Goal: Obtain resource: Download file/media

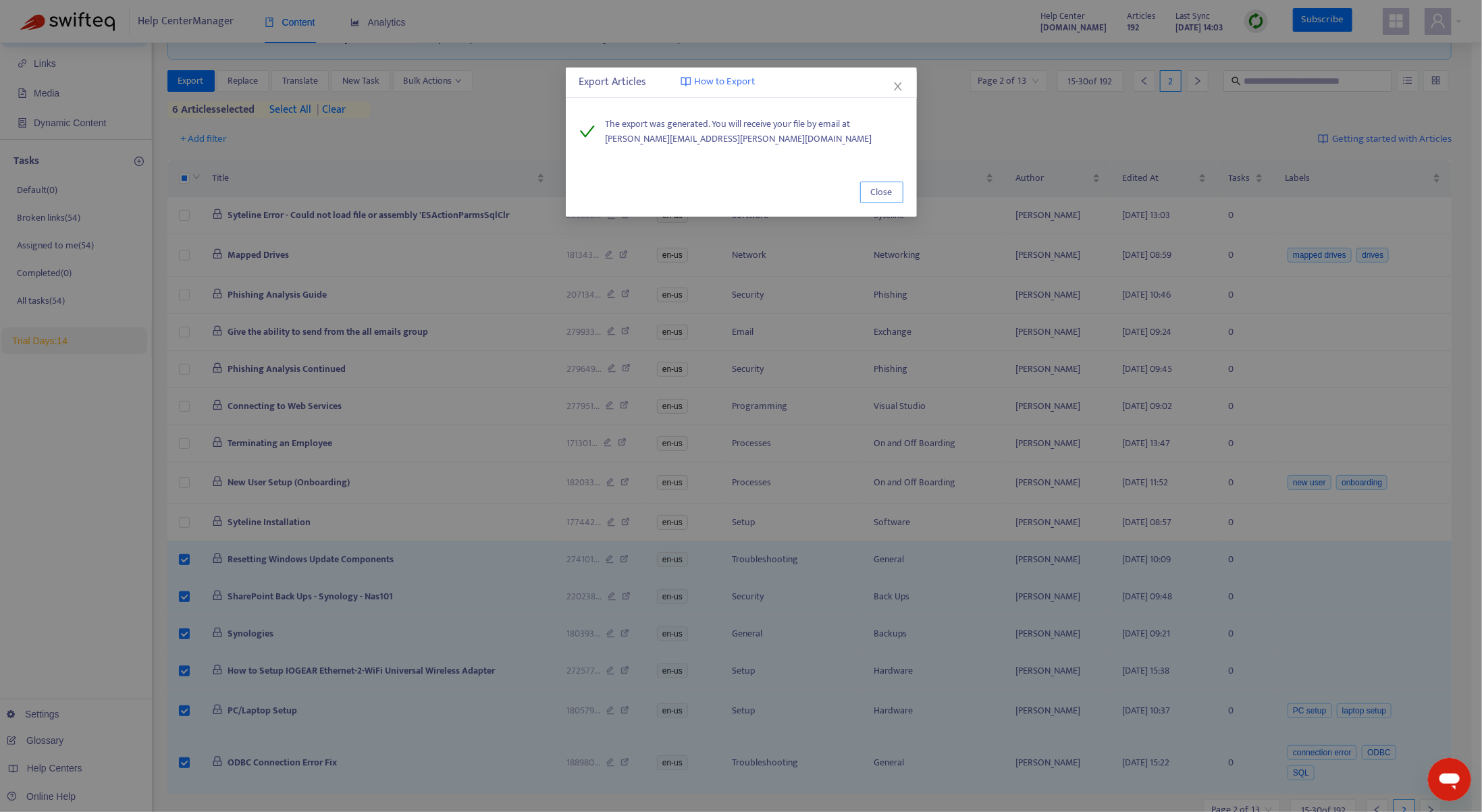
click at [878, 186] on span "Close" at bounding box center [882, 192] width 21 height 15
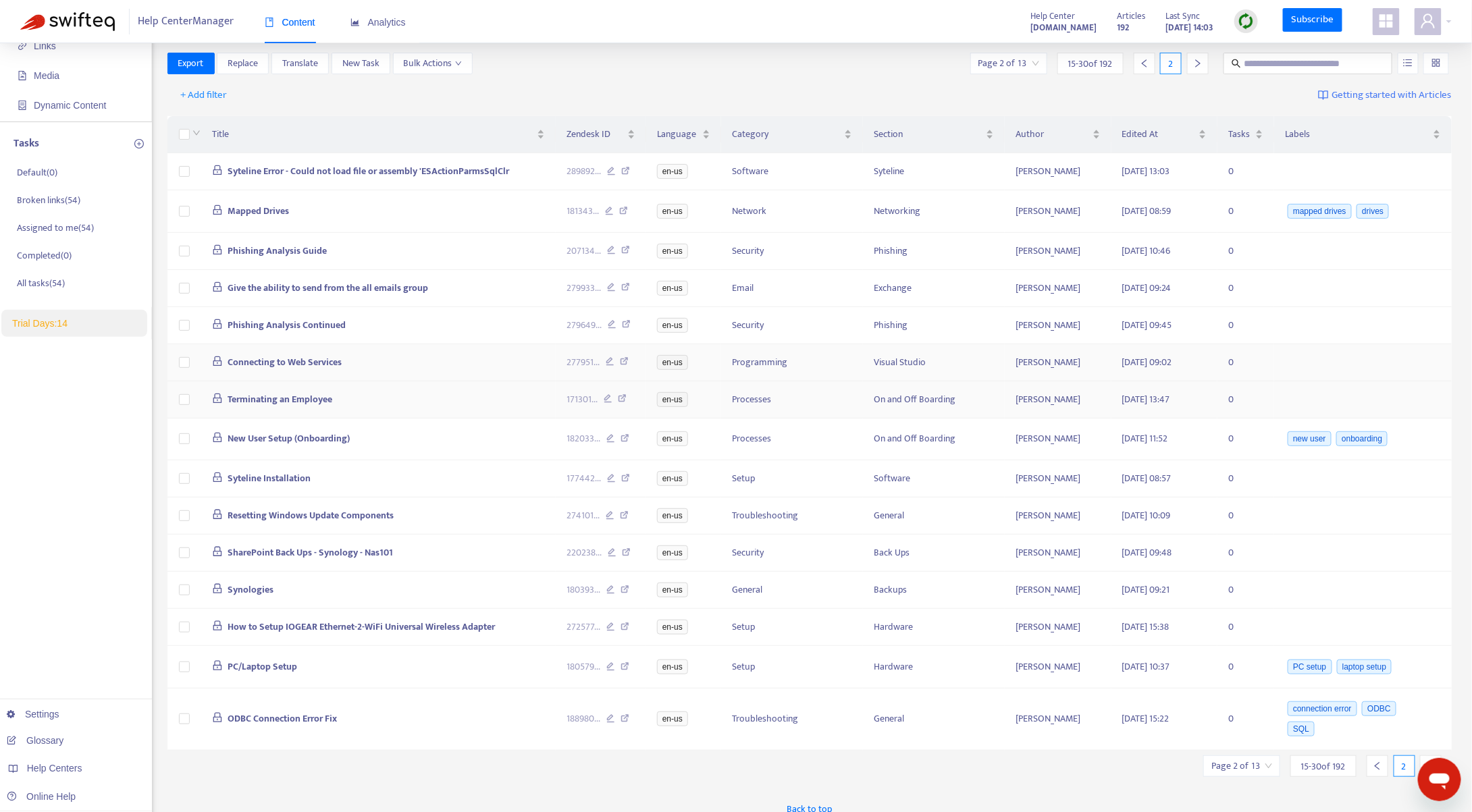
scroll to position [111, 0]
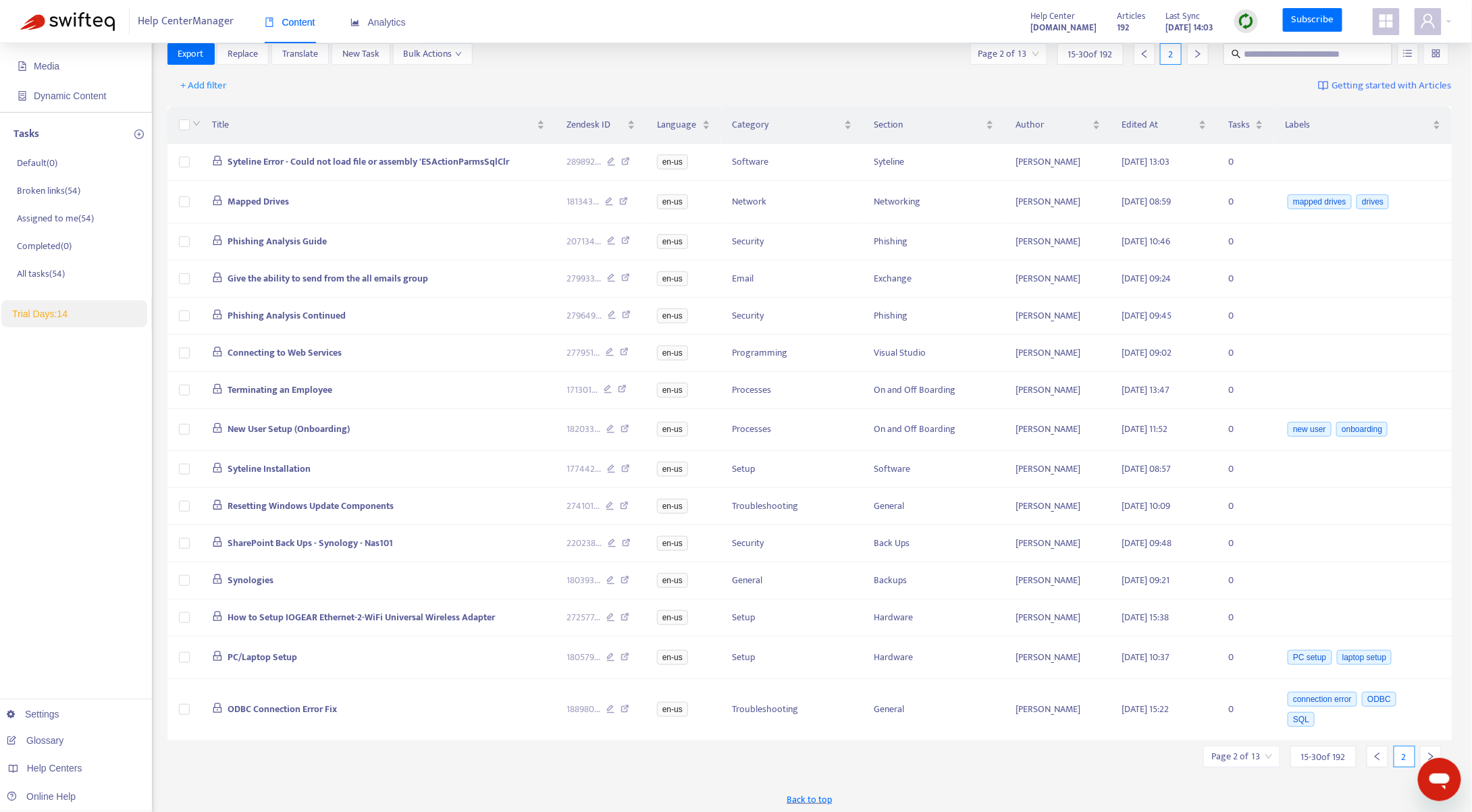
click at [1428, 752] on icon "right" at bounding box center [1431, 757] width 9 height 9
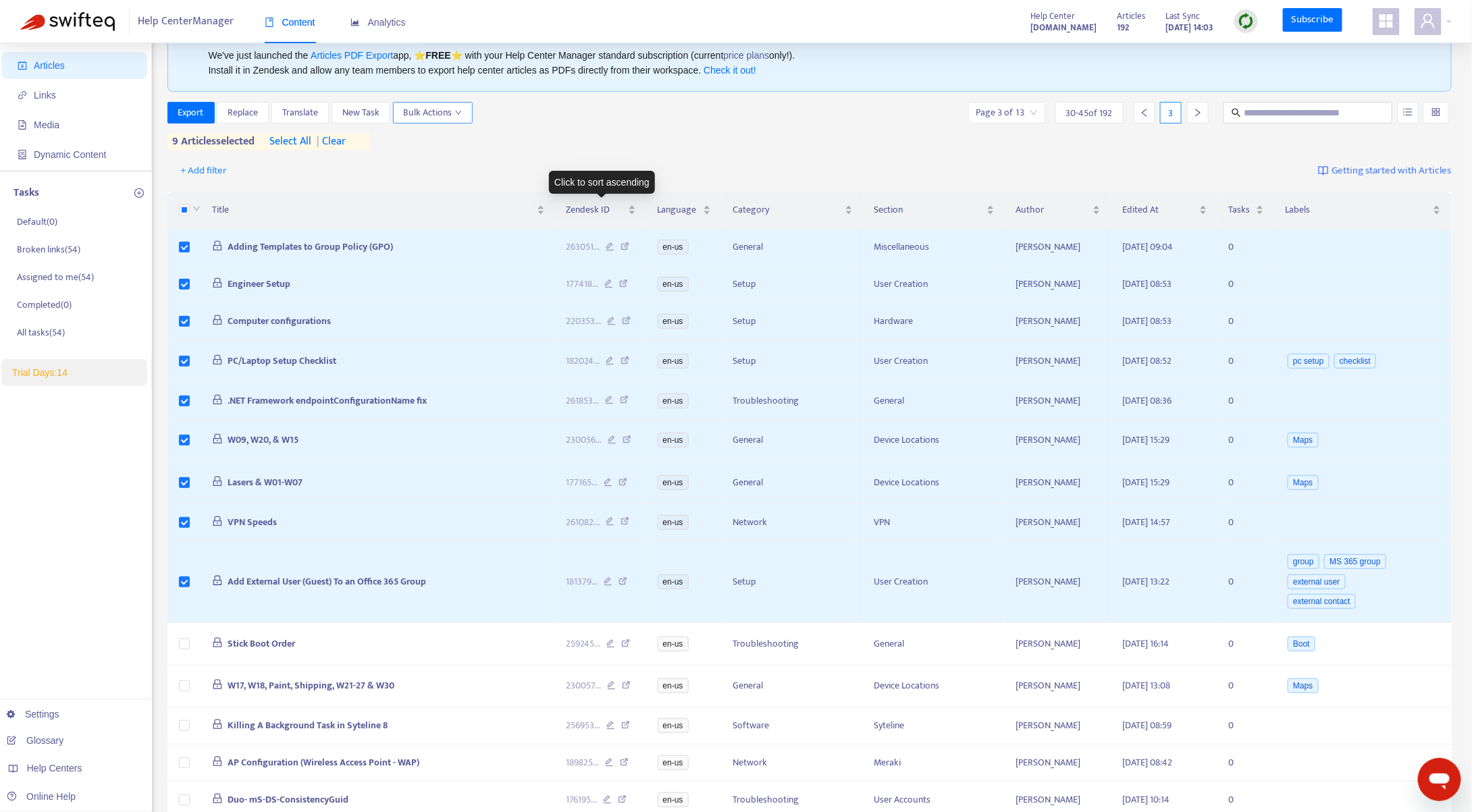
scroll to position [0, 0]
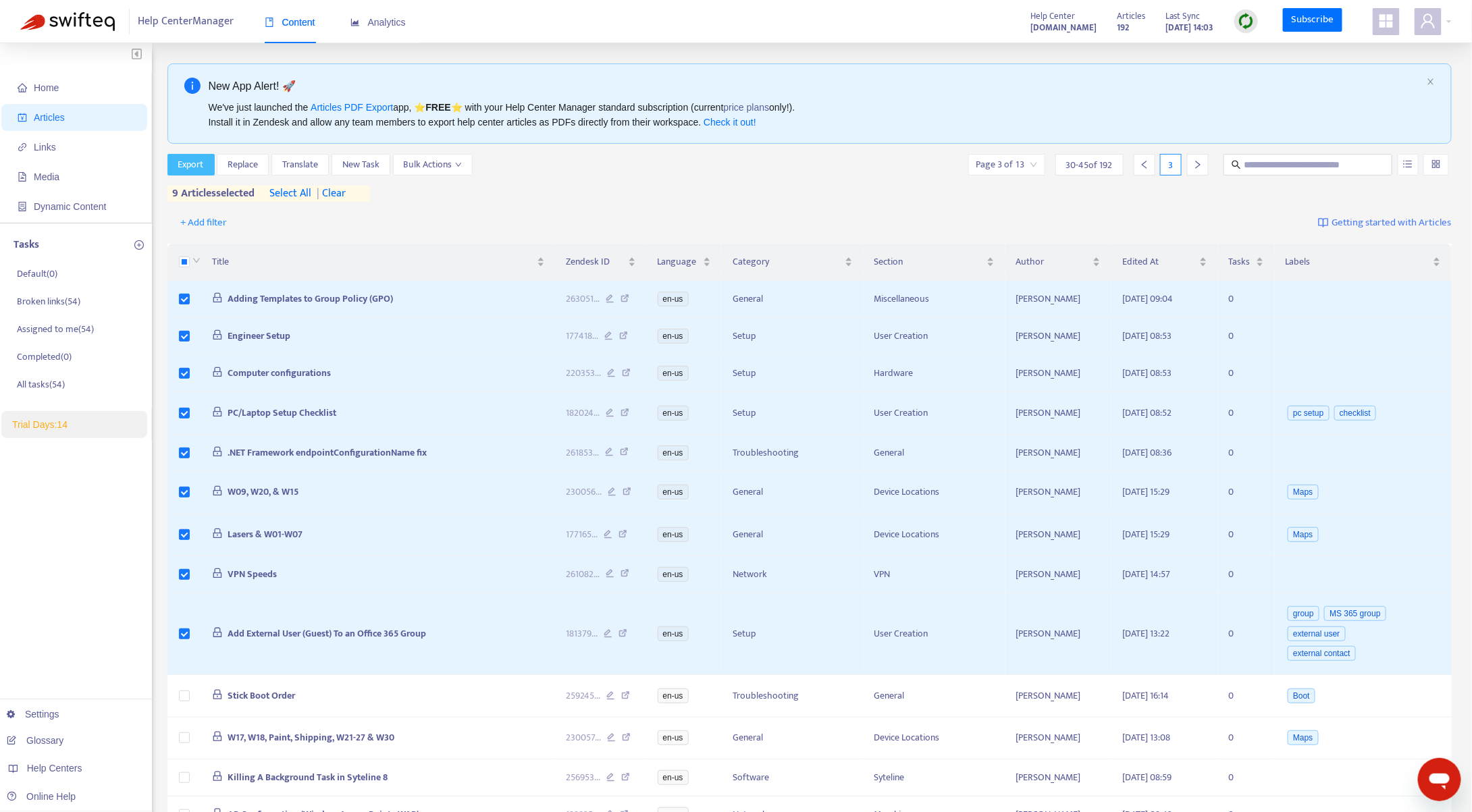
click at [199, 166] on span "Export" at bounding box center [191, 164] width 26 height 15
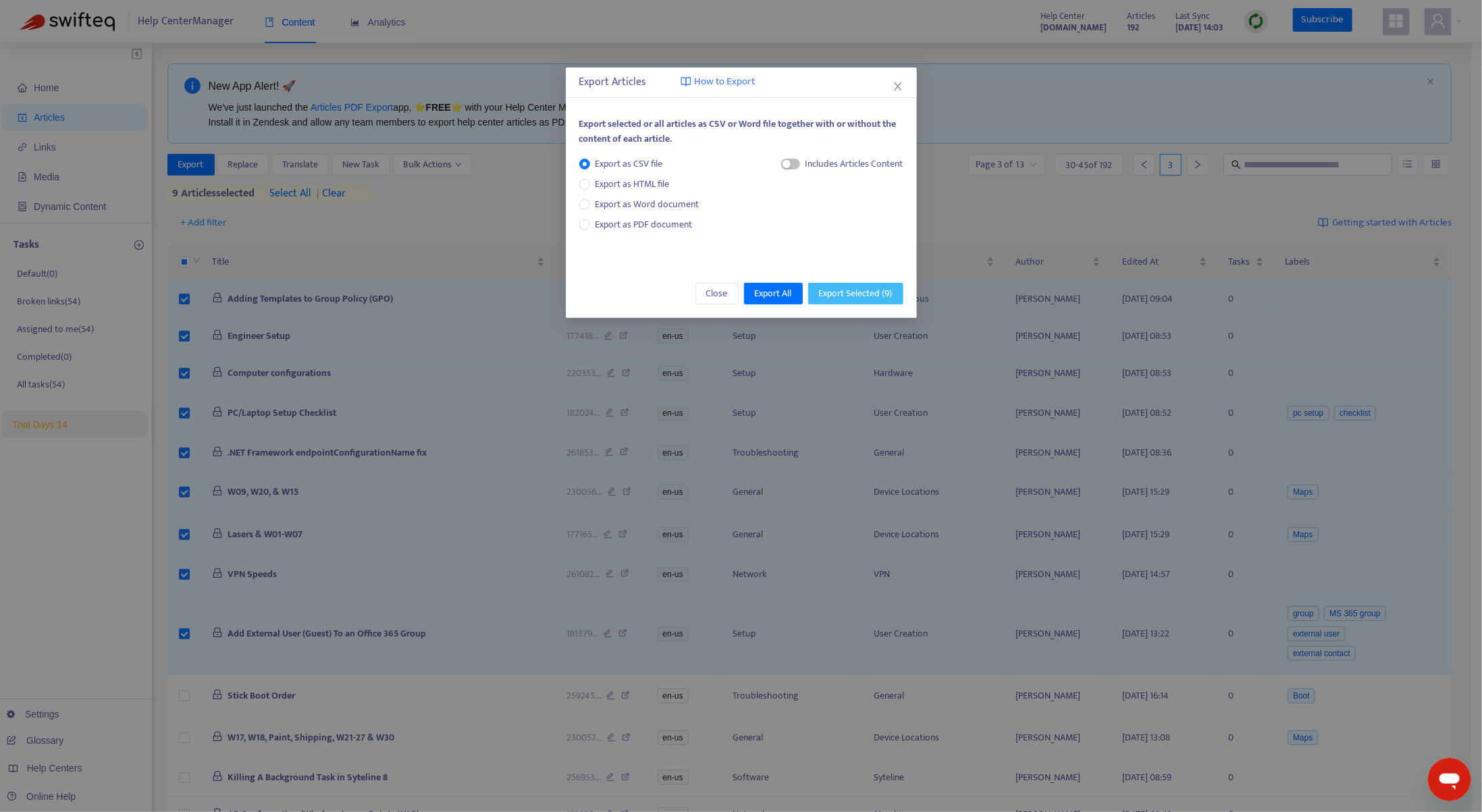
click at [836, 291] on span "Export Selected ( 9 )" at bounding box center [856, 293] width 73 height 15
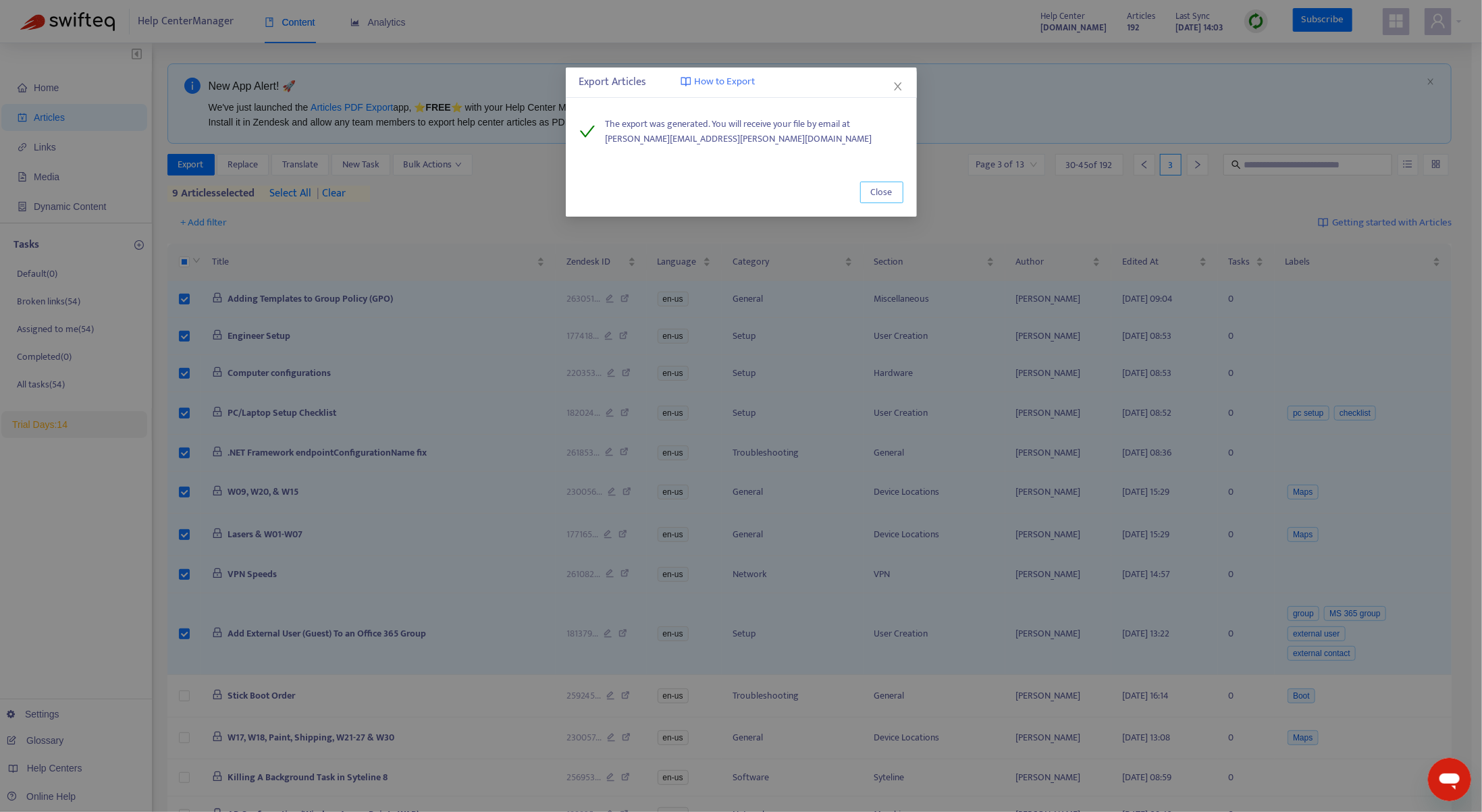
drag, startPoint x: 876, startPoint y: 195, endPoint x: 856, endPoint y: 189, distance: 20.9
click at [876, 195] on span "Close" at bounding box center [882, 192] width 21 height 15
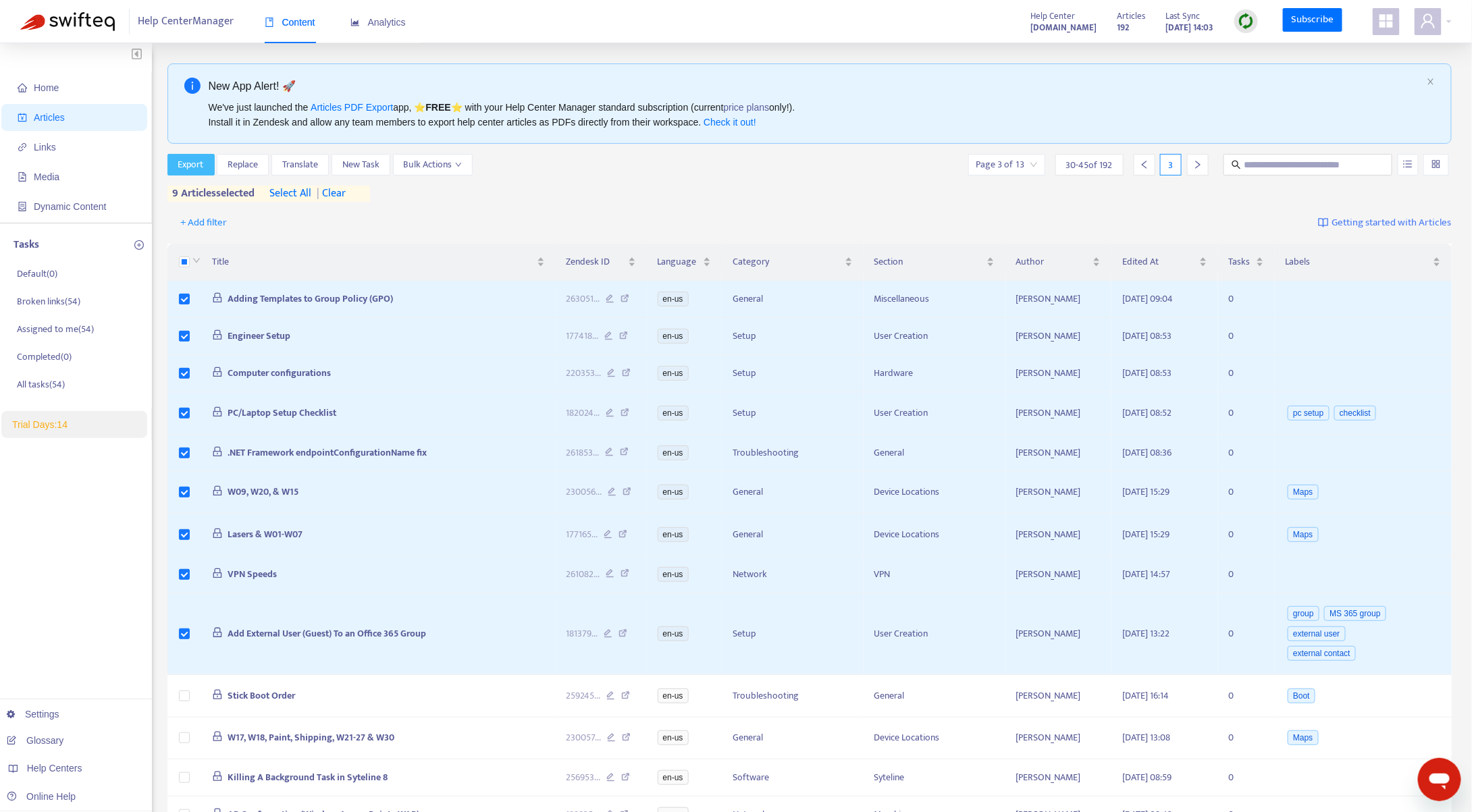
click at [185, 166] on span "Export" at bounding box center [191, 164] width 26 height 15
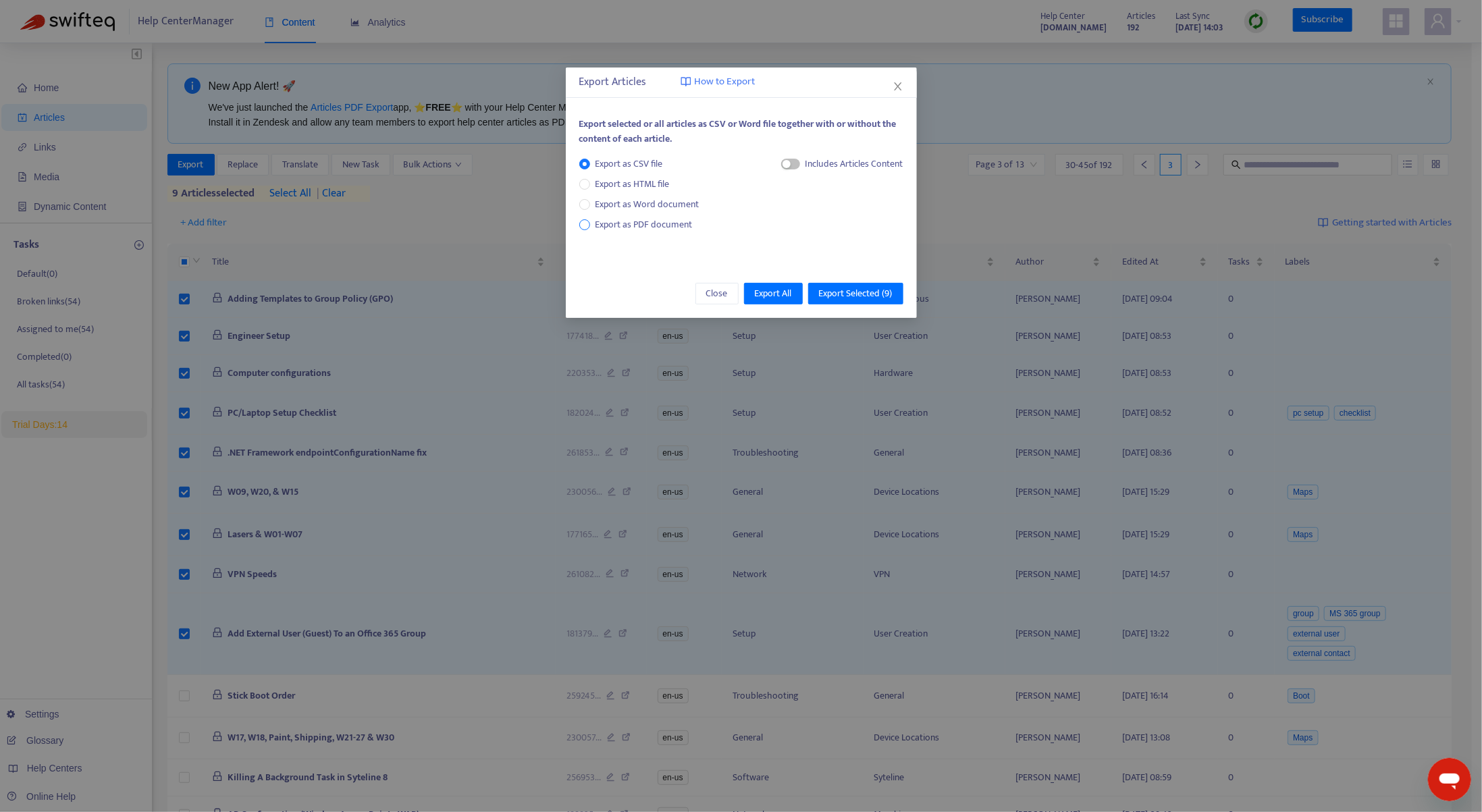
click at [613, 222] on span "Export as PDF document" at bounding box center [644, 225] width 97 height 15
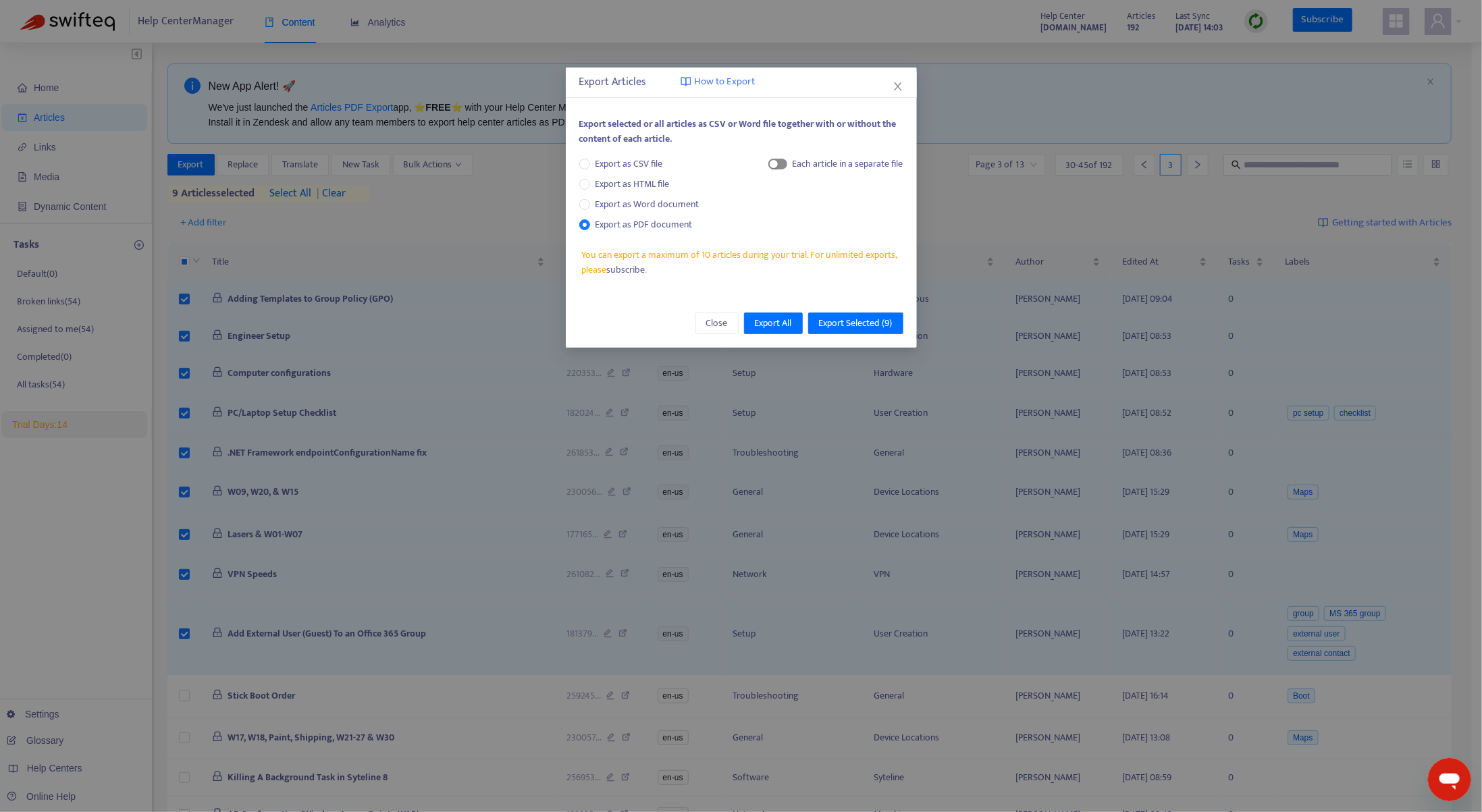
click at [783, 165] on span "button" at bounding box center [778, 164] width 19 height 11
click at [882, 327] on span "Export Selected ( 9 )" at bounding box center [856, 323] width 73 height 15
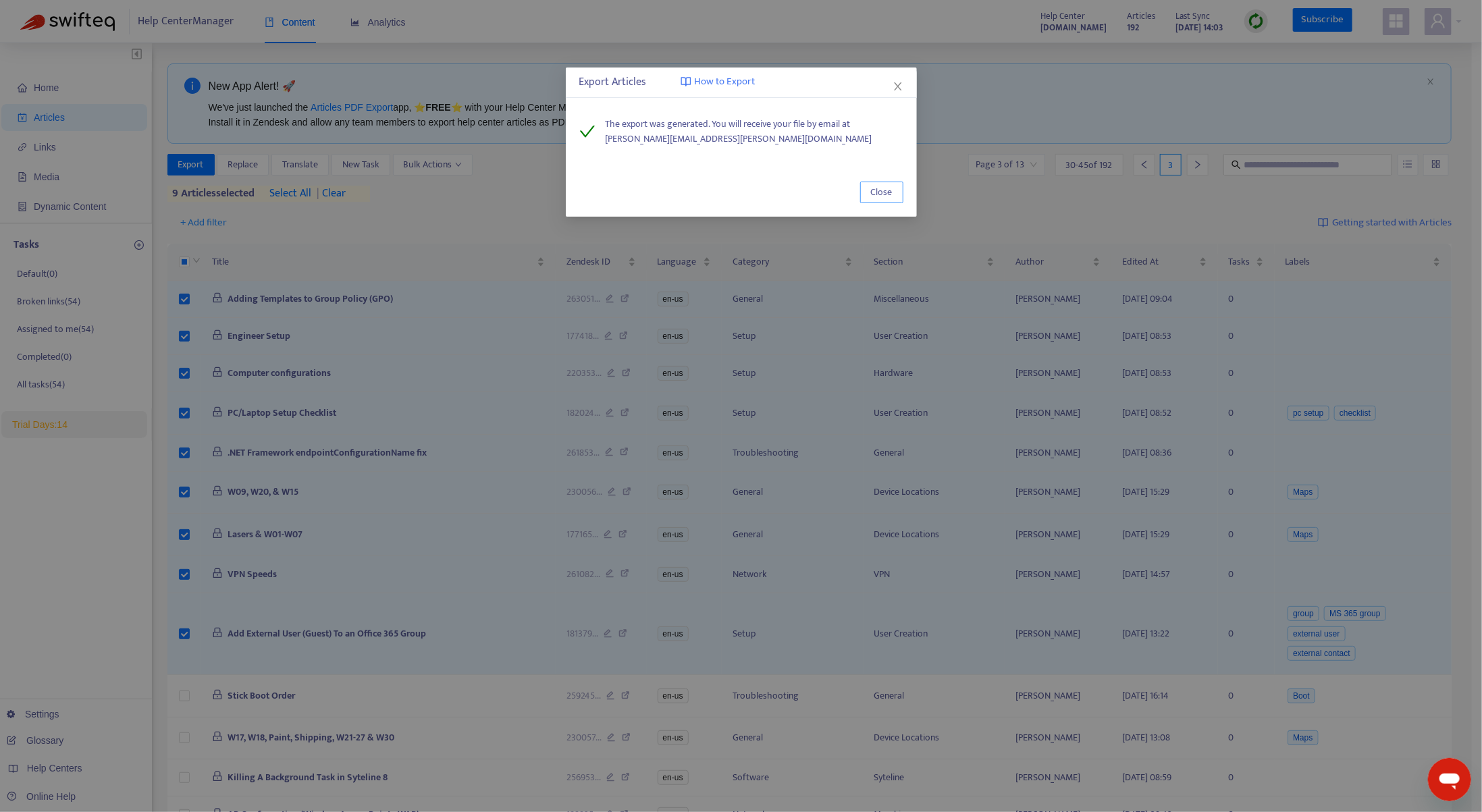
click at [880, 192] on span "Close" at bounding box center [882, 192] width 21 height 15
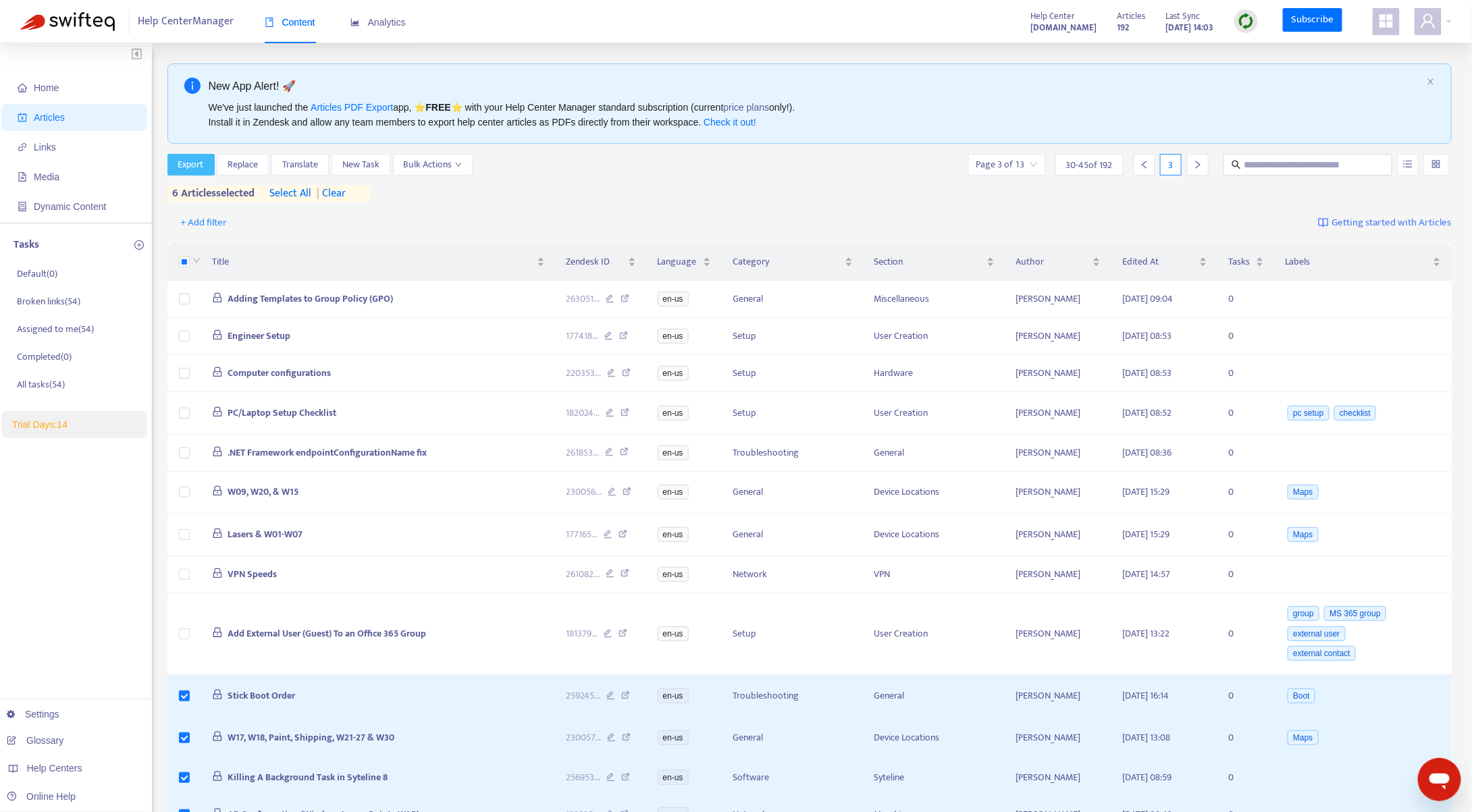
click at [208, 162] on button "Export" at bounding box center [191, 165] width 47 height 21
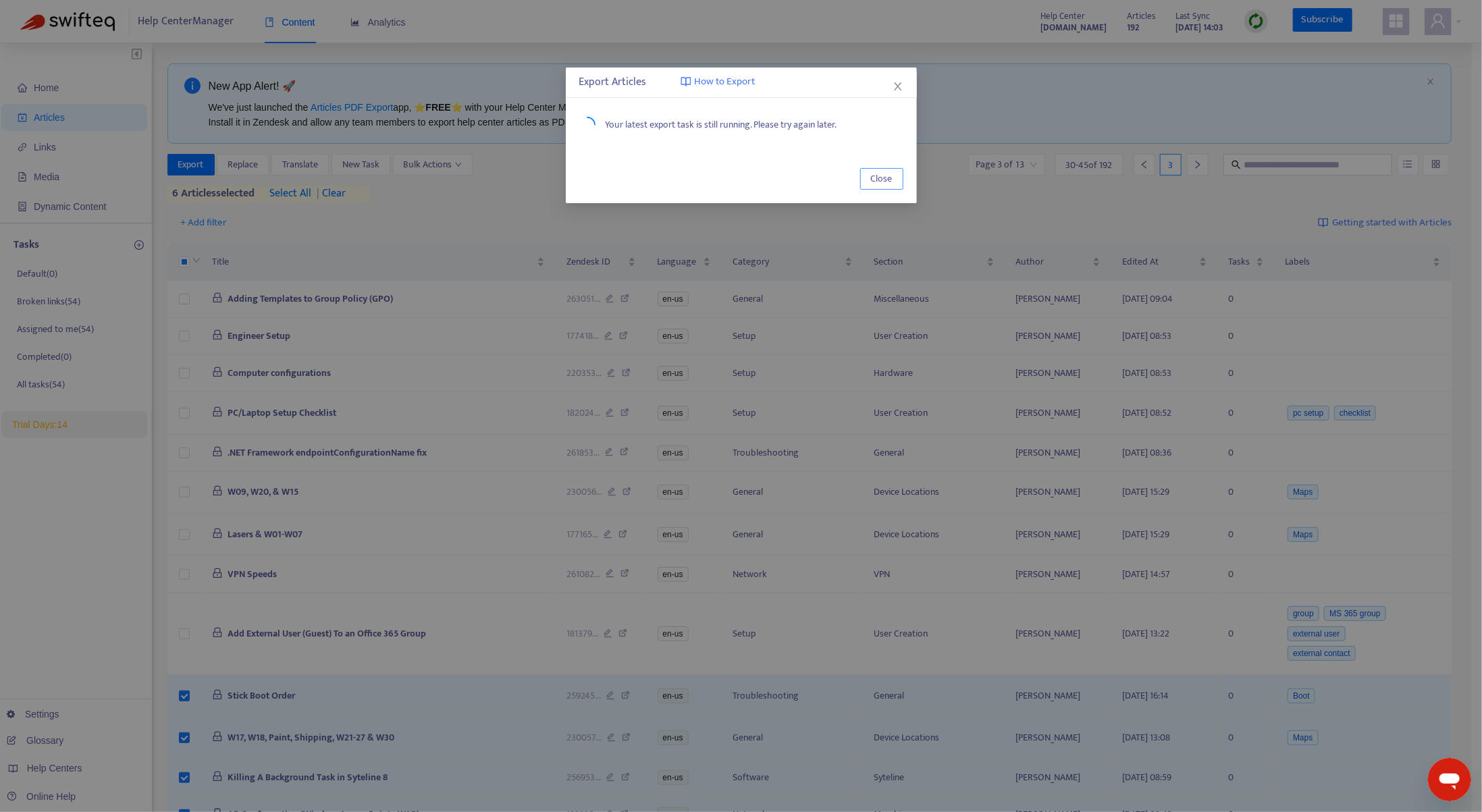
click at [881, 180] on span "Close" at bounding box center [882, 179] width 21 height 15
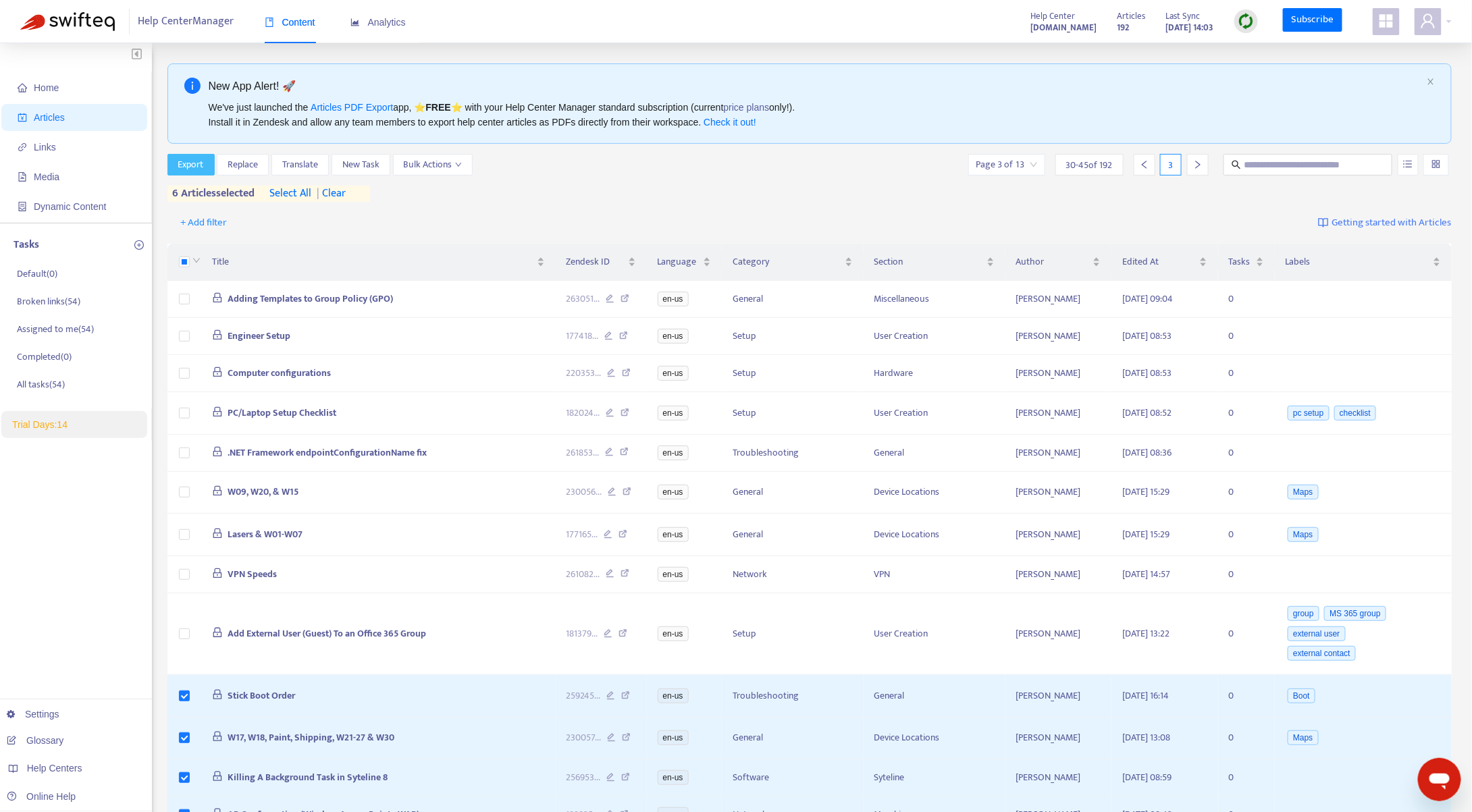
click at [190, 164] on span "Export" at bounding box center [191, 164] width 26 height 15
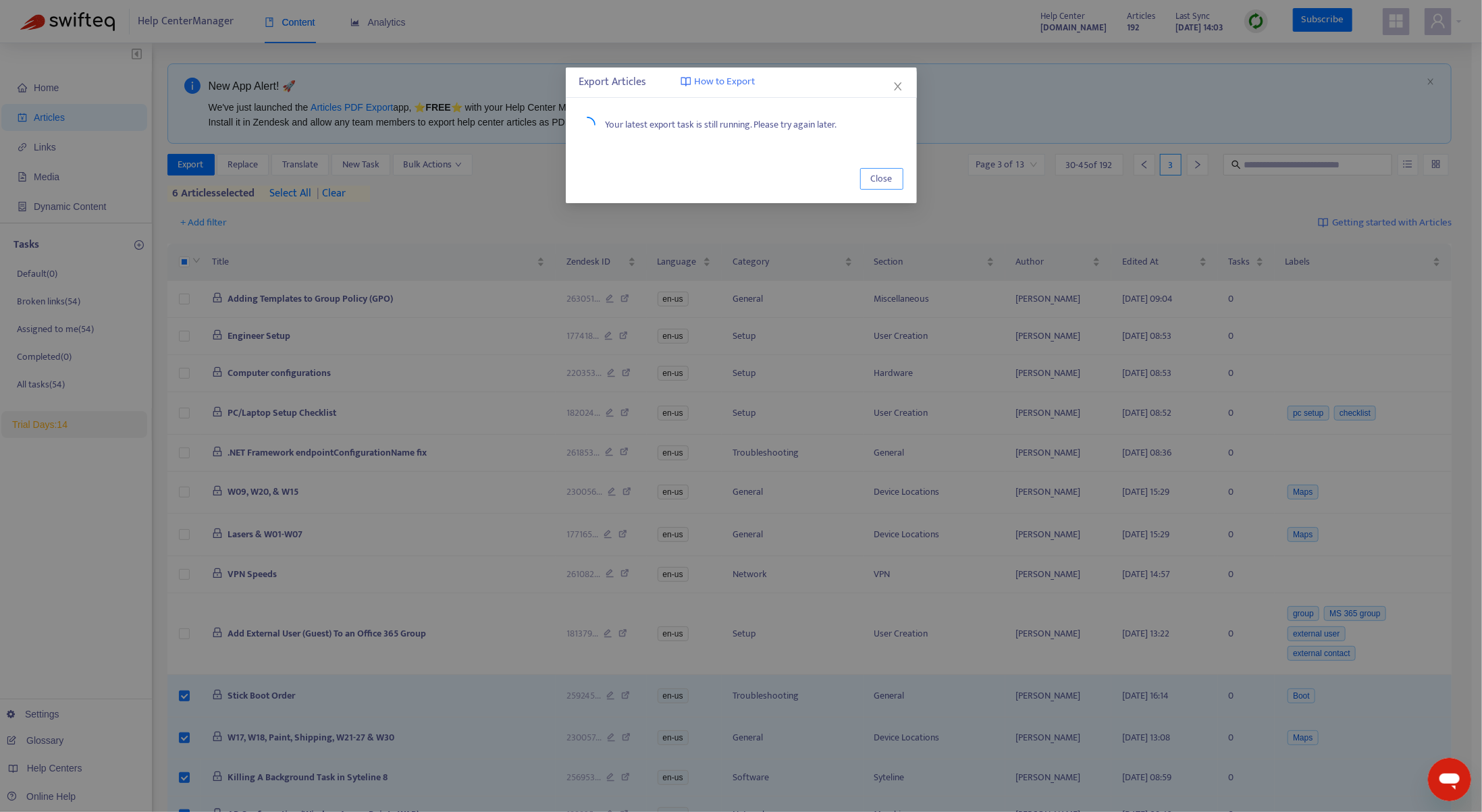
click at [874, 182] on span "Close" at bounding box center [882, 179] width 21 height 15
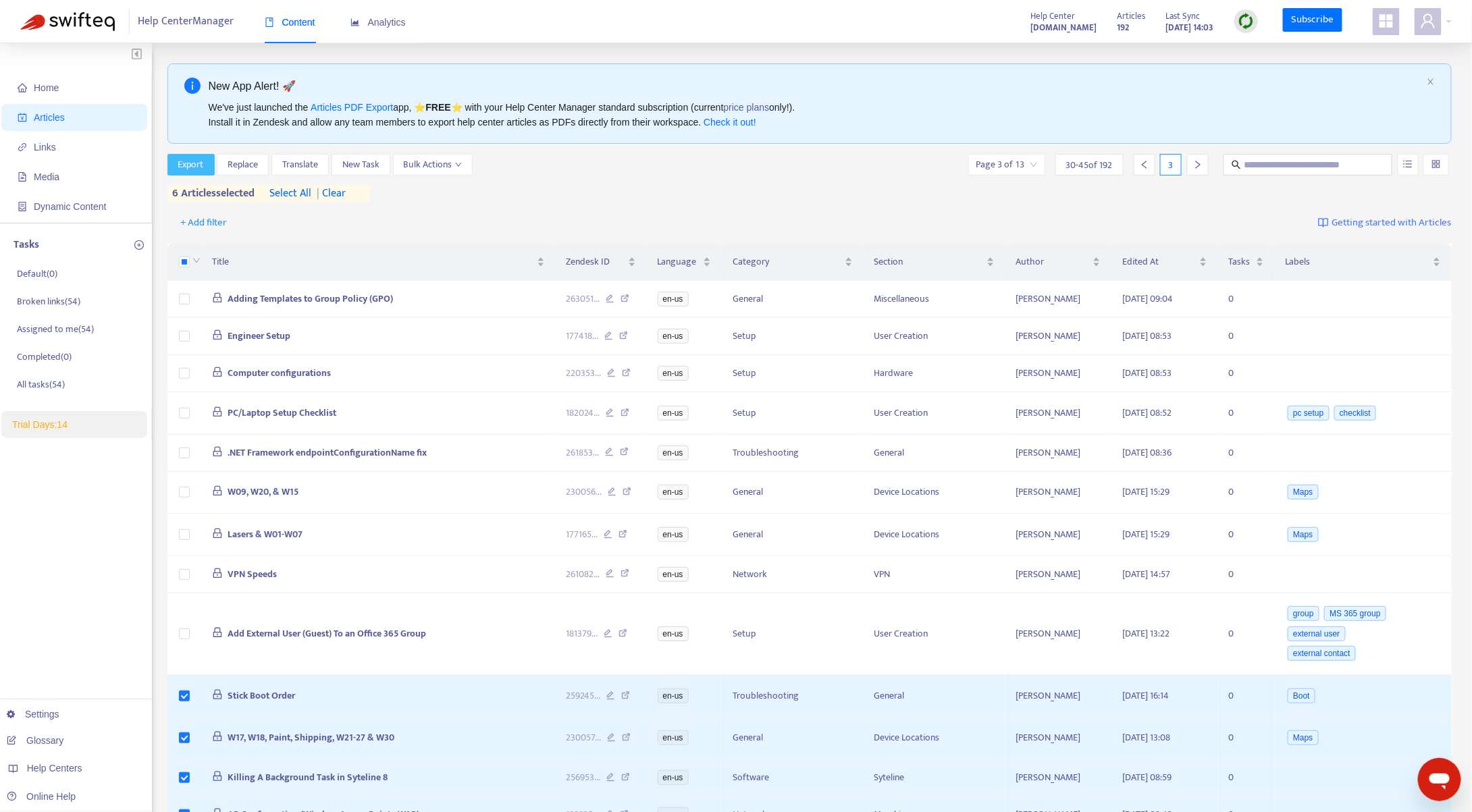
click at [180, 167] on span "Export" at bounding box center [191, 164] width 26 height 15
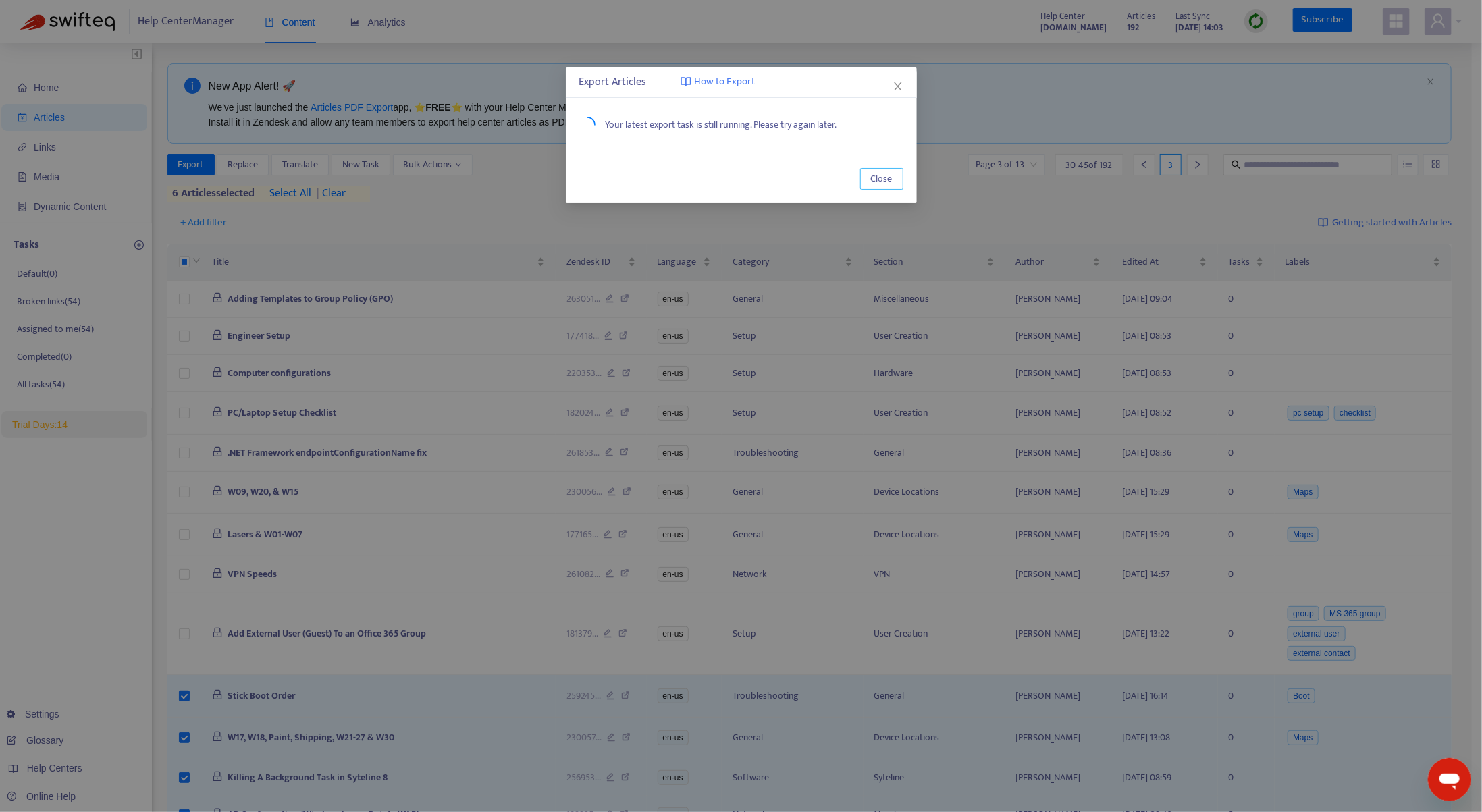
click at [875, 179] on span "Close" at bounding box center [882, 179] width 21 height 15
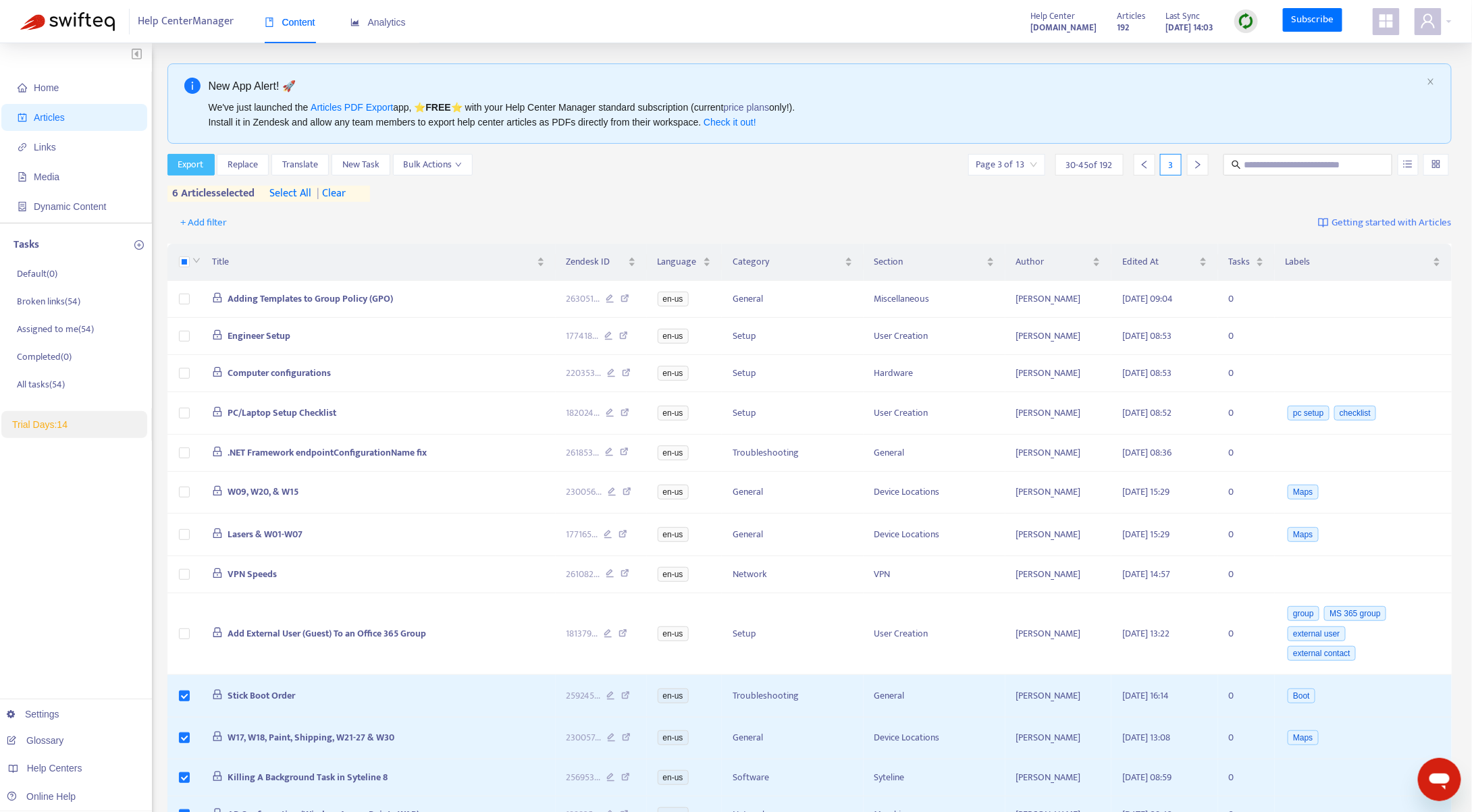
click at [183, 170] on span "Export" at bounding box center [191, 164] width 26 height 15
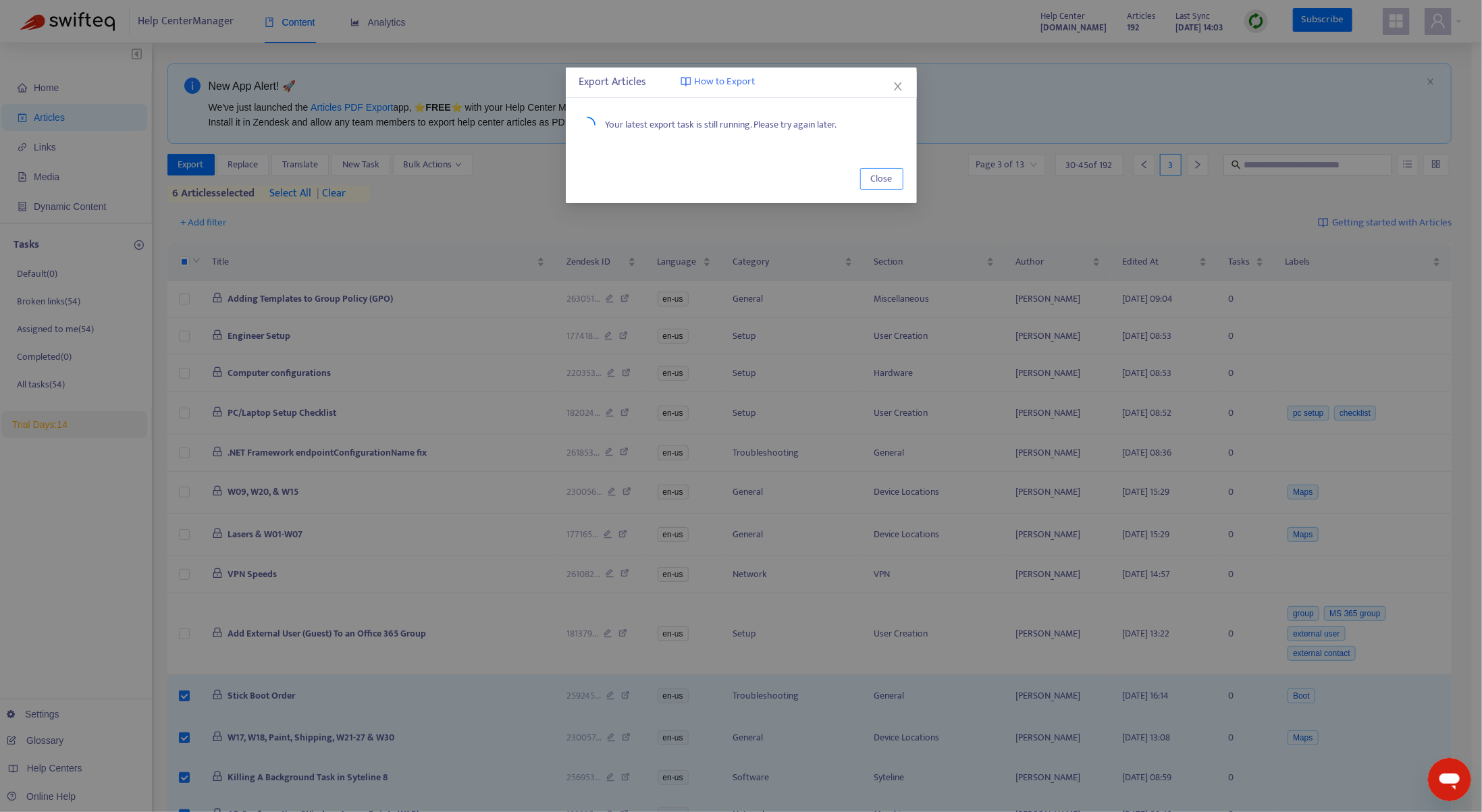
click at [879, 180] on span "Close" at bounding box center [882, 179] width 21 height 15
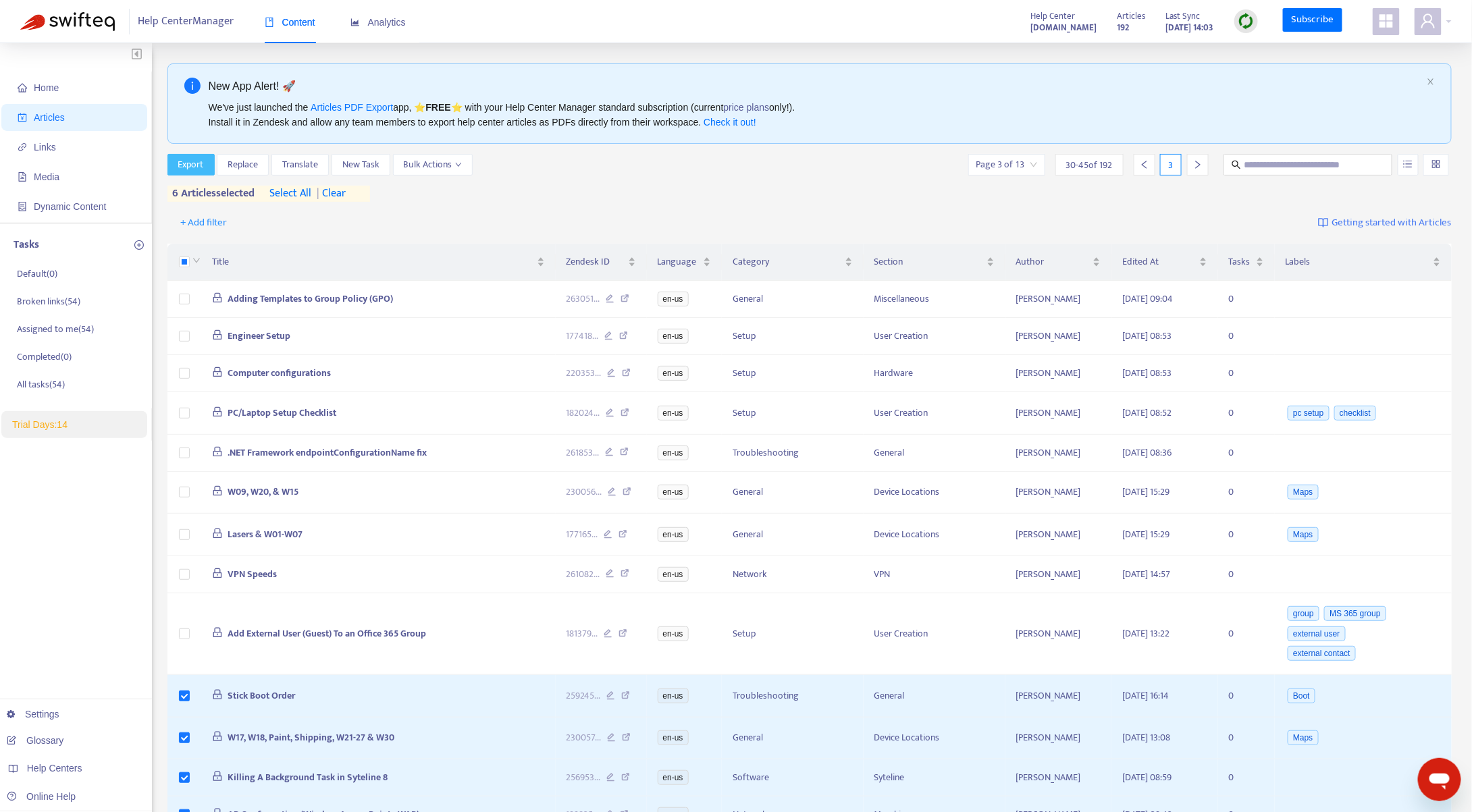
click at [181, 161] on span "Export" at bounding box center [191, 164] width 26 height 15
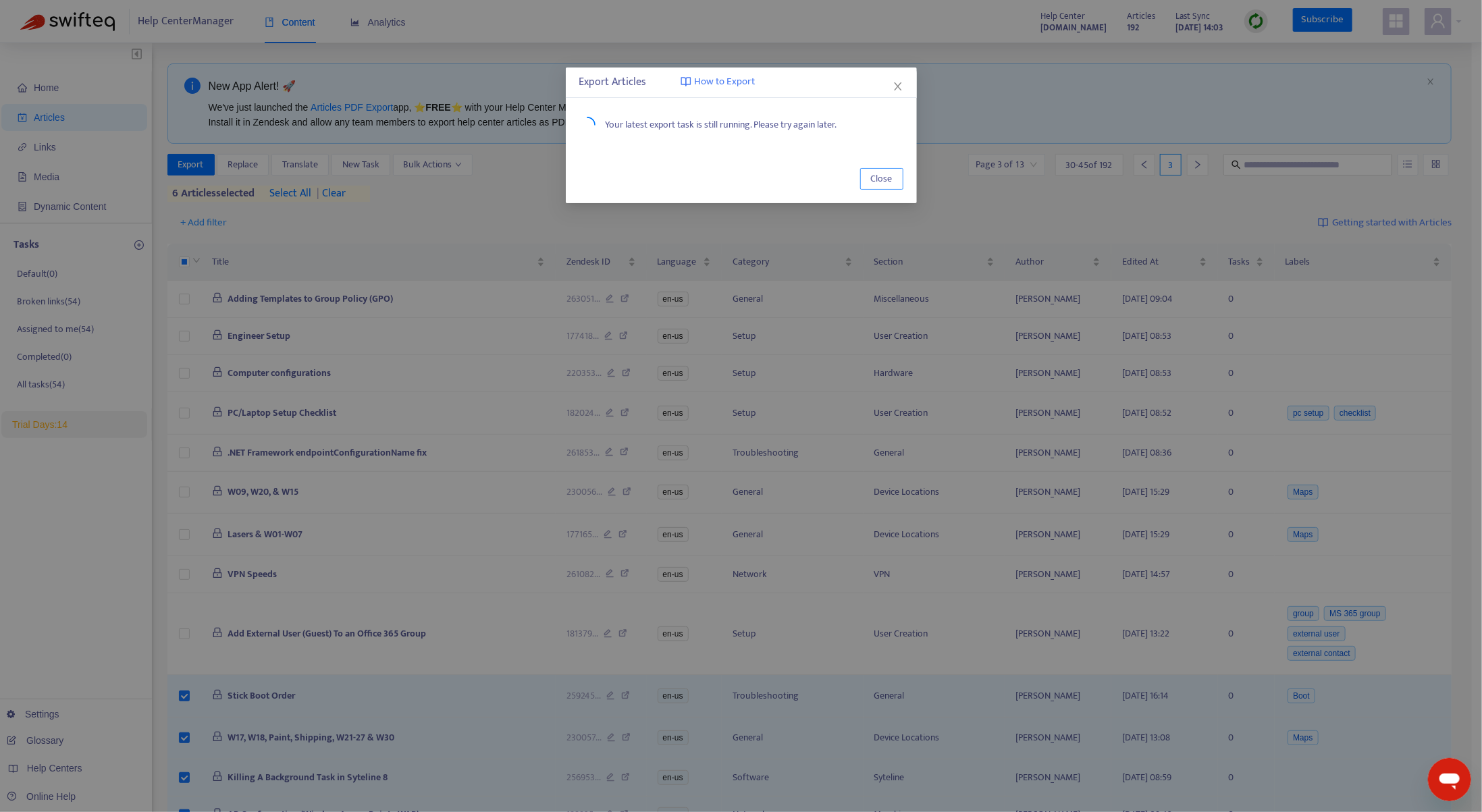
click at [869, 179] on button "Close" at bounding box center [882, 179] width 44 height 21
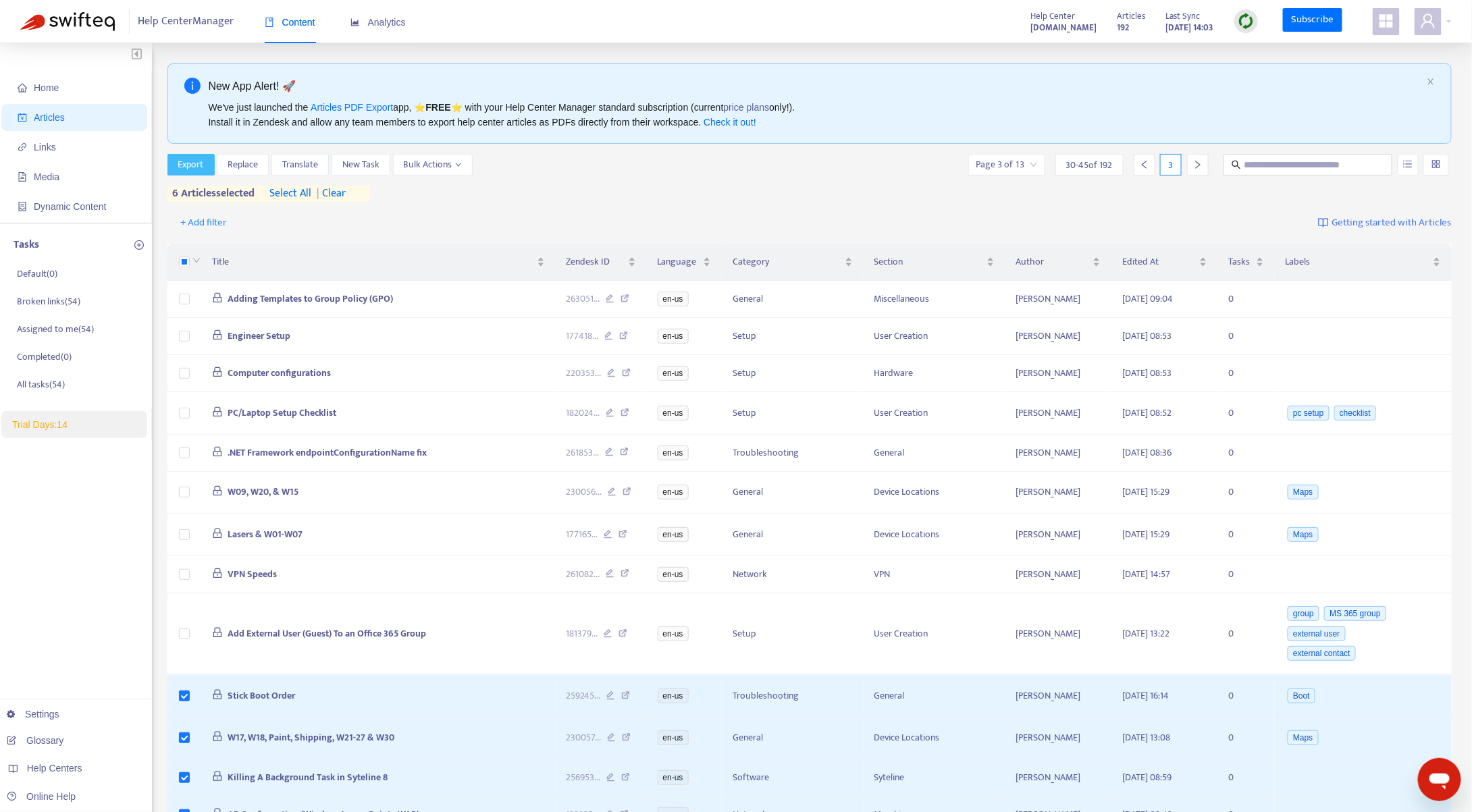
click at [204, 164] on button "Export" at bounding box center [191, 165] width 47 height 21
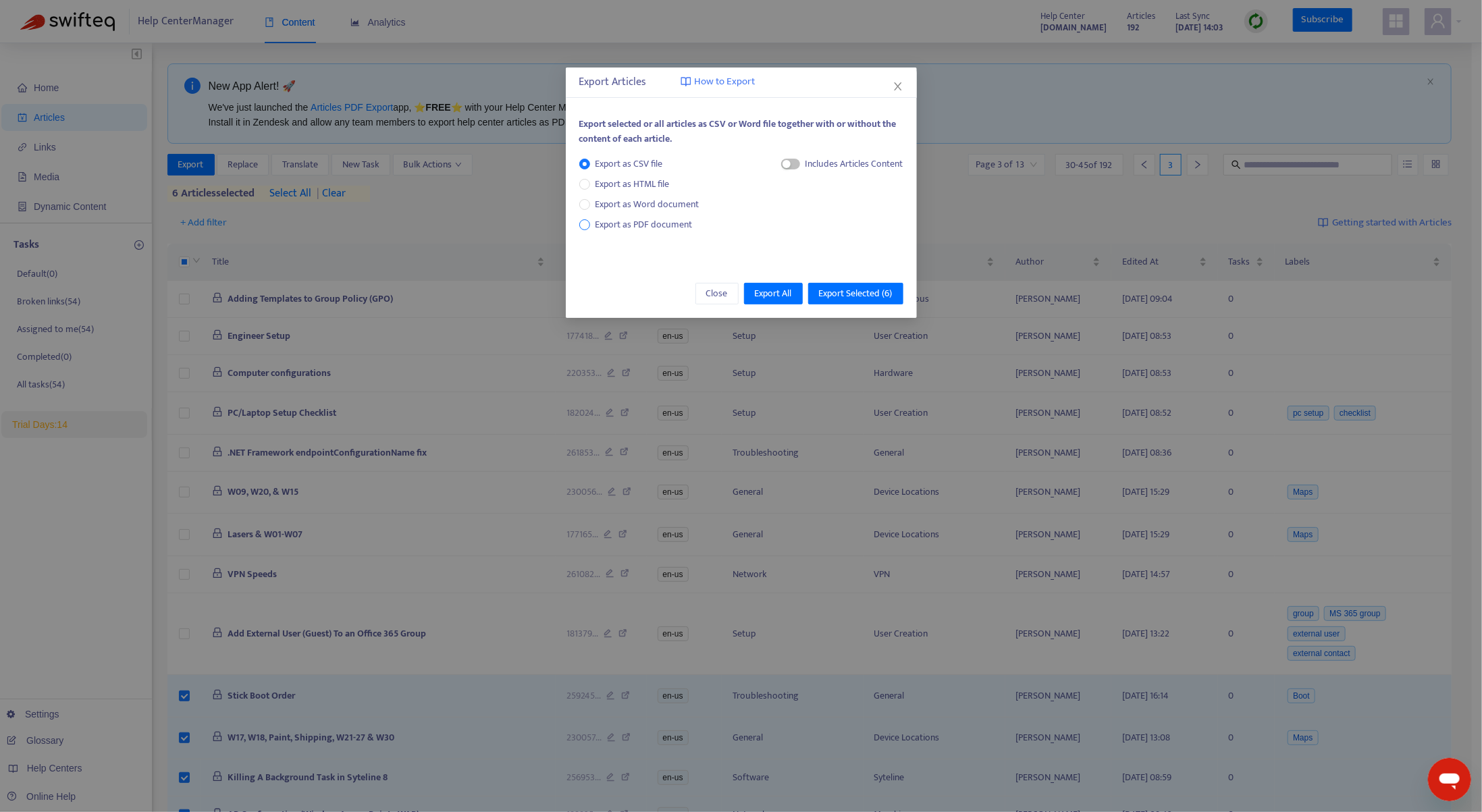
click at [620, 225] on span "Export as PDF document" at bounding box center [644, 225] width 97 height 15
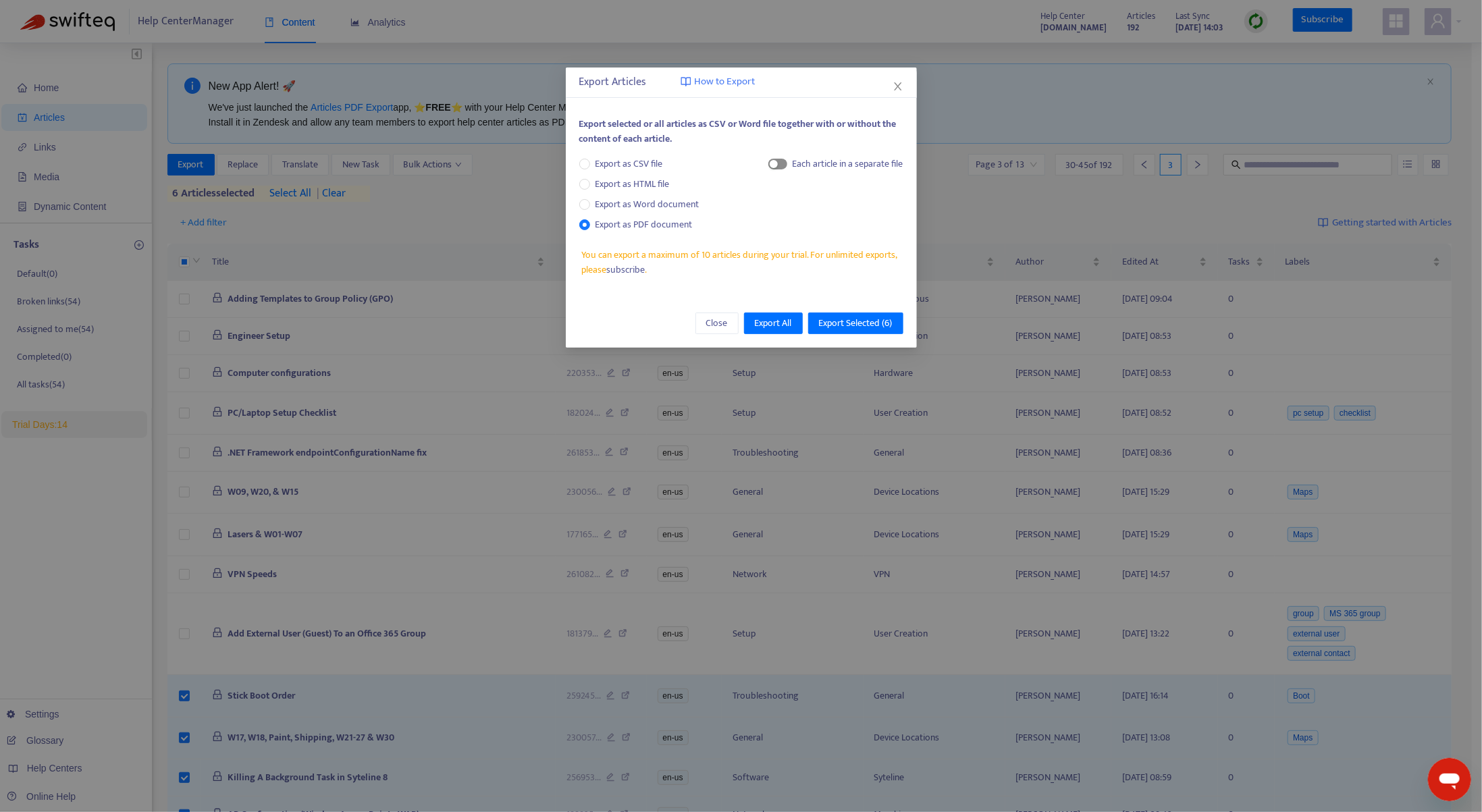
click at [783, 166] on span "button" at bounding box center [778, 164] width 19 height 11
click at [859, 326] on span "Export Selected ( 6 )" at bounding box center [856, 323] width 73 height 15
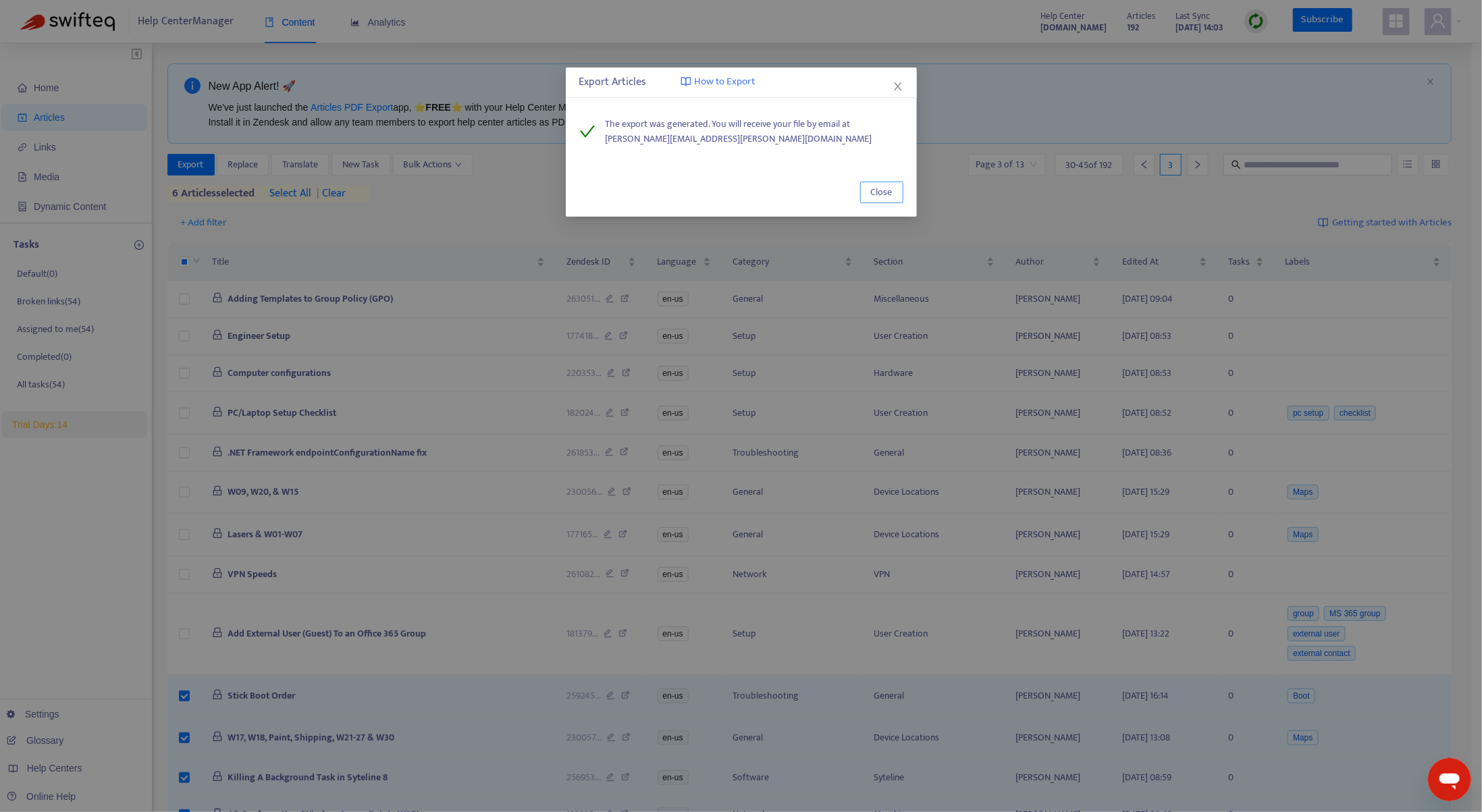
click at [883, 189] on span "Close" at bounding box center [882, 192] width 21 height 15
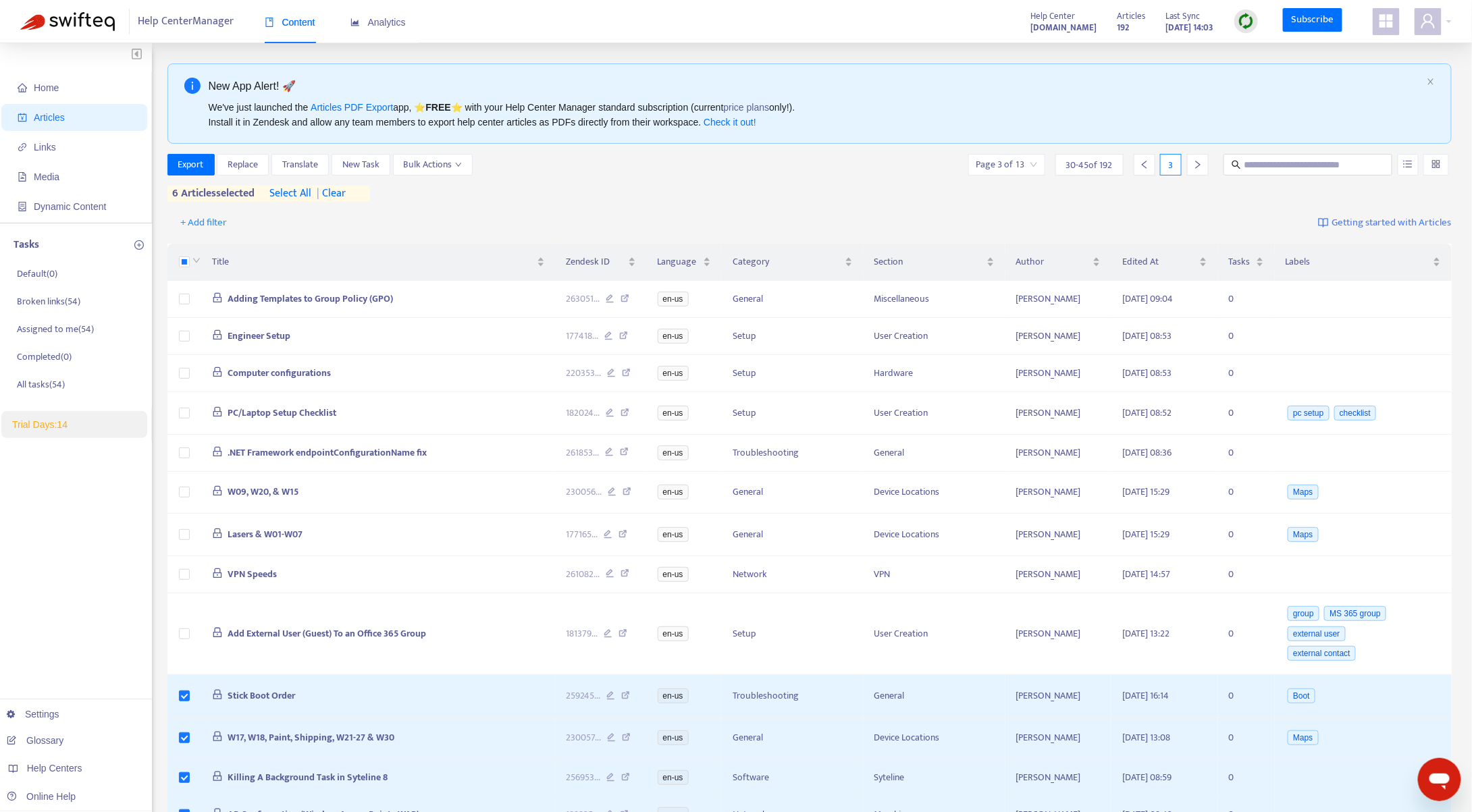
click at [1202, 163] on icon "right" at bounding box center [1198, 164] width 9 height 9
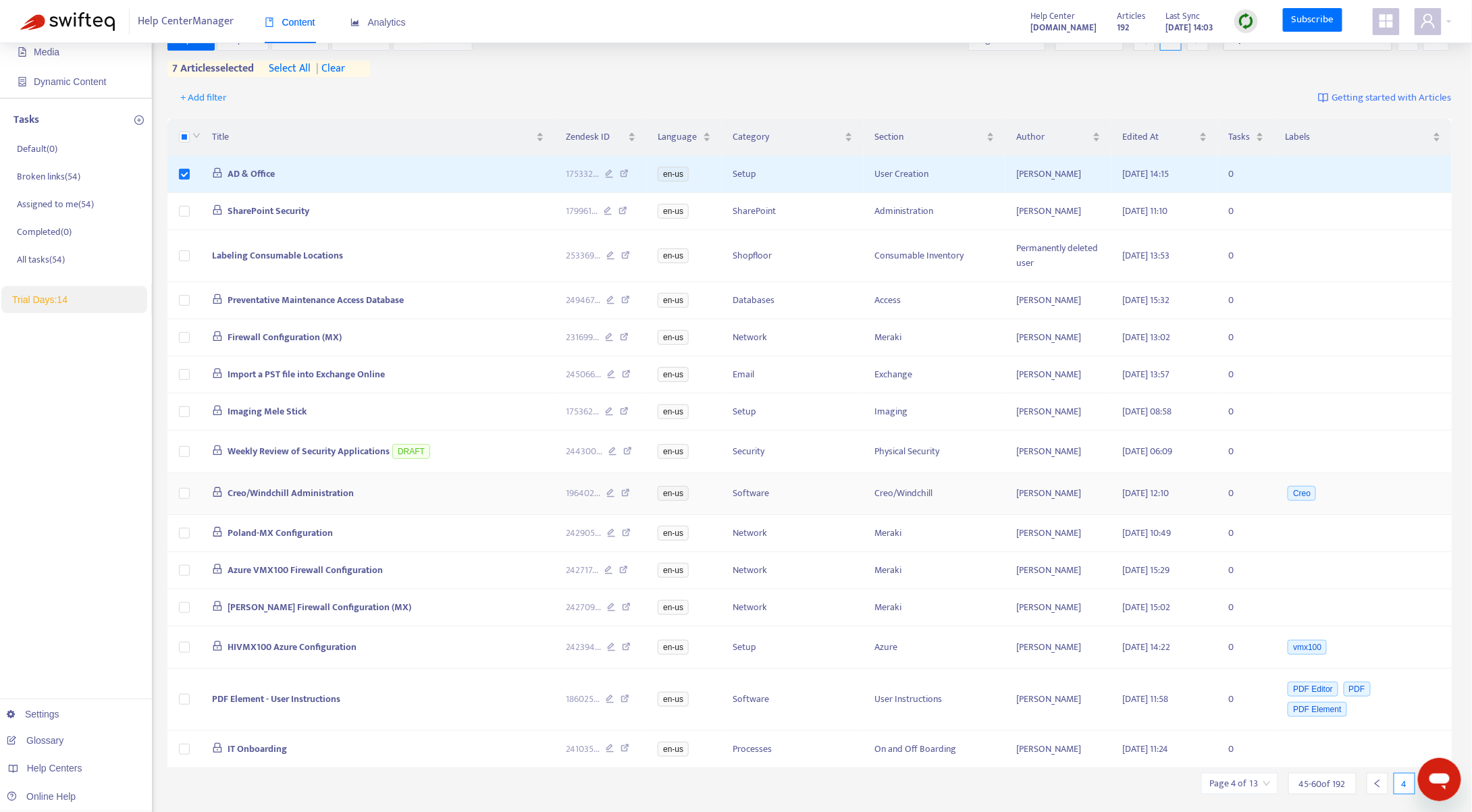
scroll to position [135, 0]
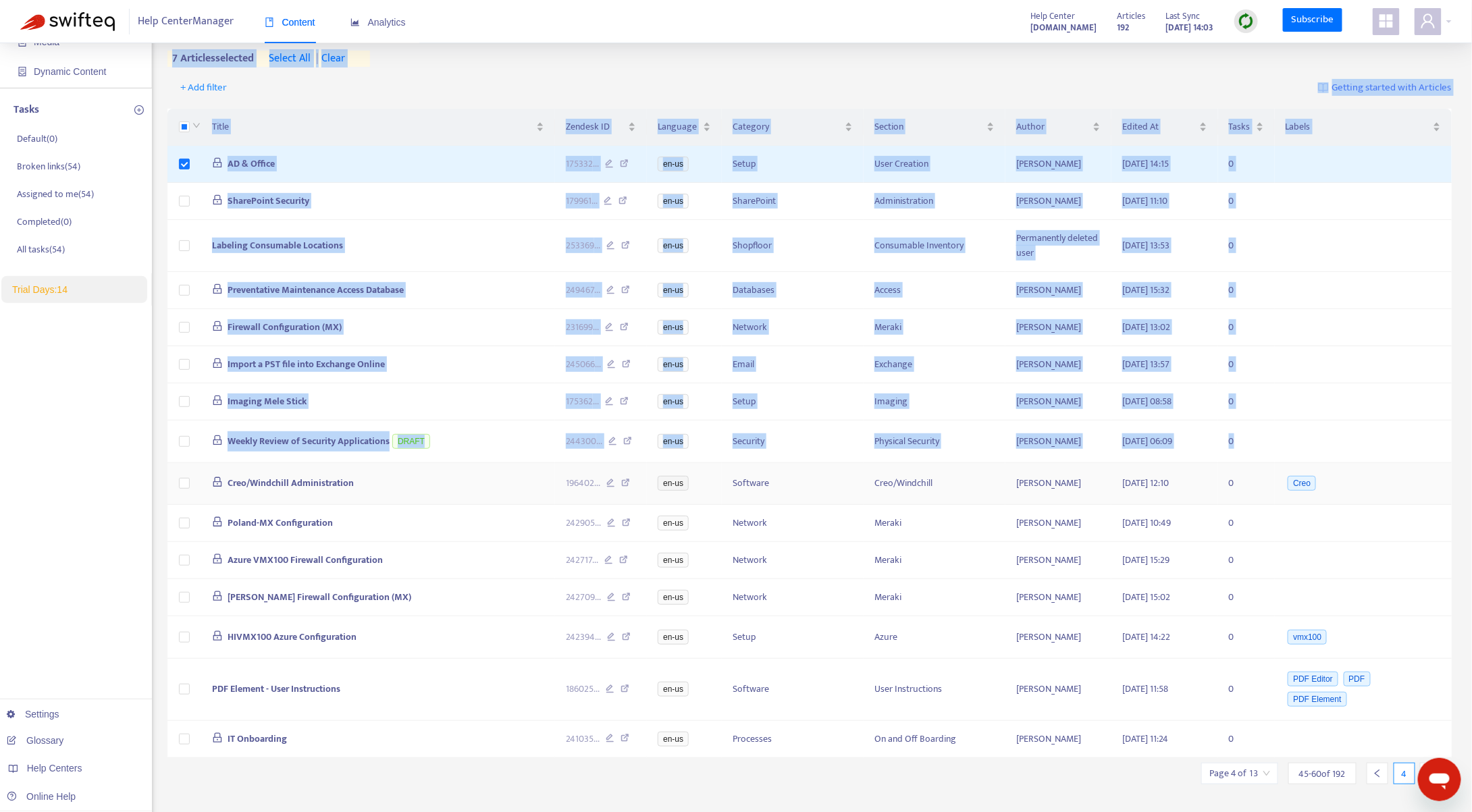
click at [182, 490] on td at bounding box center [184, 484] width 34 height 43
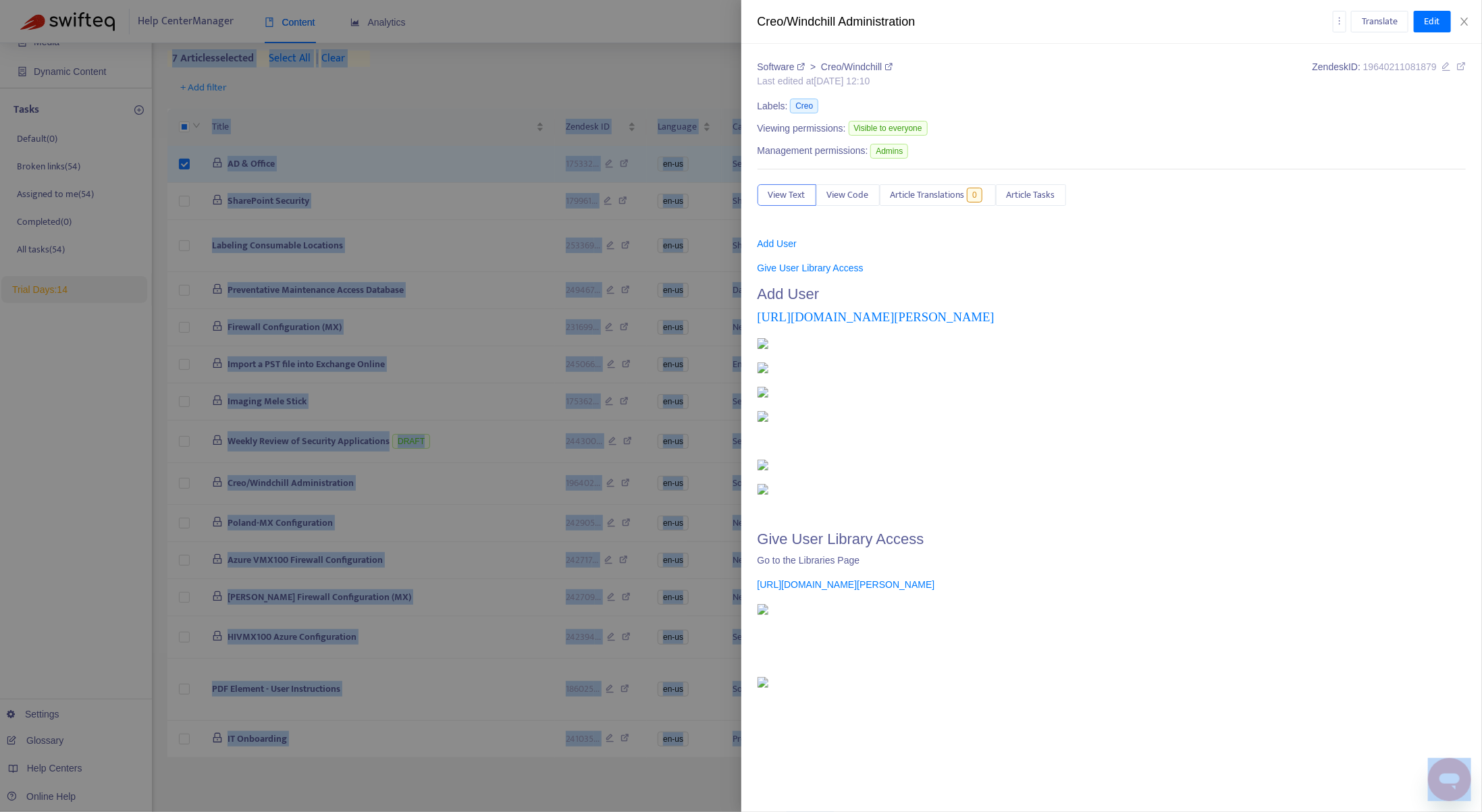
click at [183, 477] on div at bounding box center [741, 406] width 1482 height 812
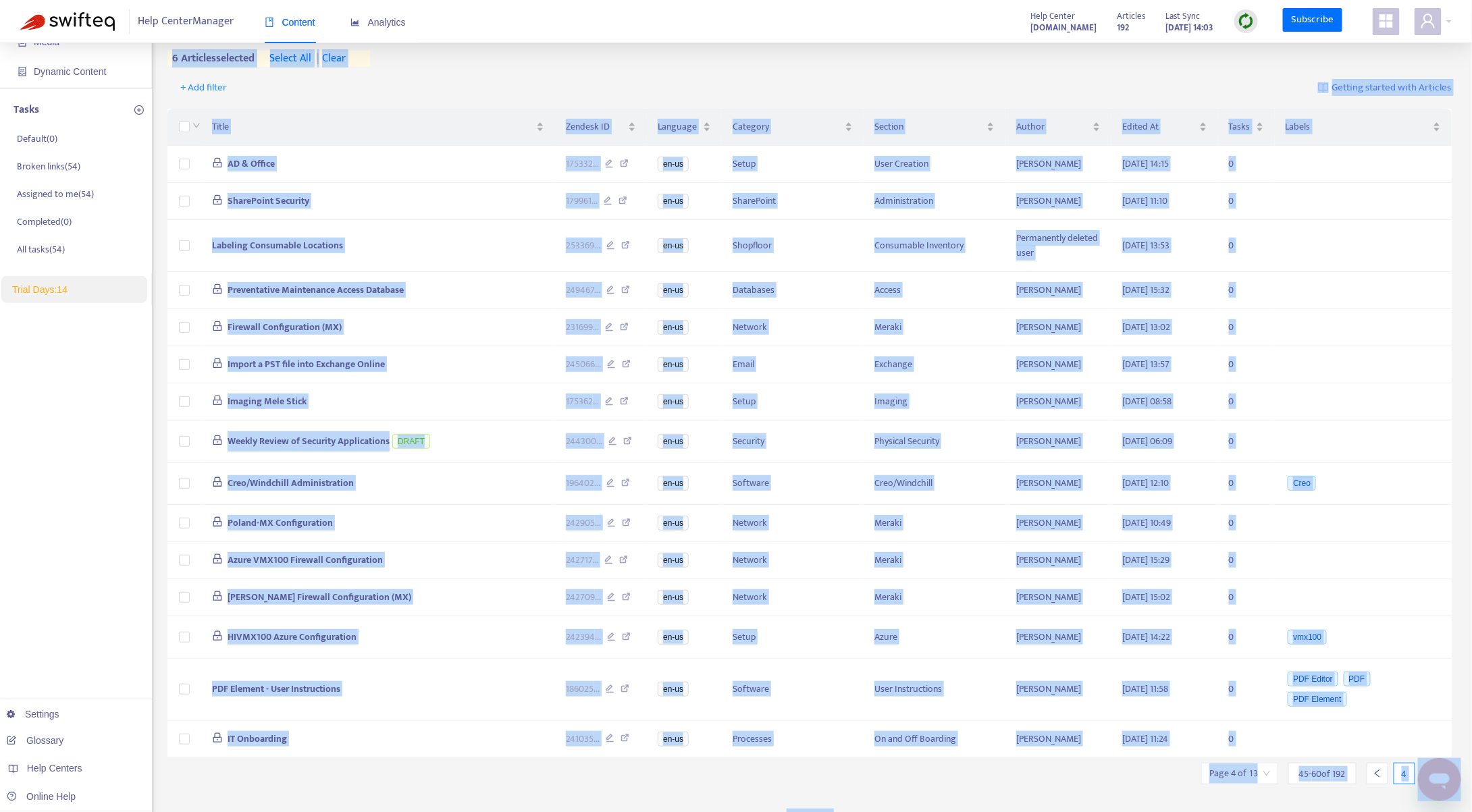
click at [341, 58] on span "| clear" at bounding box center [328, 58] width 34 height 16
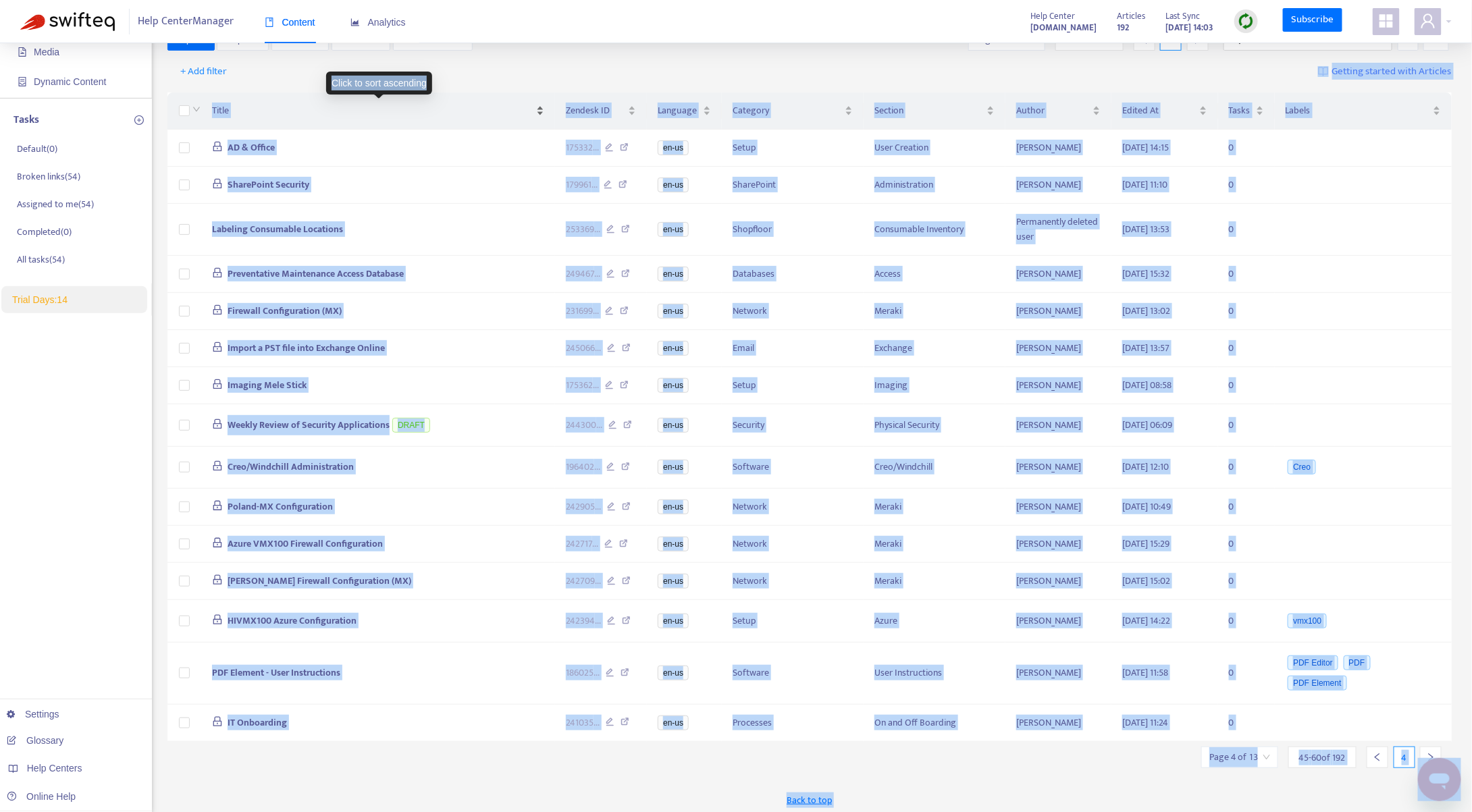
click at [427, 111] on span "Title" at bounding box center [374, 110] width 322 height 15
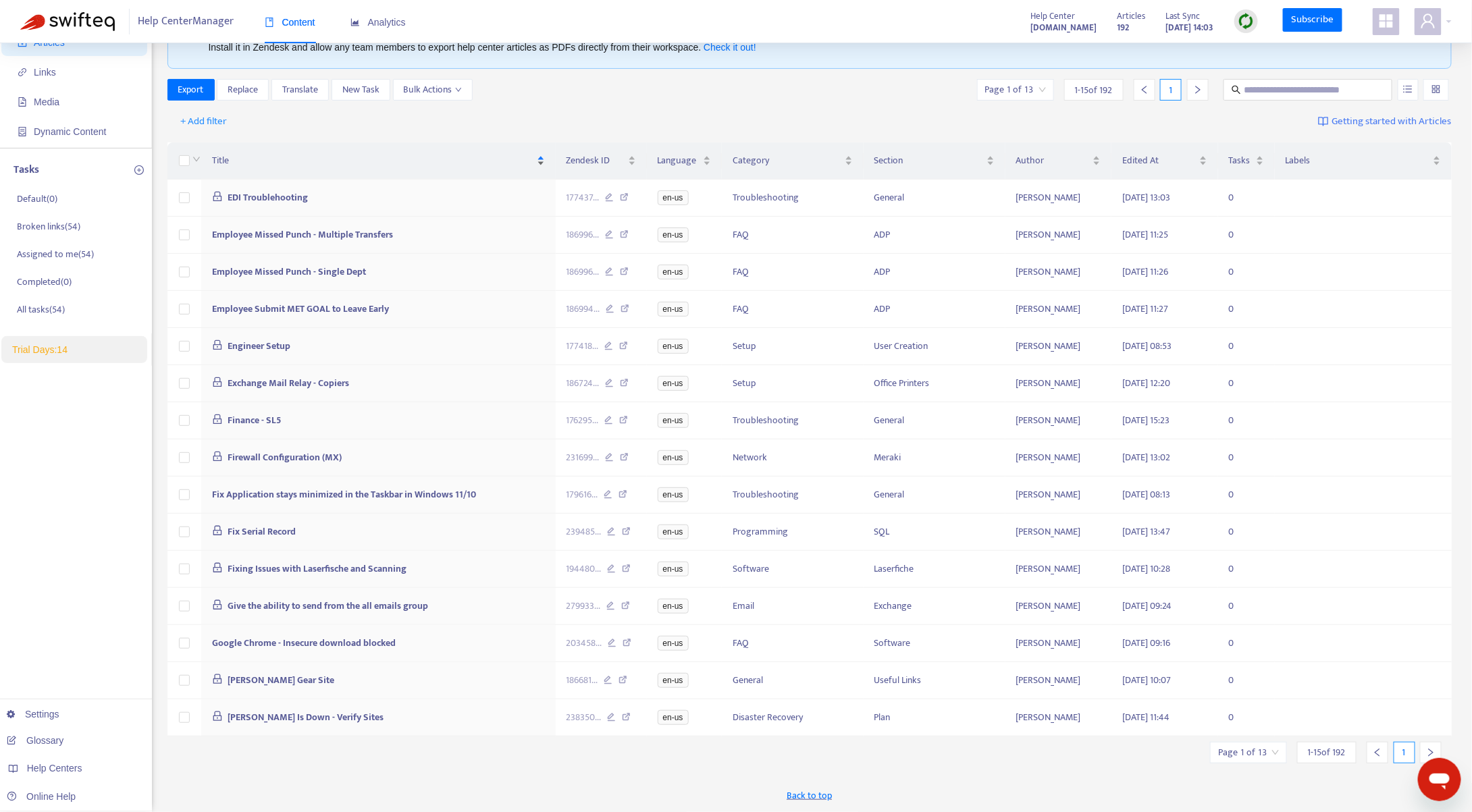
scroll to position [115, 0]
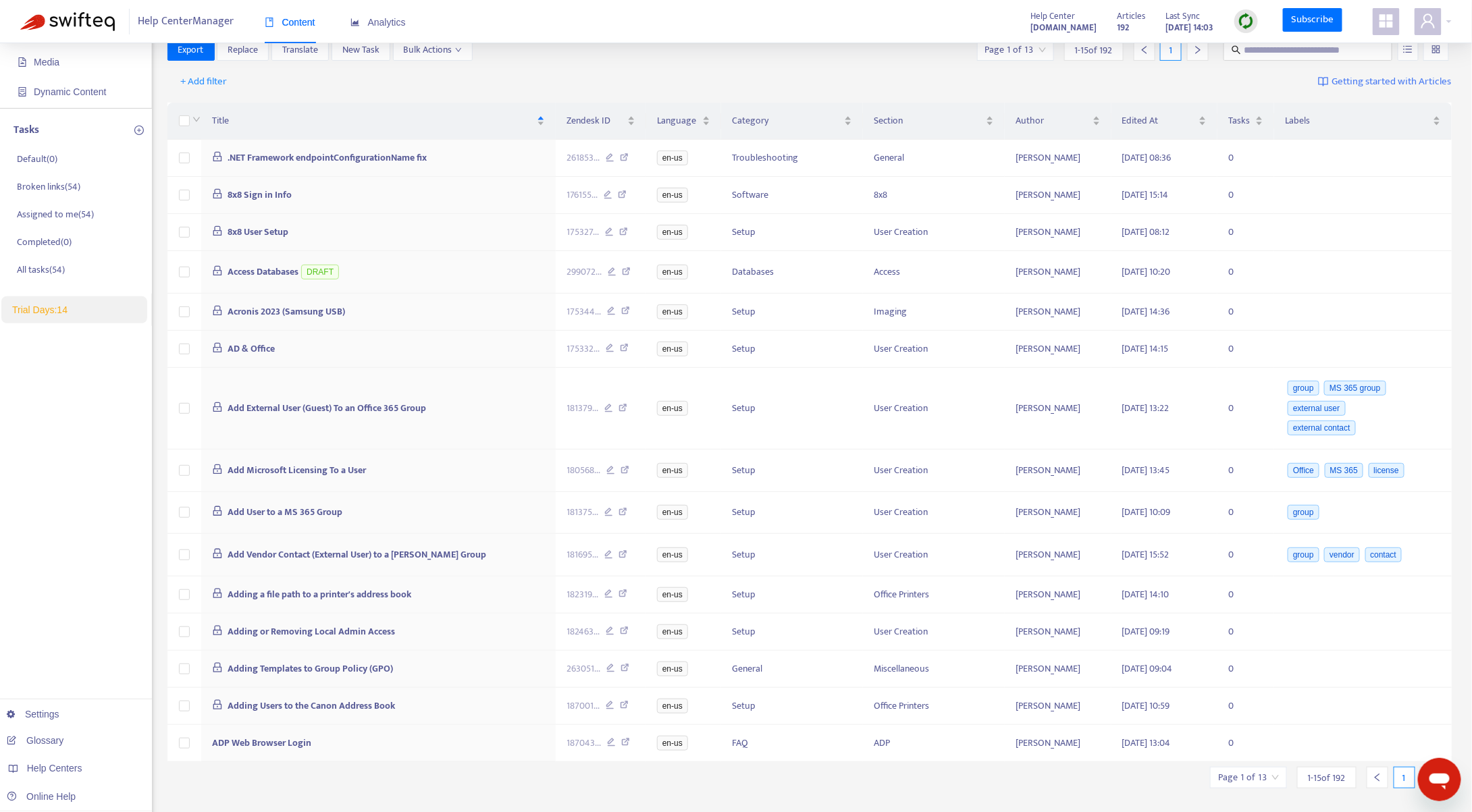
click at [1432, 773] on icon "right" at bounding box center [1431, 778] width 9 height 9
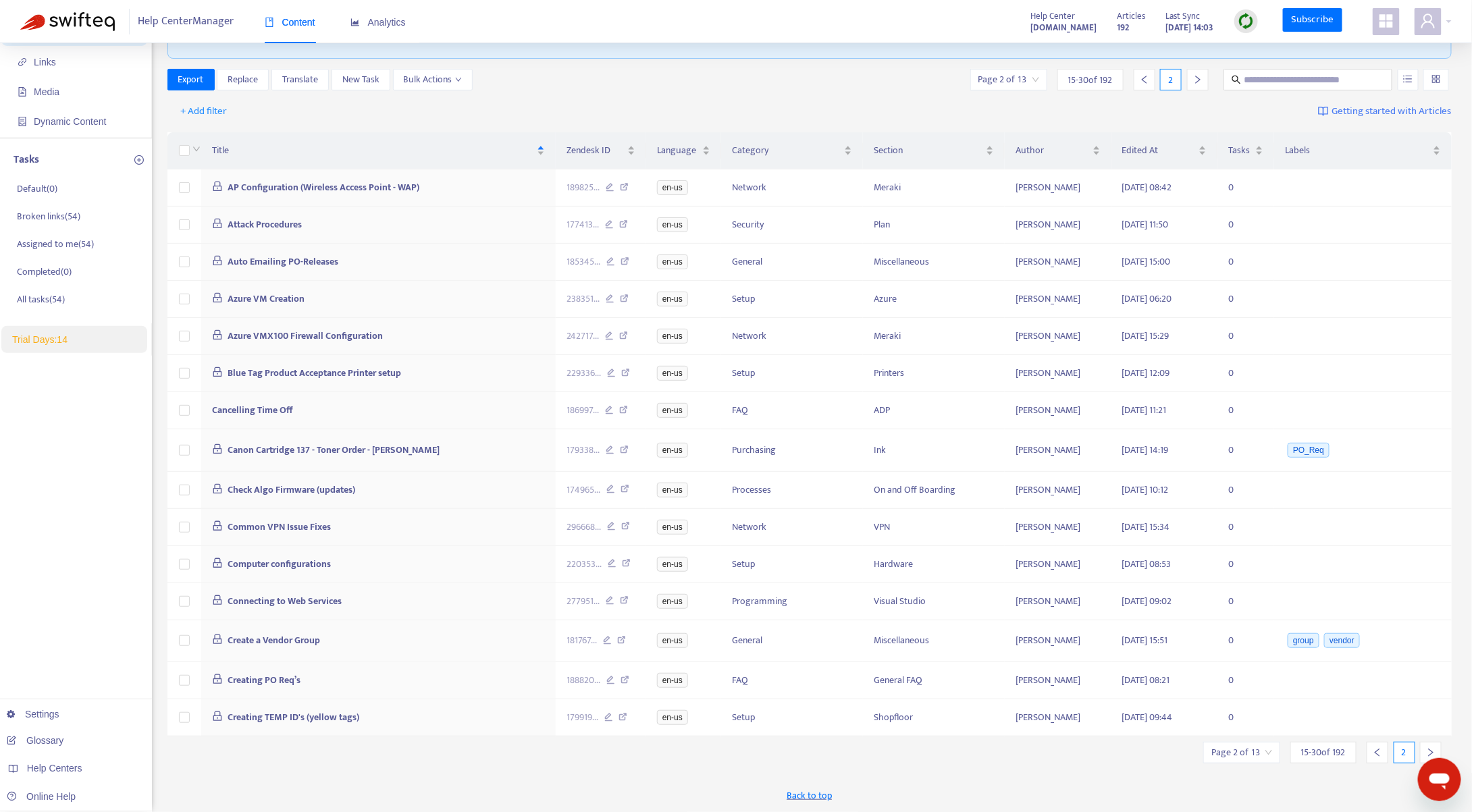
scroll to position [84, 0]
click at [1432, 749] on icon "right" at bounding box center [1431, 754] width 9 height 9
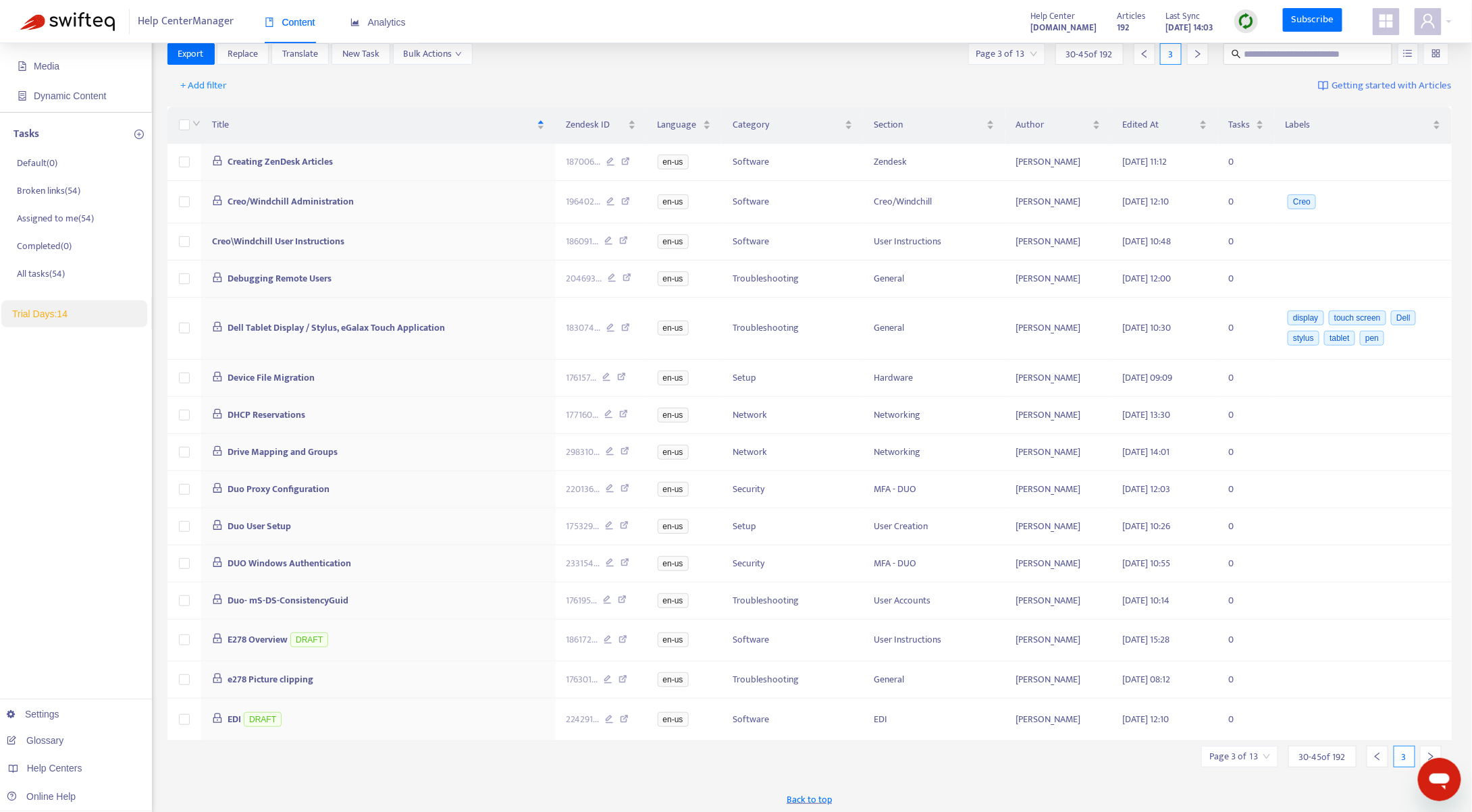
click at [1432, 752] on icon "right" at bounding box center [1431, 757] width 9 height 9
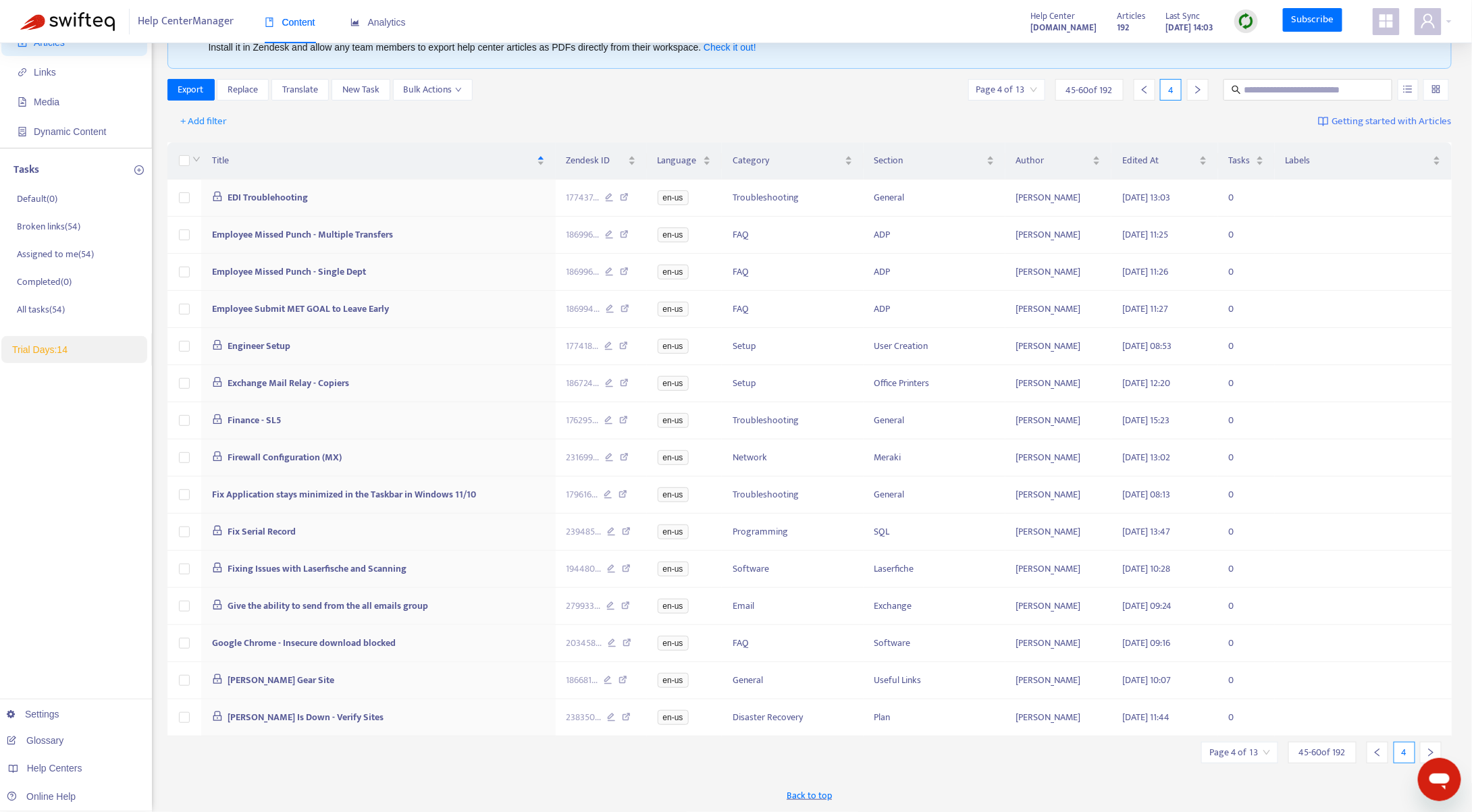
scroll to position [75, 0]
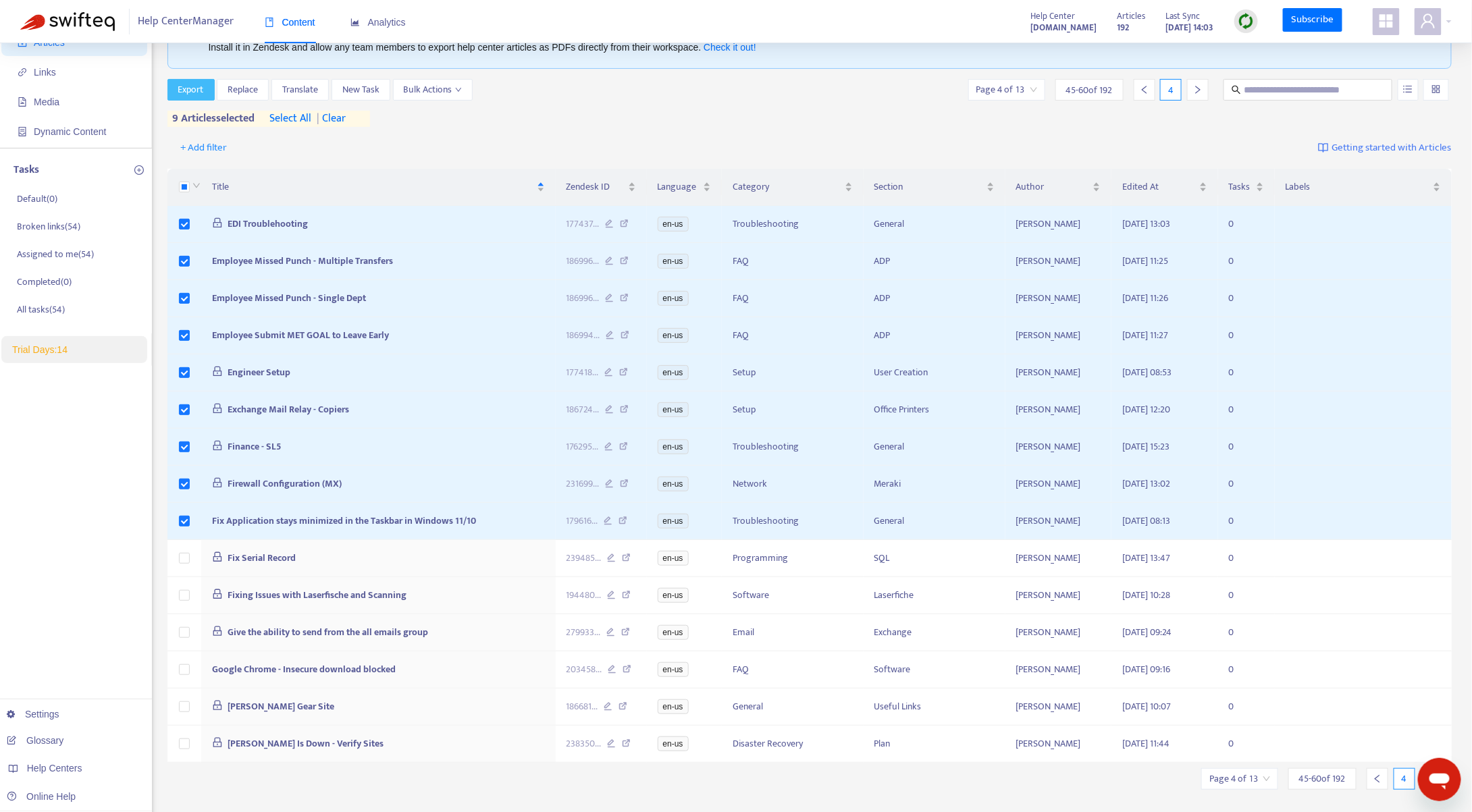
click at [202, 90] on span "Export" at bounding box center [191, 89] width 26 height 15
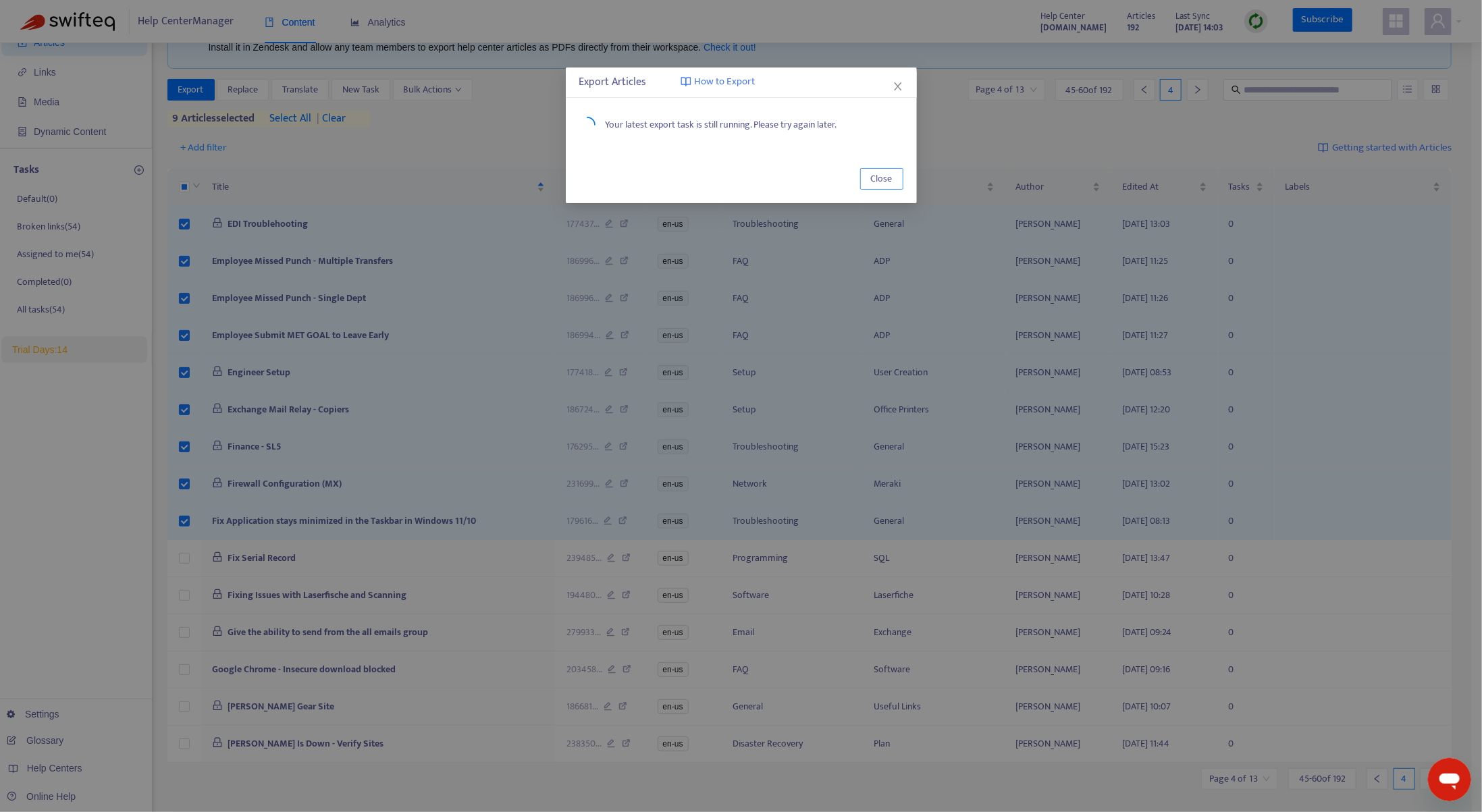
click at [897, 180] on button "Close" at bounding box center [882, 179] width 44 height 21
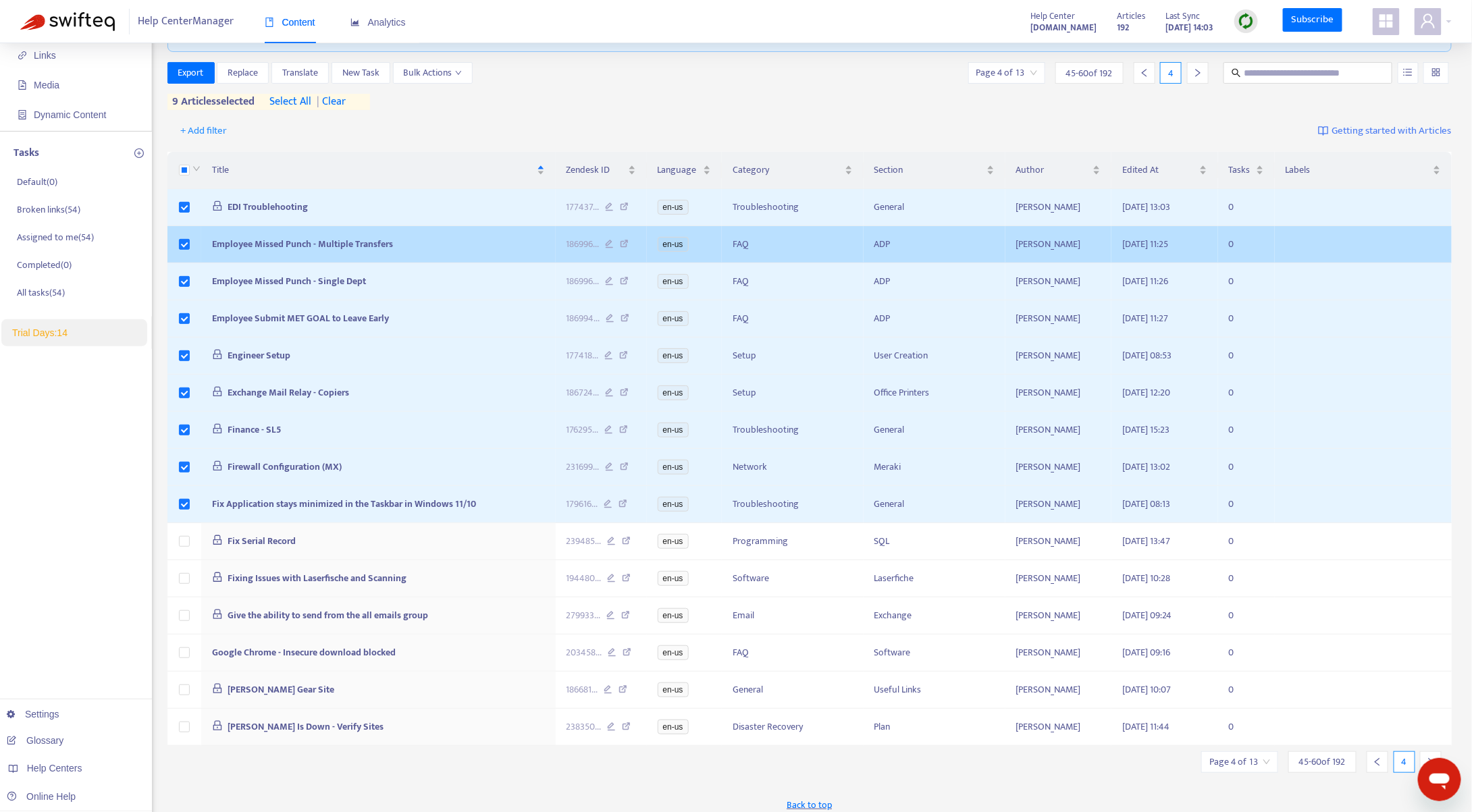
scroll to position [102, 0]
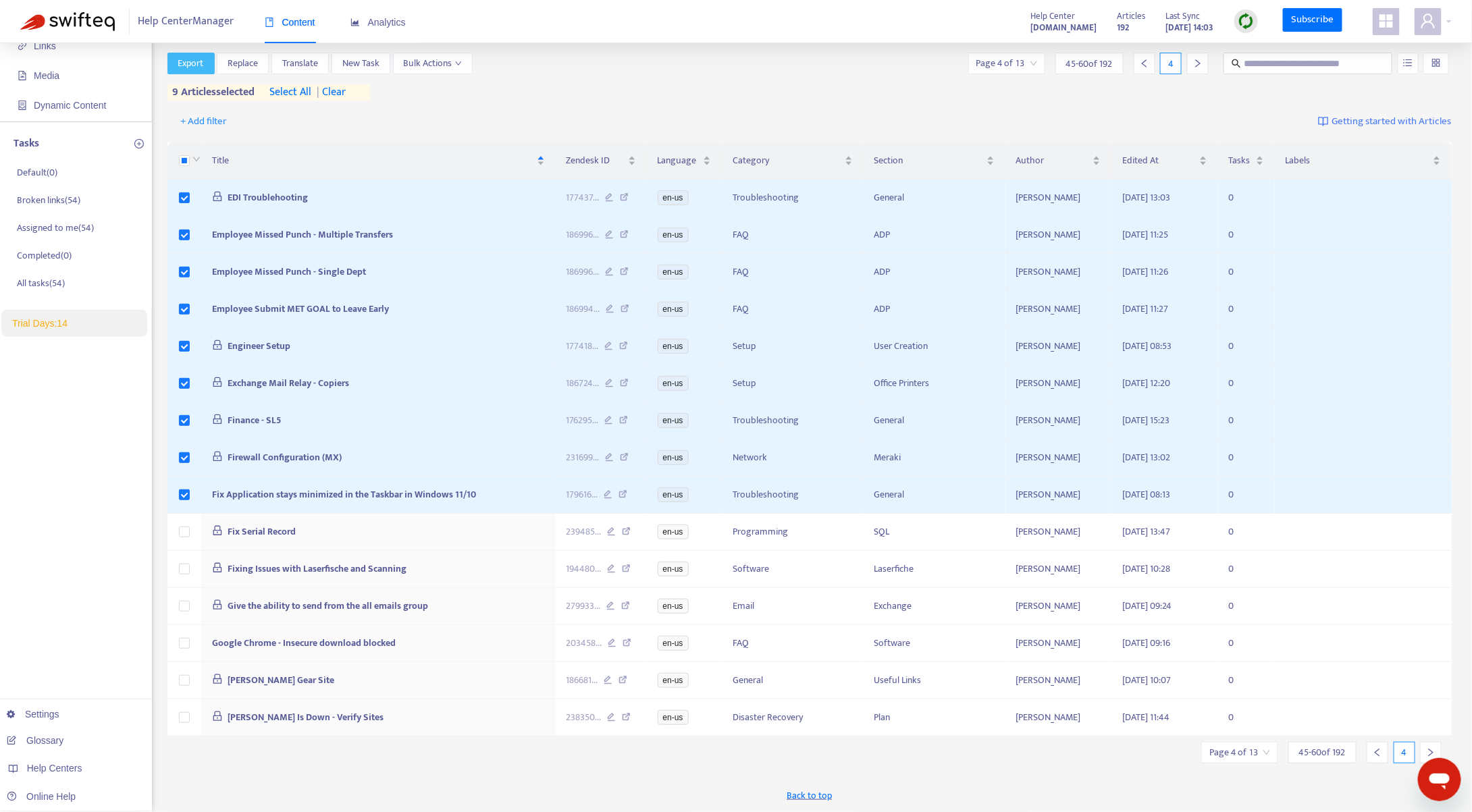
click at [206, 57] on button "Export" at bounding box center [191, 63] width 47 height 21
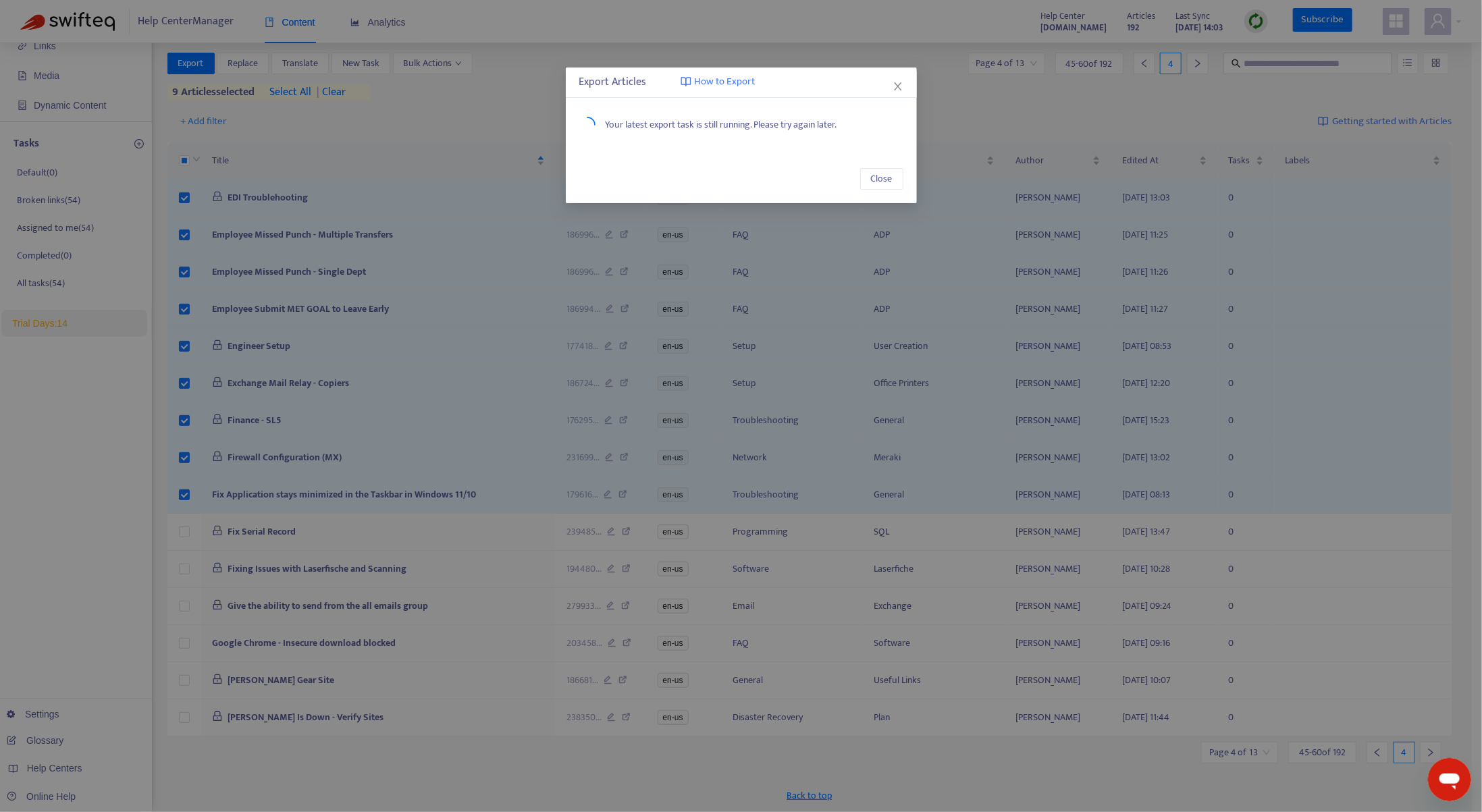
click at [899, 84] on icon "close" at bounding box center [898, 86] width 8 height 8
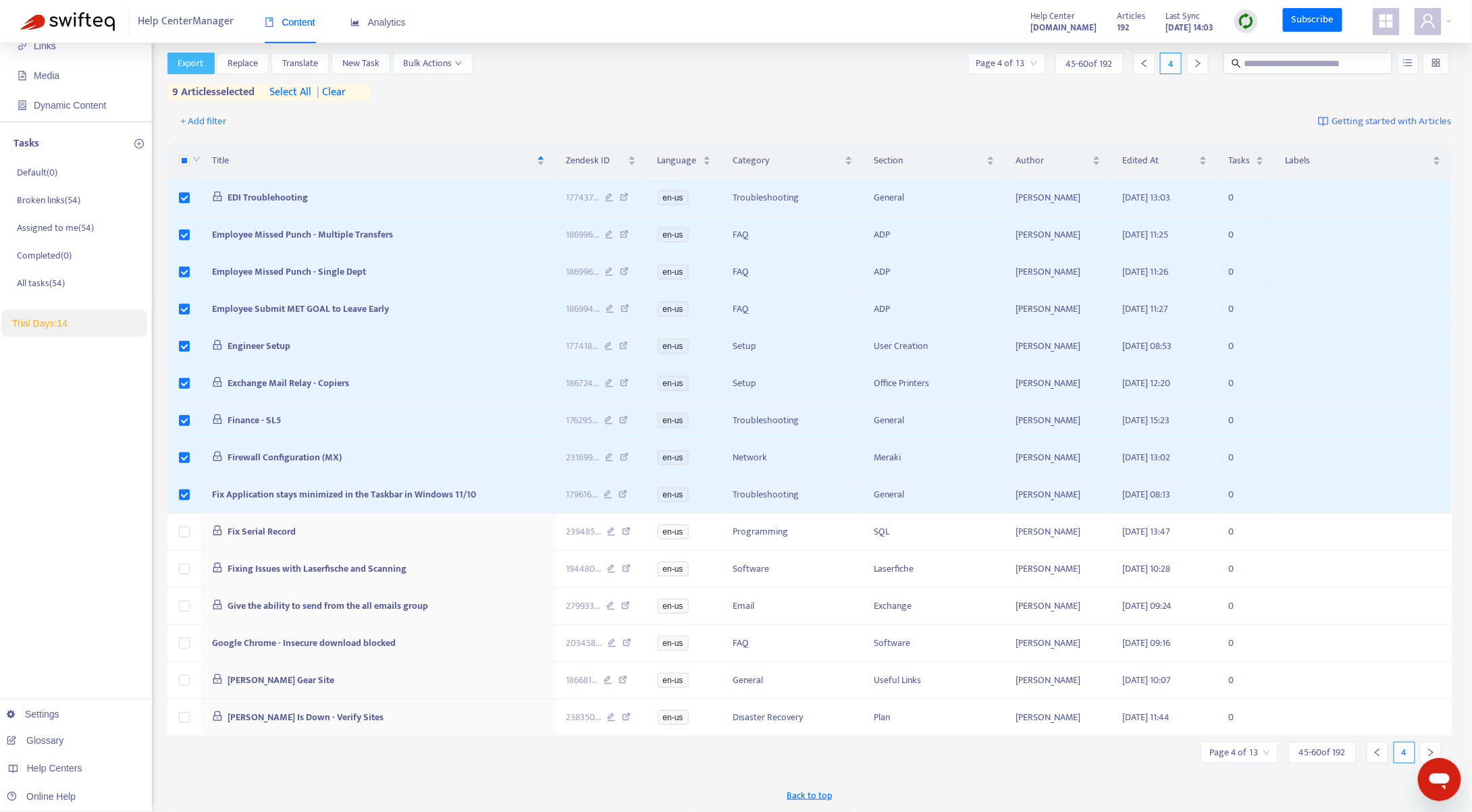
click at [192, 64] on span "Export" at bounding box center [191, 63] width 26 height 15
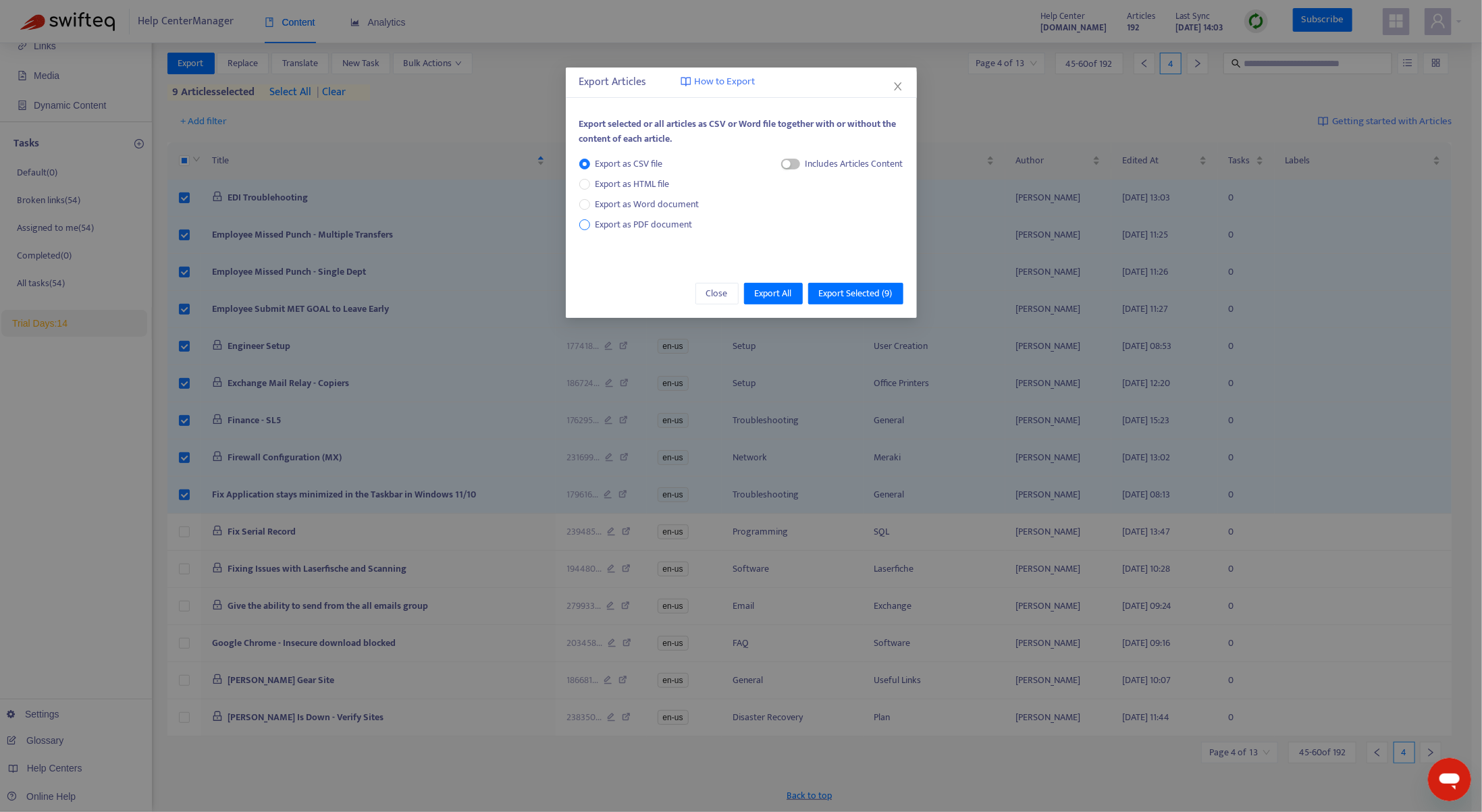
click at [642, 224] on span "Export as PDF document" at bounding box center [644, 225] width 97 height 15
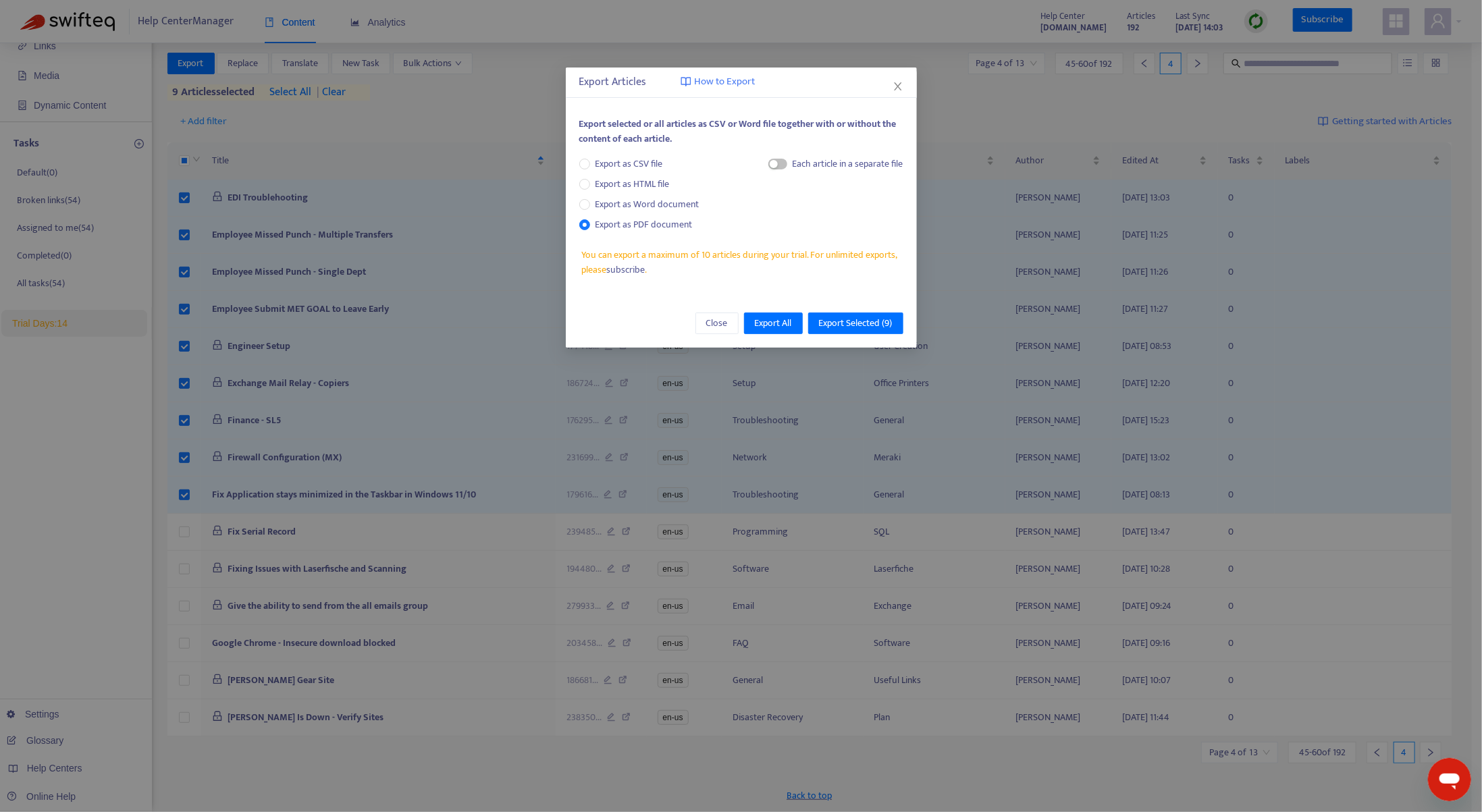
click at [801, 167] on div "Each article in a separate file" at bounding box center [848, 163] width 111 height 15
click at [781, 165] on span "button" at bounding box center [778, 164] width 19 height 11
click at [772, 323] on span "Export All" at bounding box center [773, 323] width 37 height 15
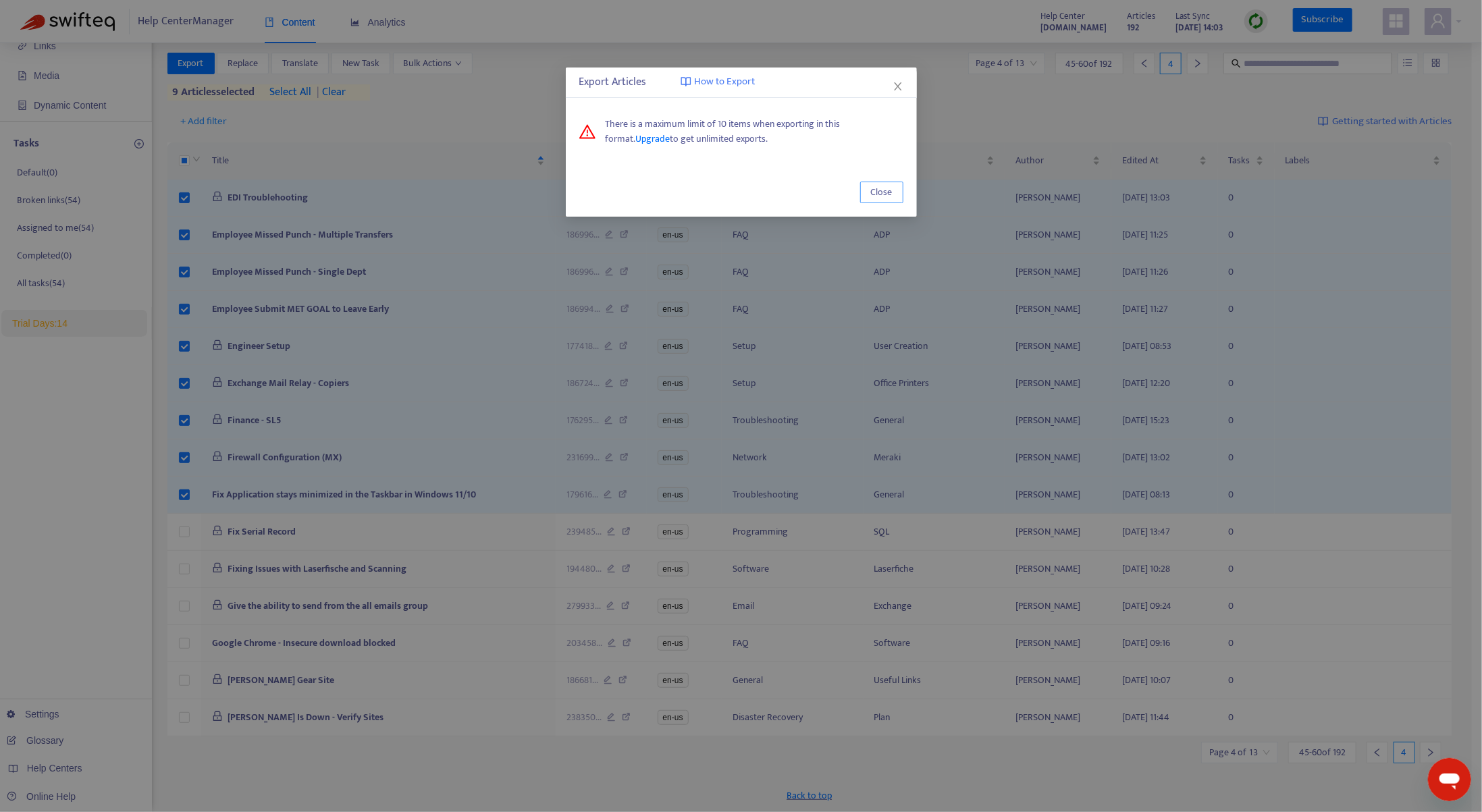
click at [885, 192] on span "Close" at bounding box center [882, 192] width 21 height 15
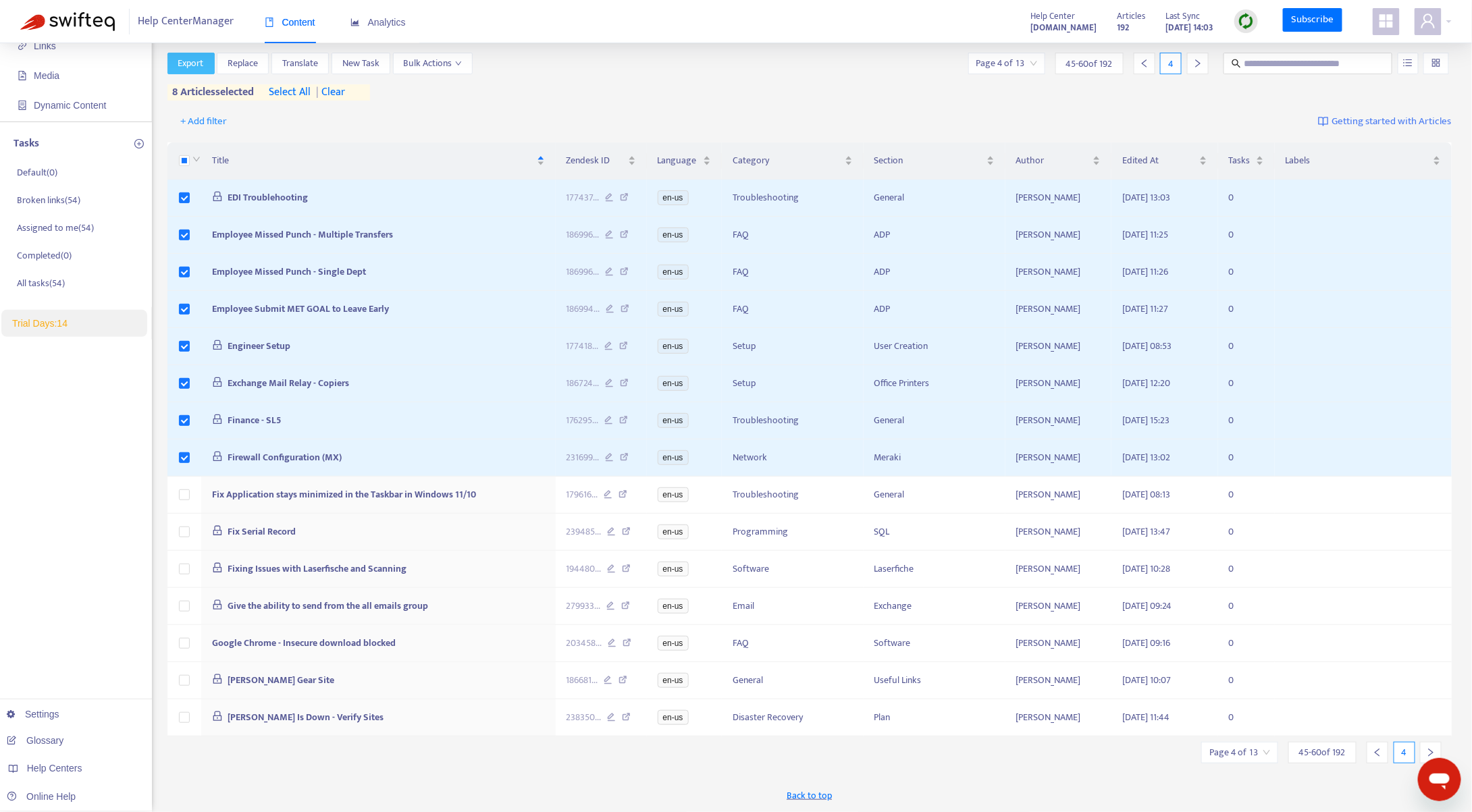
click at [192, 57] on span "Export" at bounding box center [191, 63] width 26 height 15
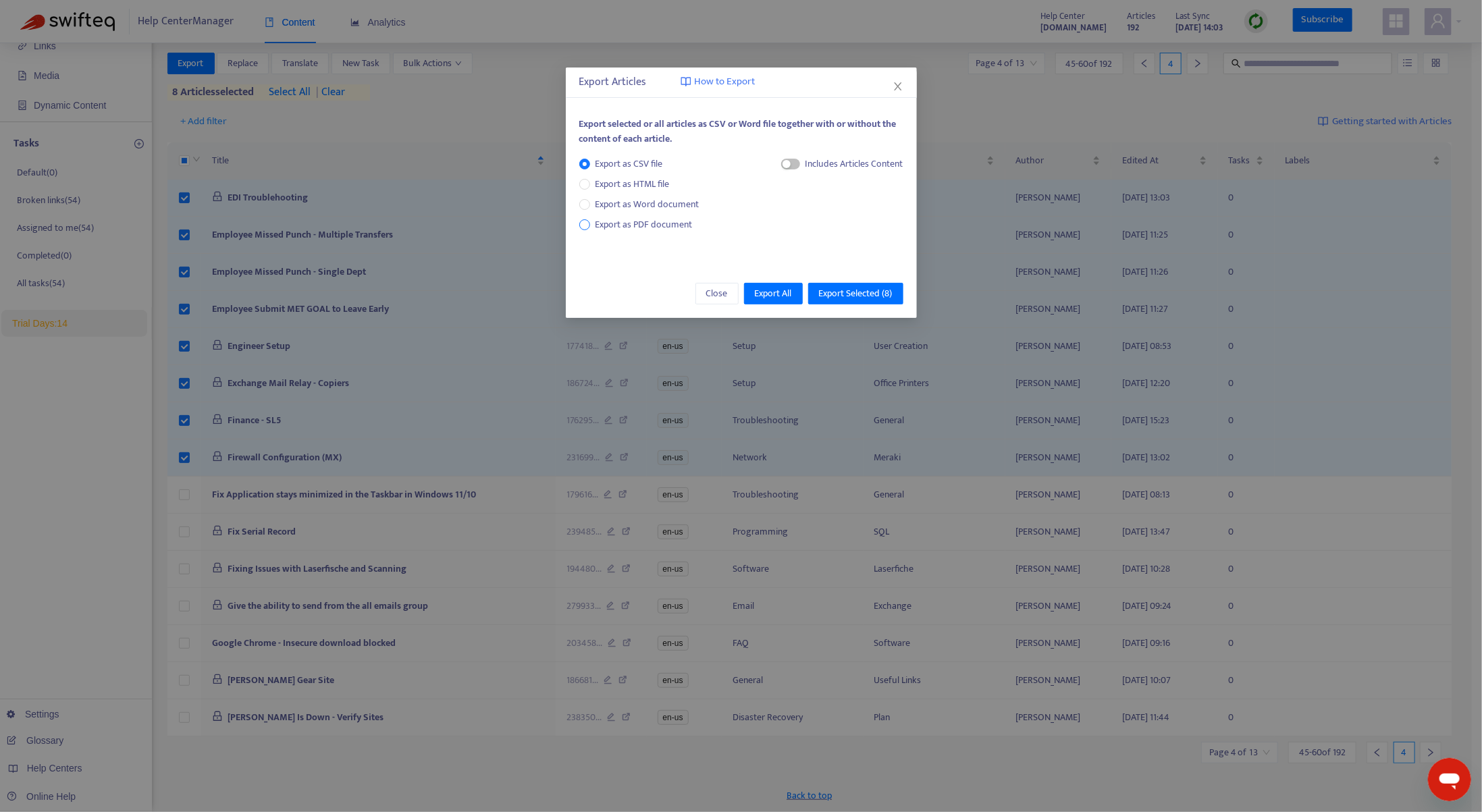
click at [596, 225] on span "Export as PDF document" at bounding box center [644, 225] width 97 height 15
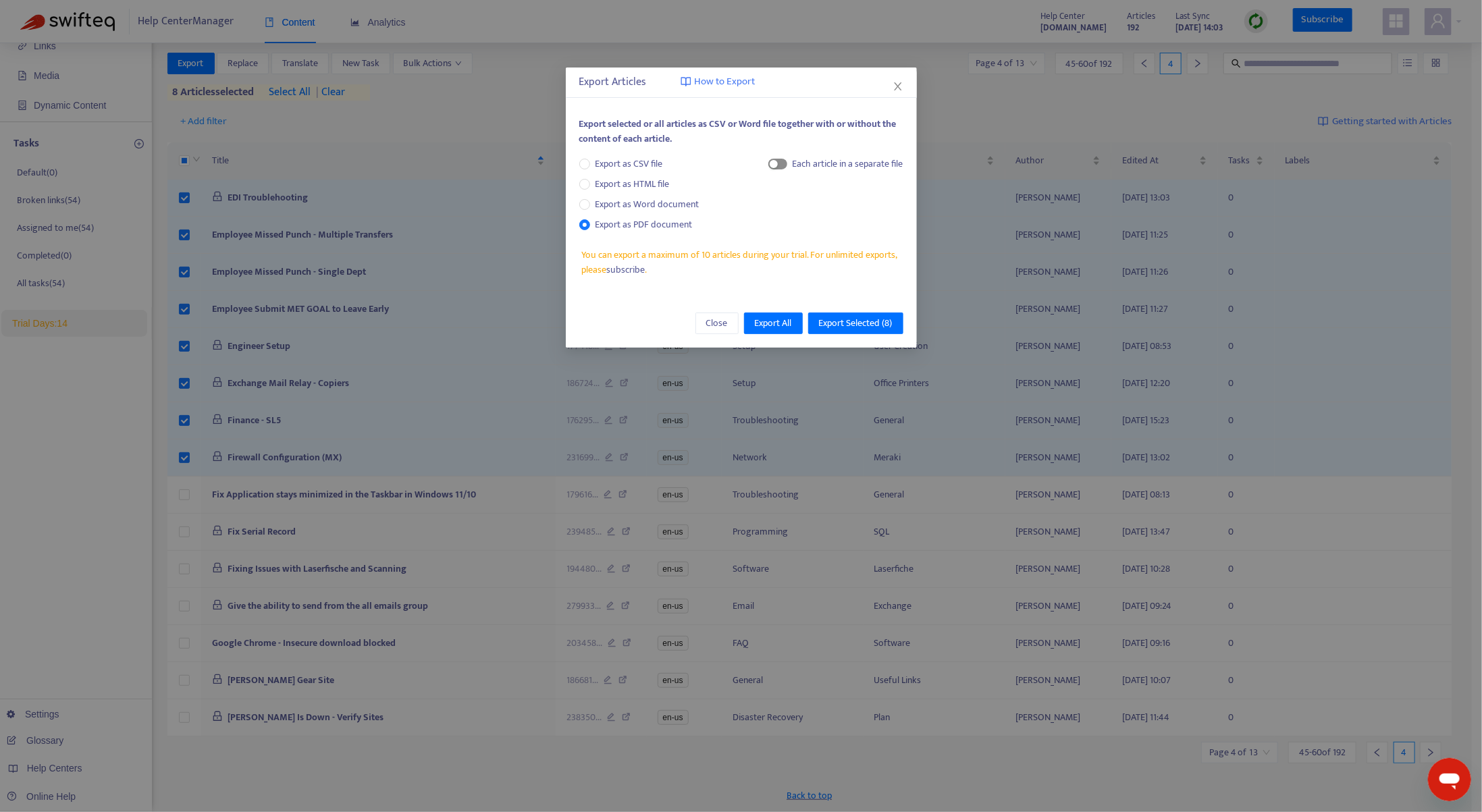
click at [776, 164] on span "button" at bounding box center [778, 164] width 19 height 11
click at [833, 327] on span "Export Selected ( 8 )" at bounding box center [856, 323] width 73 height 15
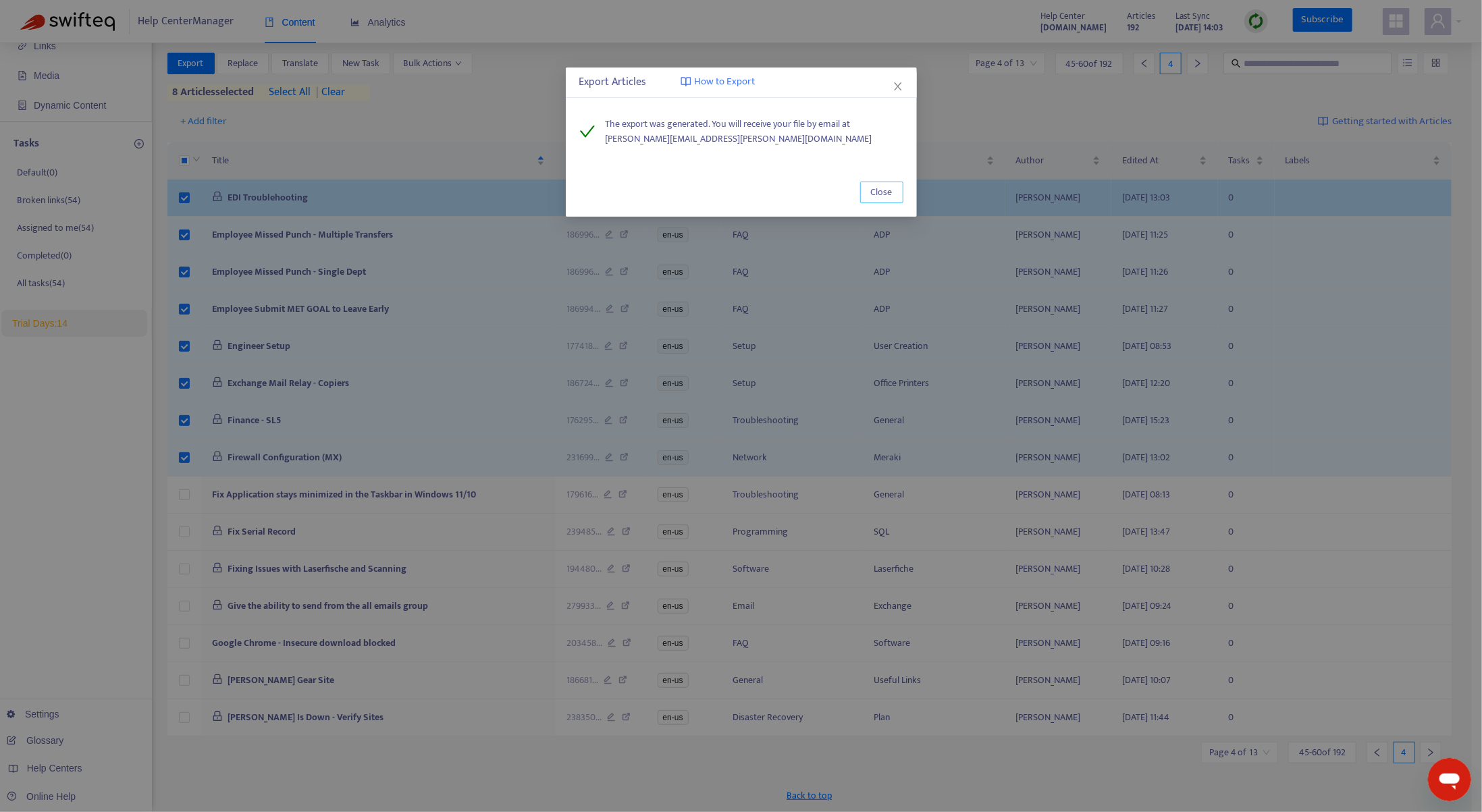
drag, startPoint x: 891, startPoint y: 192, endPoint x: 896, endPoint y: 183, distance: 10.3
click at [891, 192] on span "Close" at bounding box center [882, 192] width 21 height 15
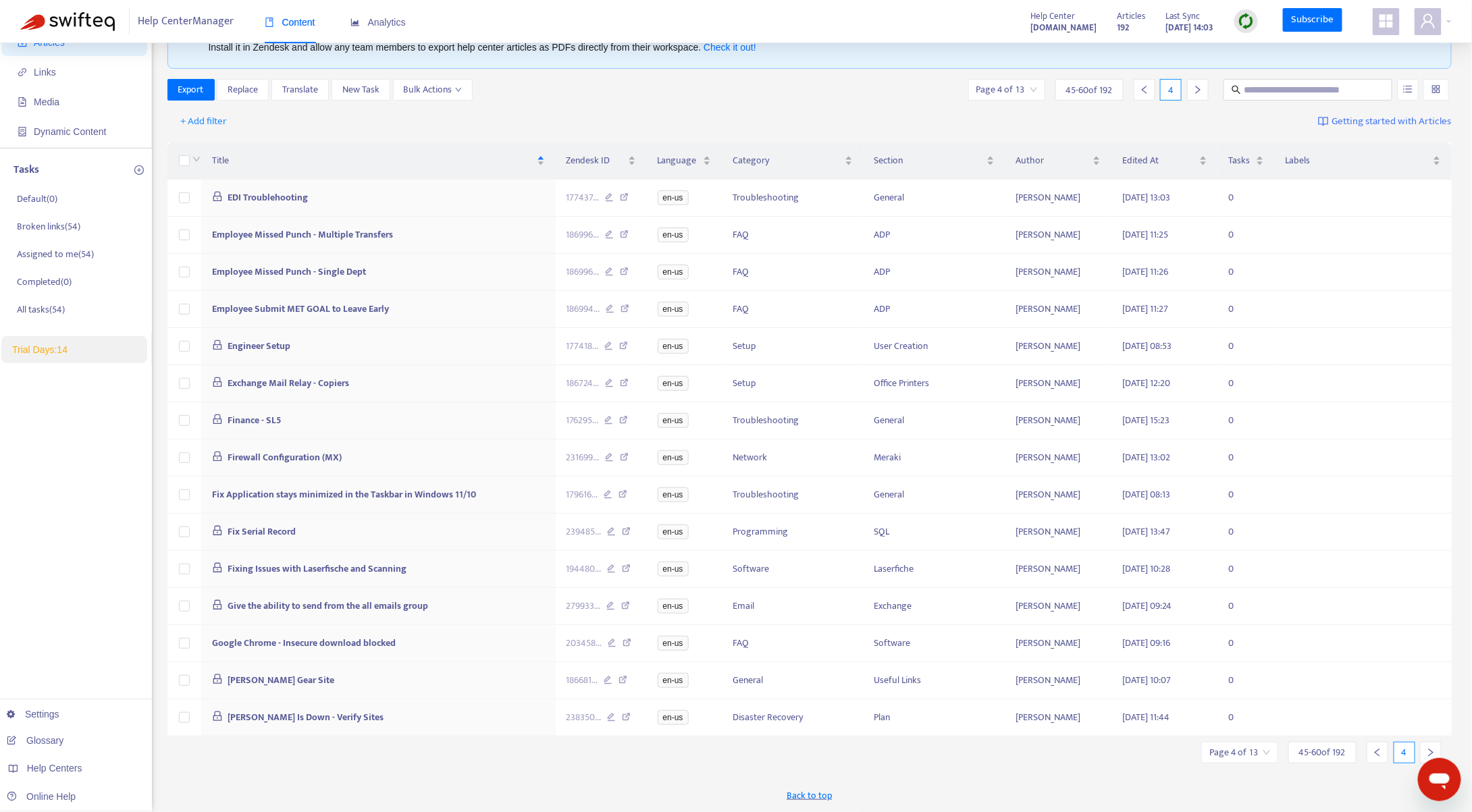
scroll to position [75, 0]
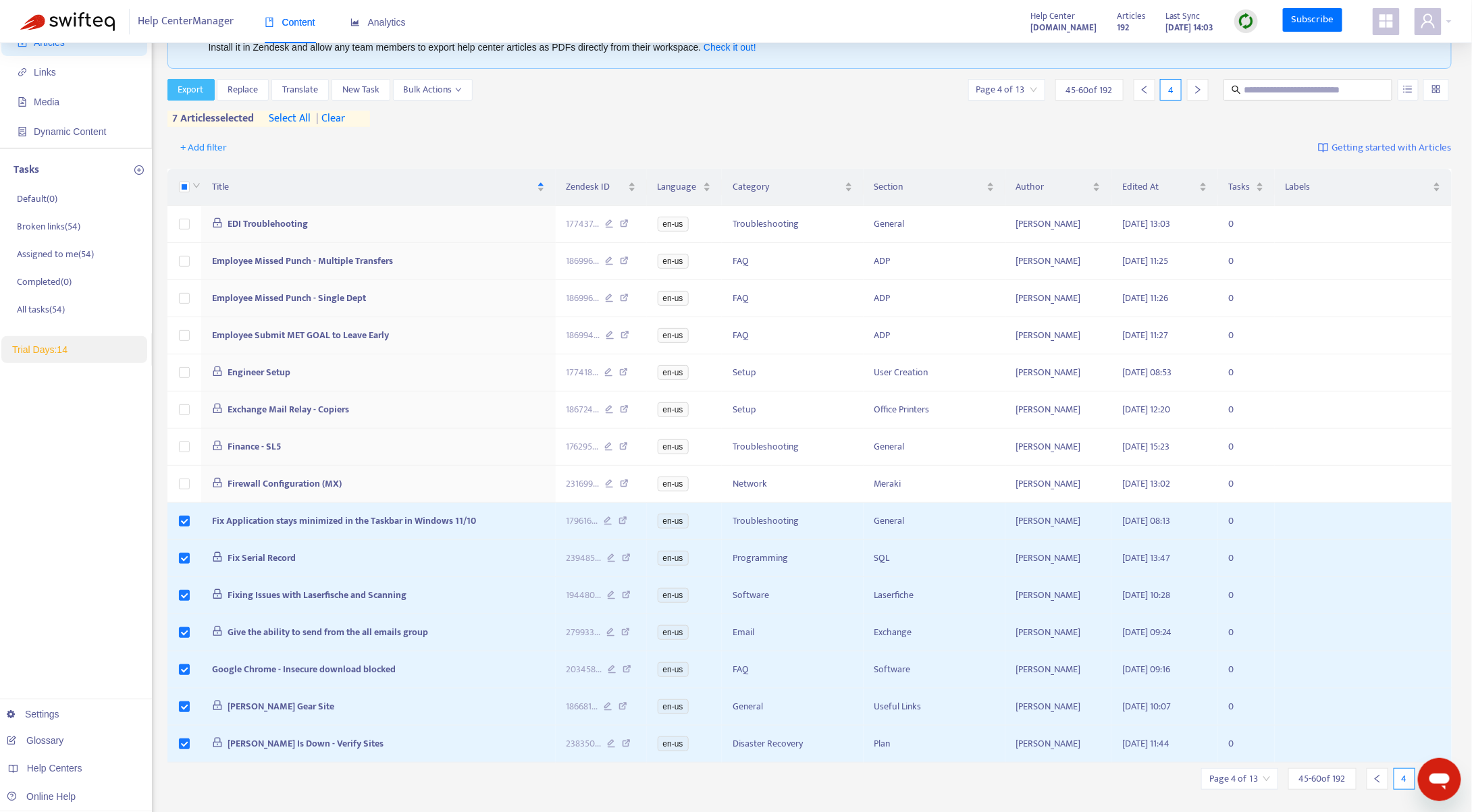
click at [197, 90] on span "Export" at bounding box center [191, 89] width 26 height 15
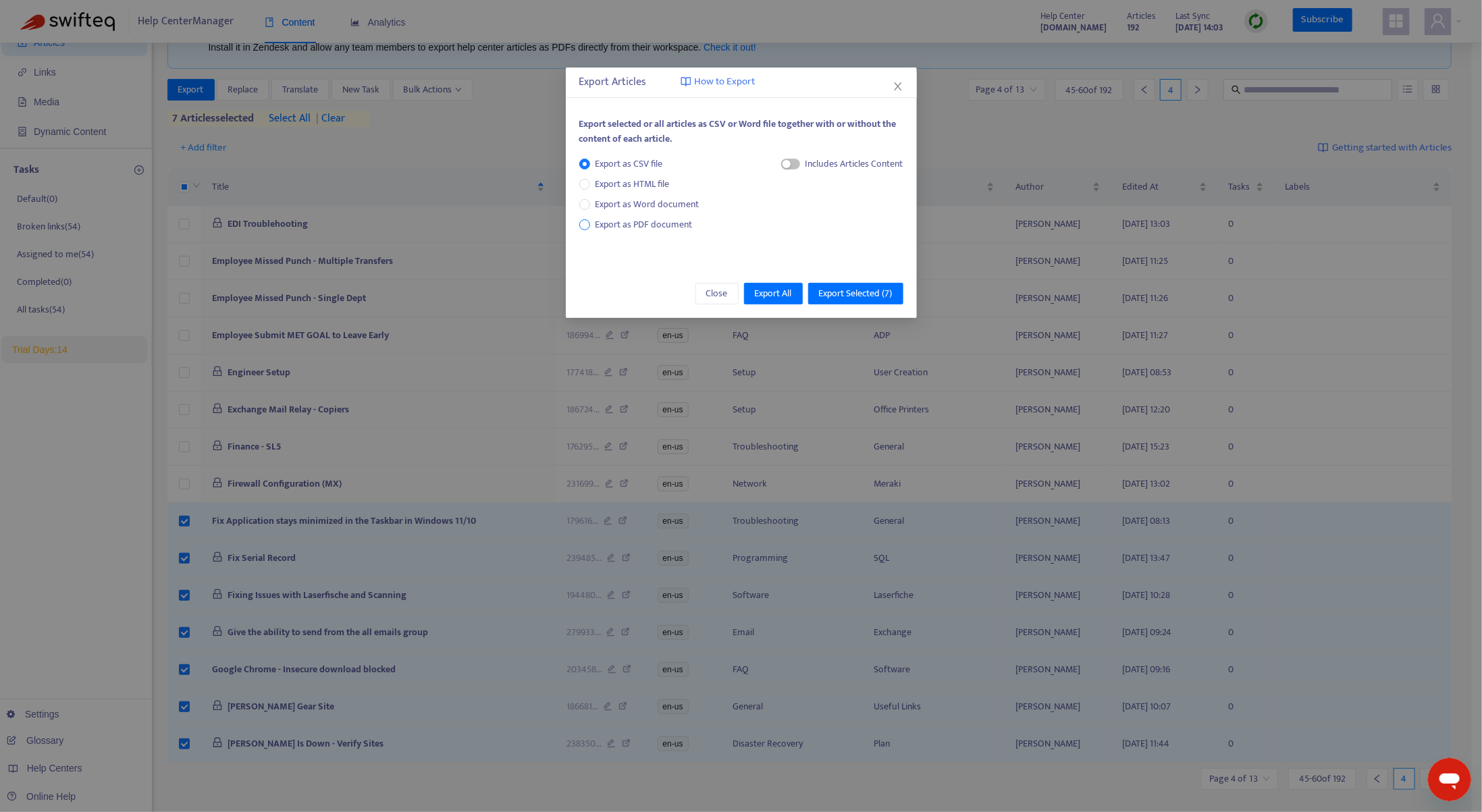
click at [625, 224] on span "Export as PDF document" at bounding box center [644, 225] width 97 height 15
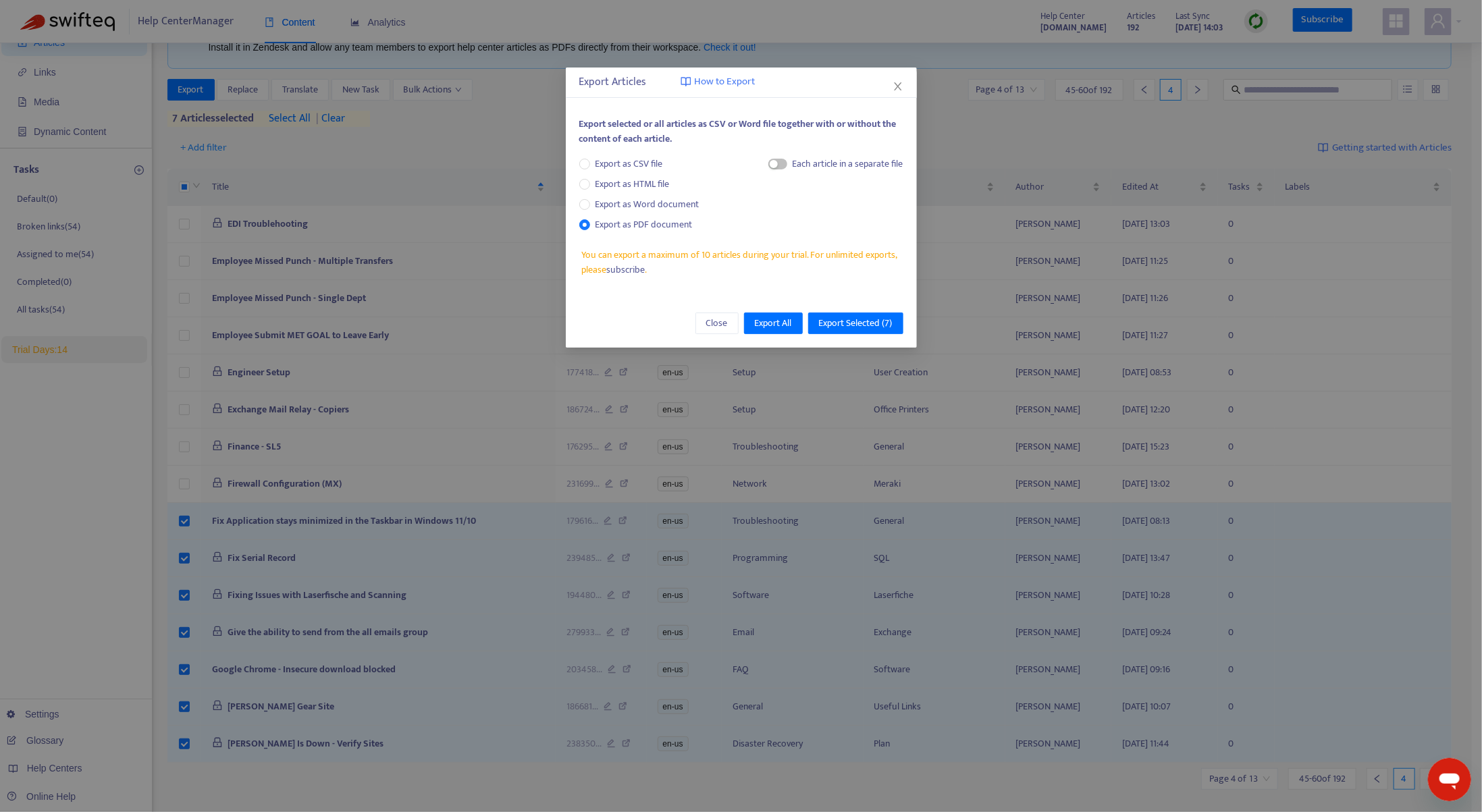
click at [806, 166] on div "Each article in a separate file" at bounding box center [848, 163] width 111 height 15
click at [776, 160] on span "button" at bounding box center [778, 164] width 19 height 11
click at [858, 322] on span "Export Selected ( 7 )" at bounding box center [856, 323] width 73 height 15
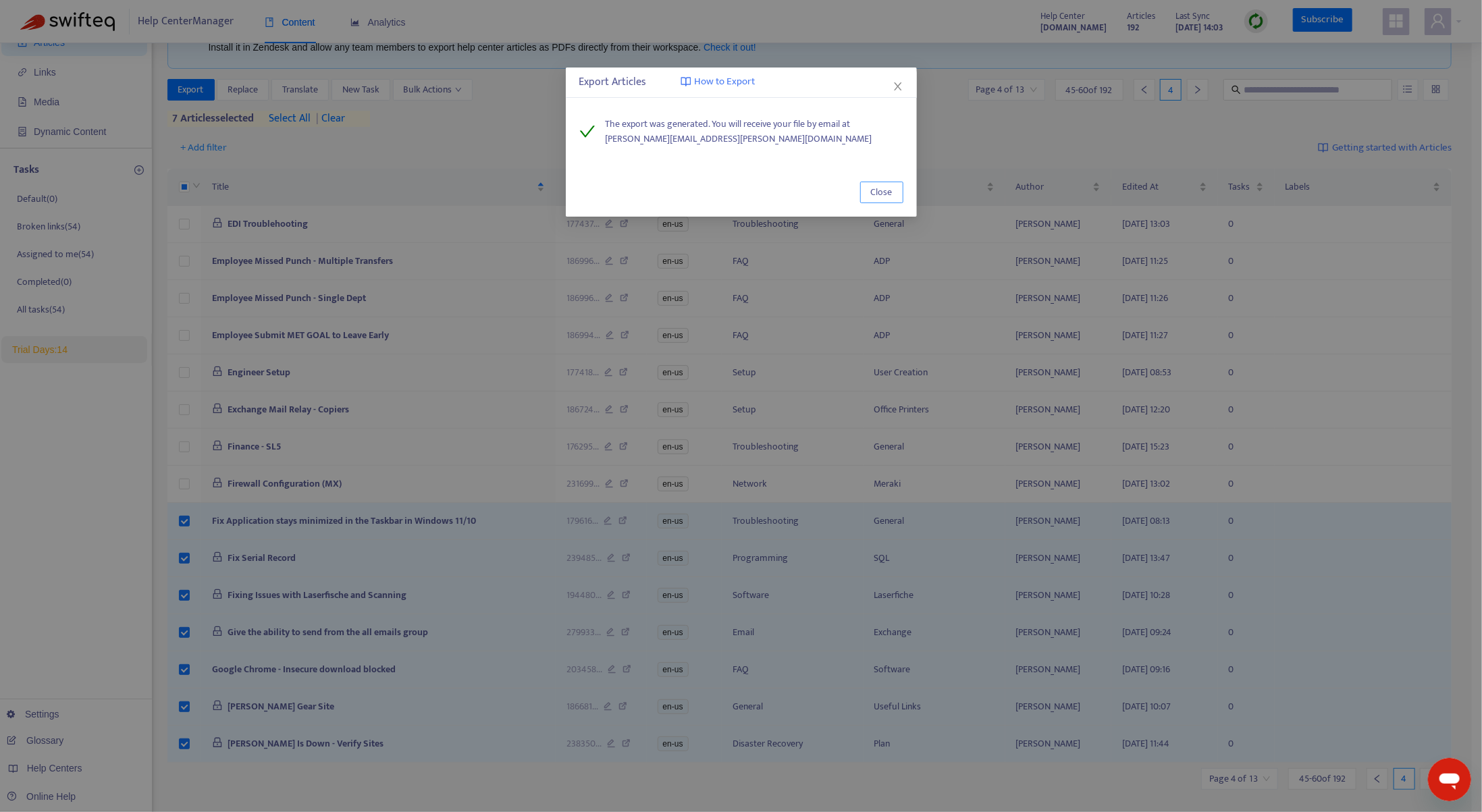
click at [878, 192] on span "Close" at bounding box center [882, 192] width 21 height 15
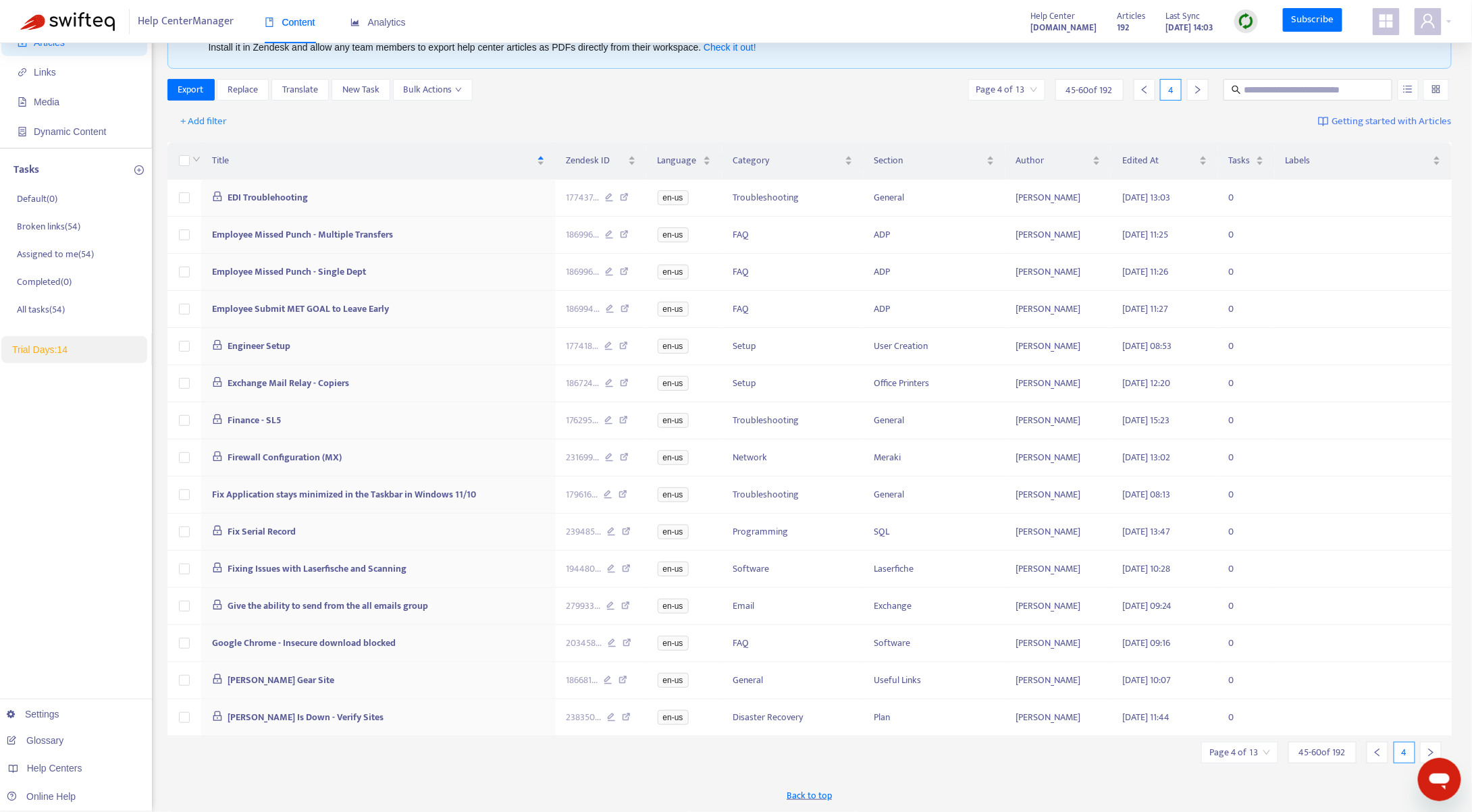
click at [1429, 748] on icon "right" at bounding box center [1431, 752] width 9 height 9
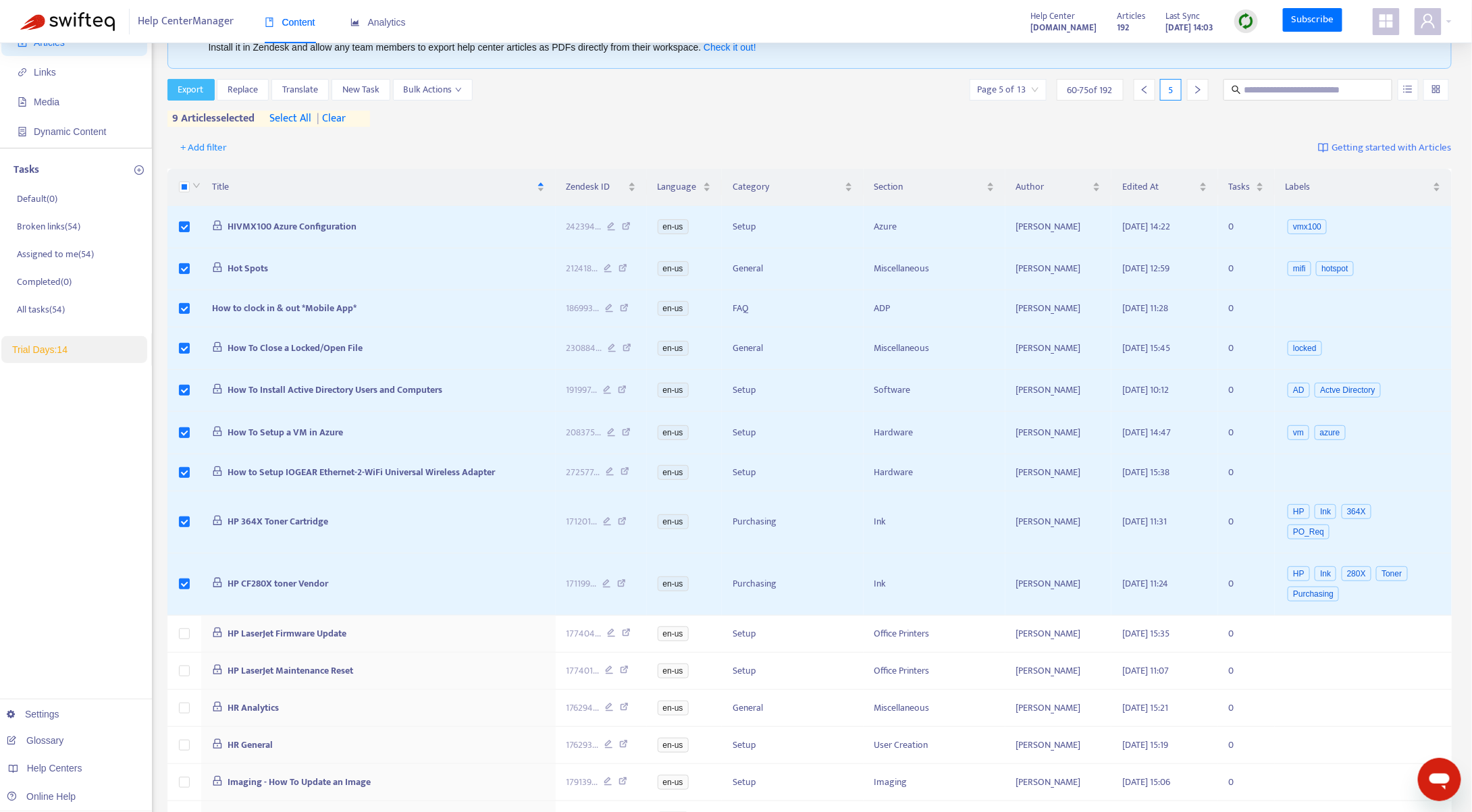
click at [201, 87] on span "Export" at bounding box center [191, 89] width 26 height 15
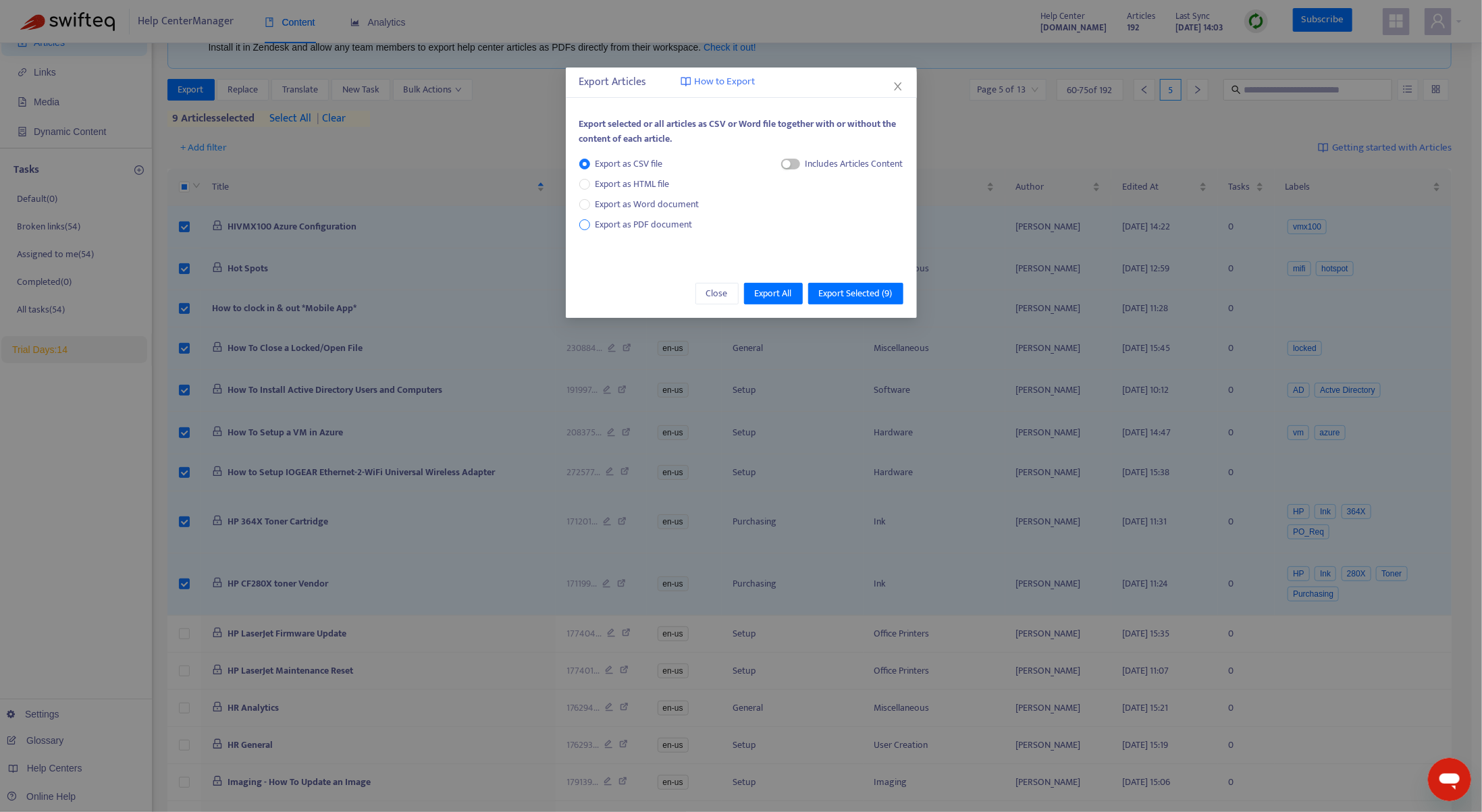
click at [642, 218] on span "Export as PDF document" at bounding box center [644, 225] width 97 height 15
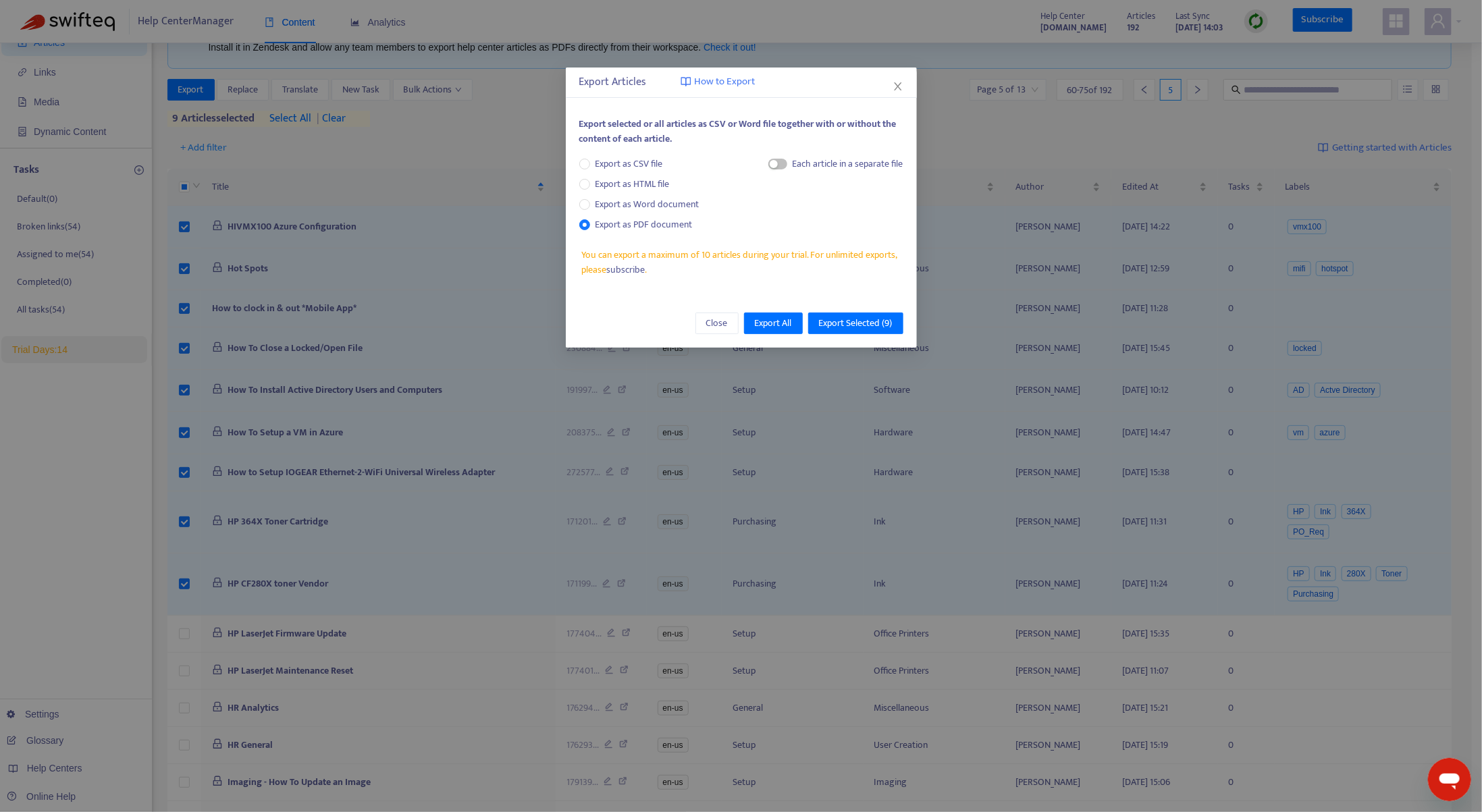
click at [801, 164] on div "Each article in a separate file" at bounding box center [848, 163] width 111 height 15
click at [784, 166] on span "button" at bounding box center [778, 164] width 19 height 11
click at [863, 323] on span "Export Selected ( 9 )" at bounding box center [856, 323] width 73 height 15
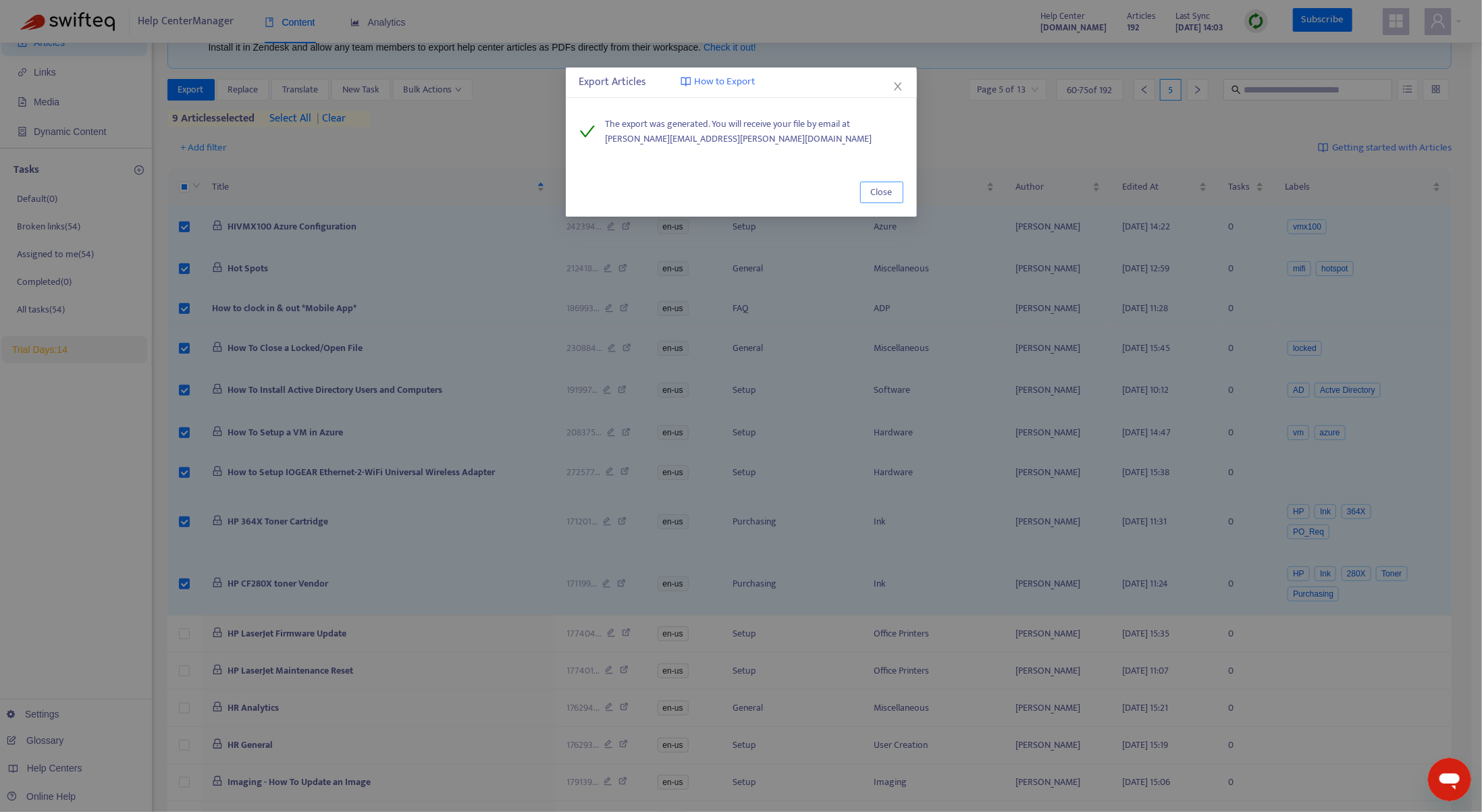
click at [890, 198] on span "Close" at bounding box center [882, 192] width 21 height 15
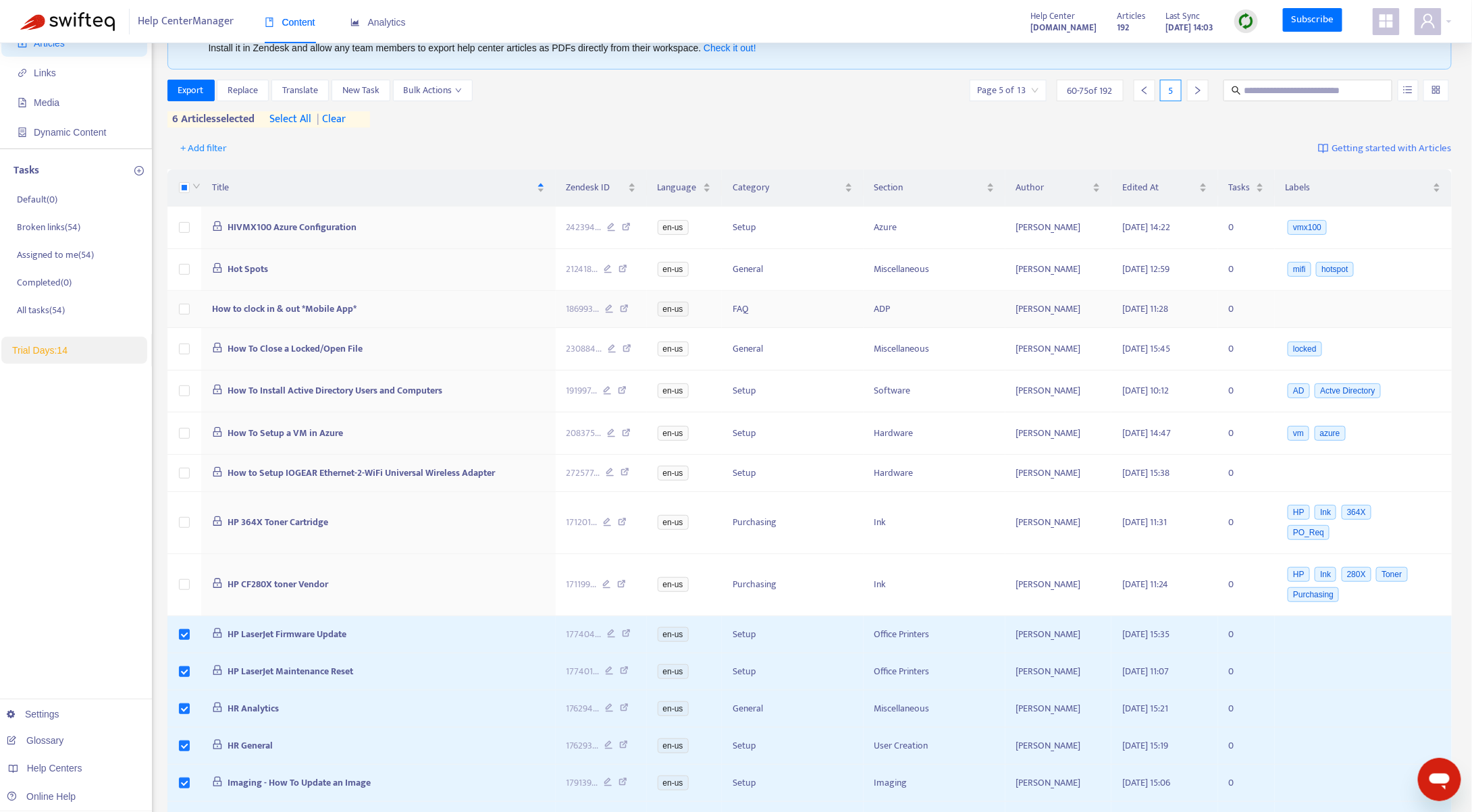
scroll to position [0, 0]
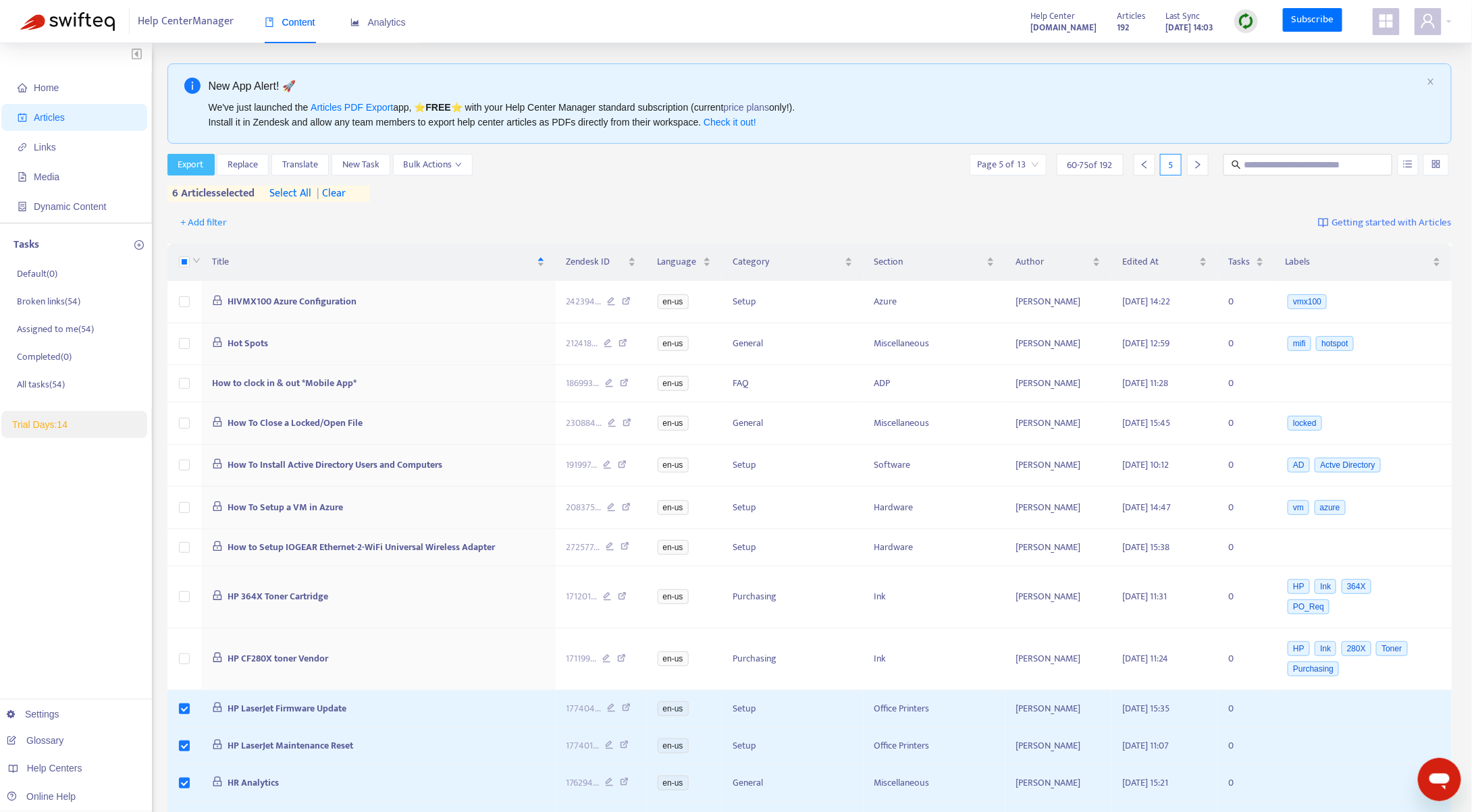
click at [197, 162] on span "Export" at bounding box center [191, 164] width 26 height 15
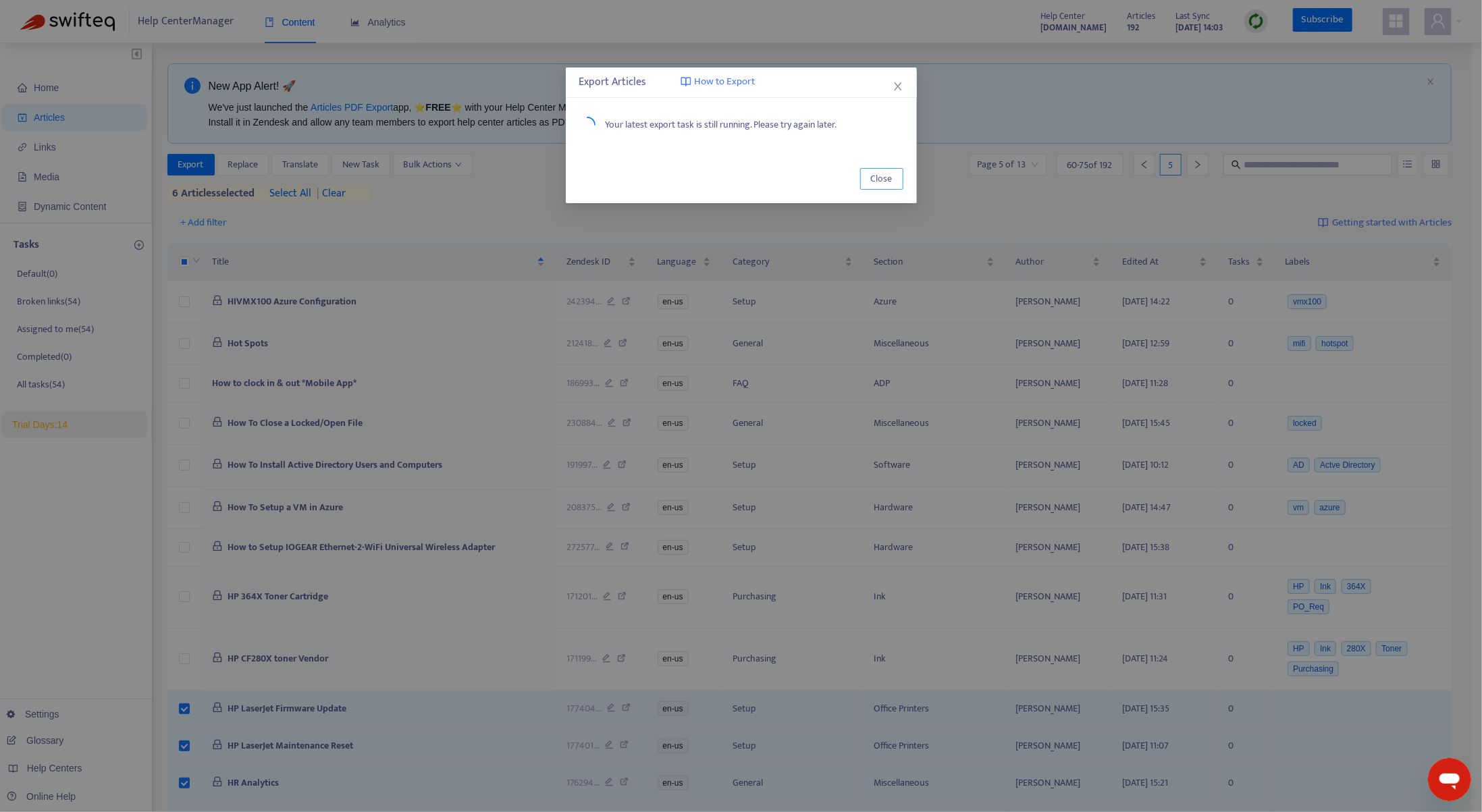
click at [886, 178] on span "Close" at bounding box center [882, 179] width 21 height 15
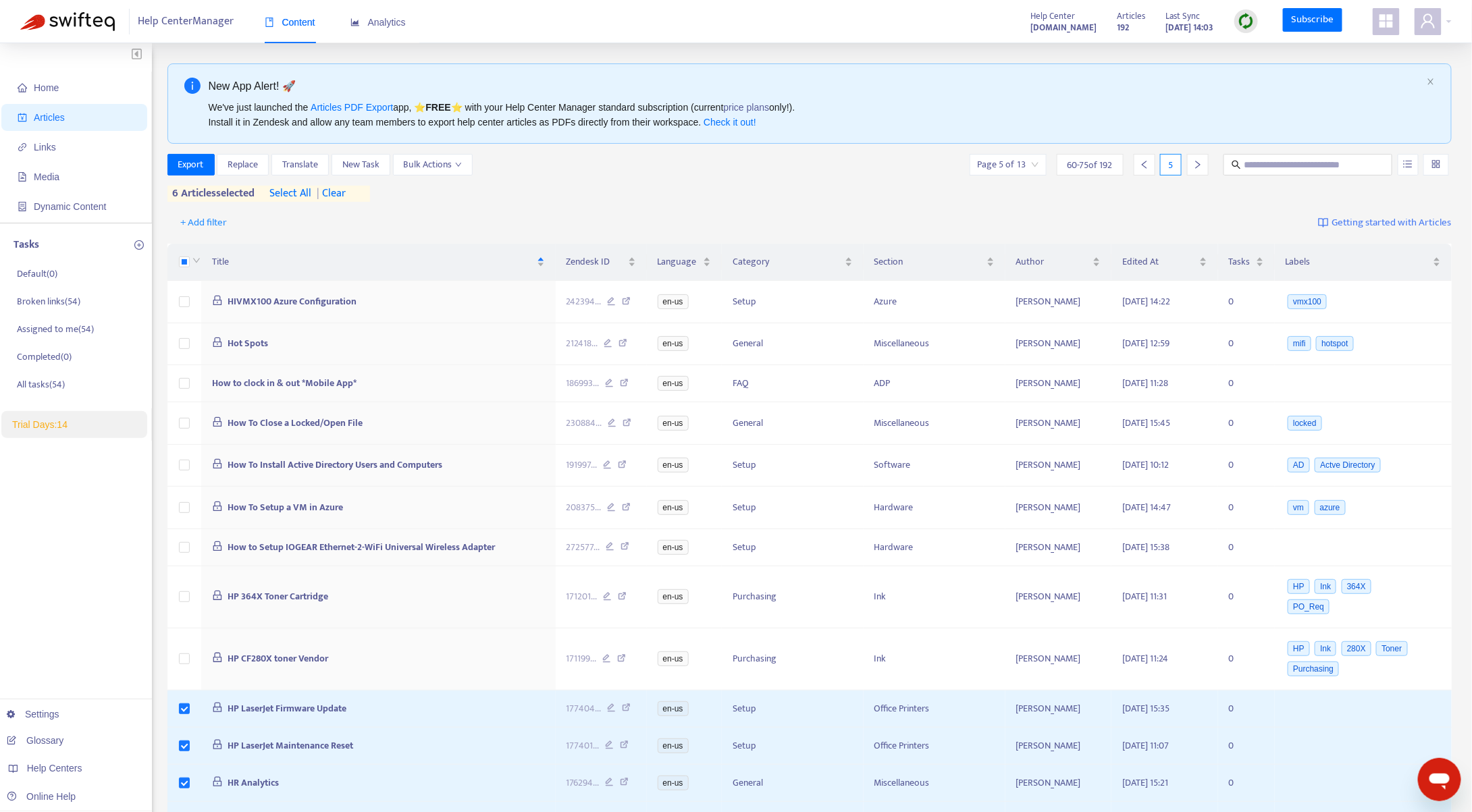
click at [969, 86] on div "New App Alert! 🚀" at bounding box center [815, 86] width 1213 height 17
click at [204, 167] on button "Export" at bounding box center [191, 165] width 47 height 21
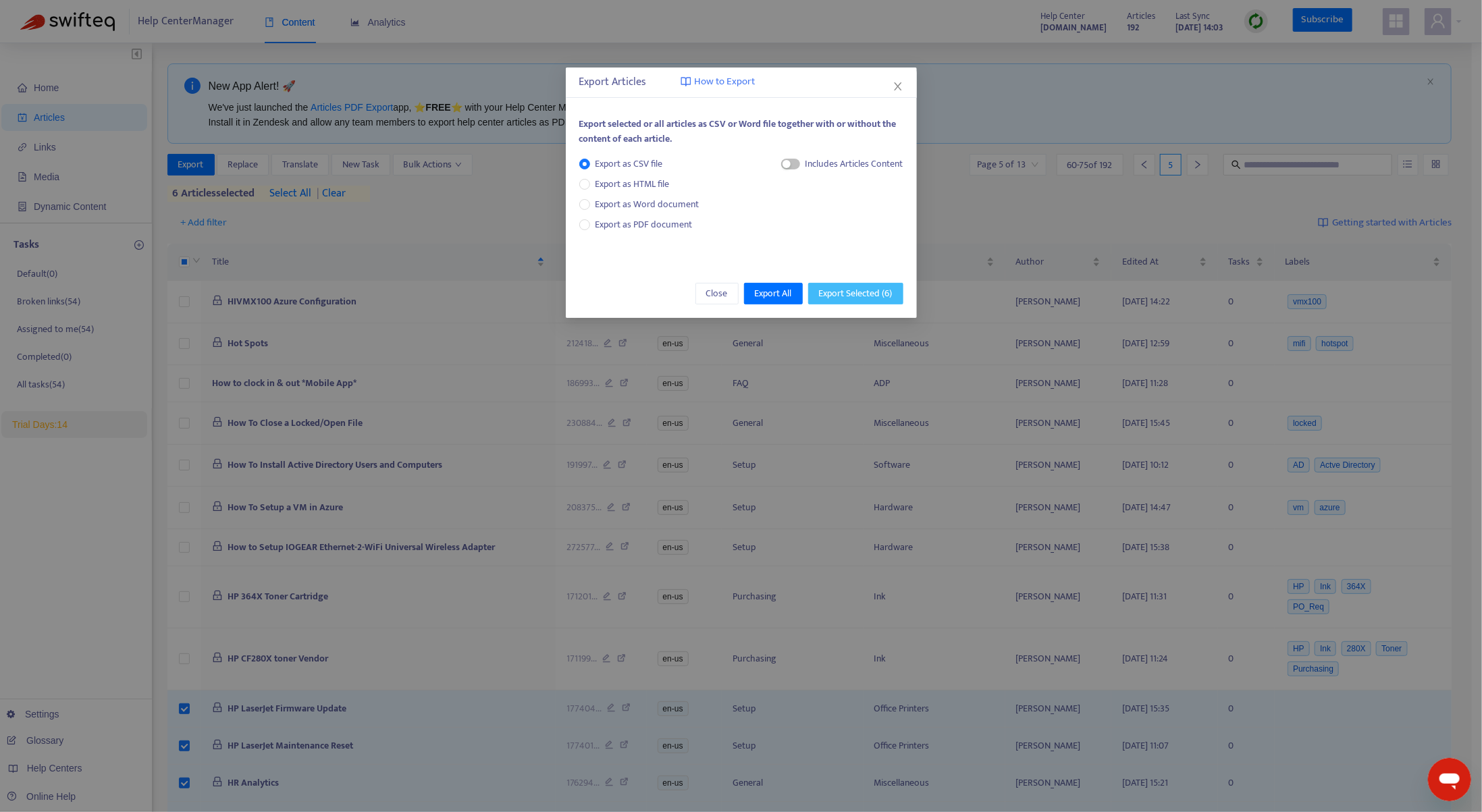
click at [846, 293] on span "Export Selected ( 6 )" at bounding box center [856, 293] width 73 height 15
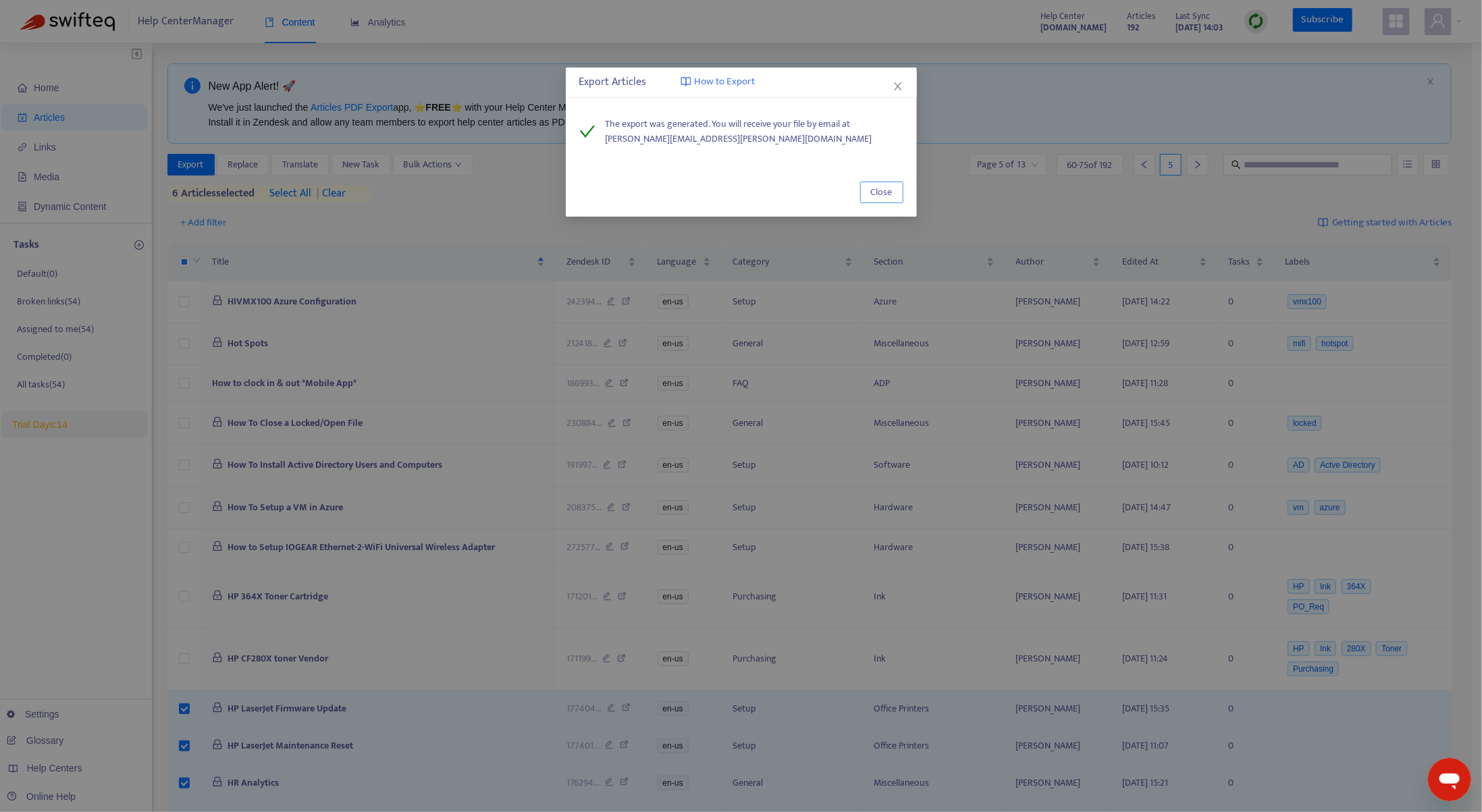
click at [881, 192] on span "Close" at bounding box center [882, 192] width 21 height 15
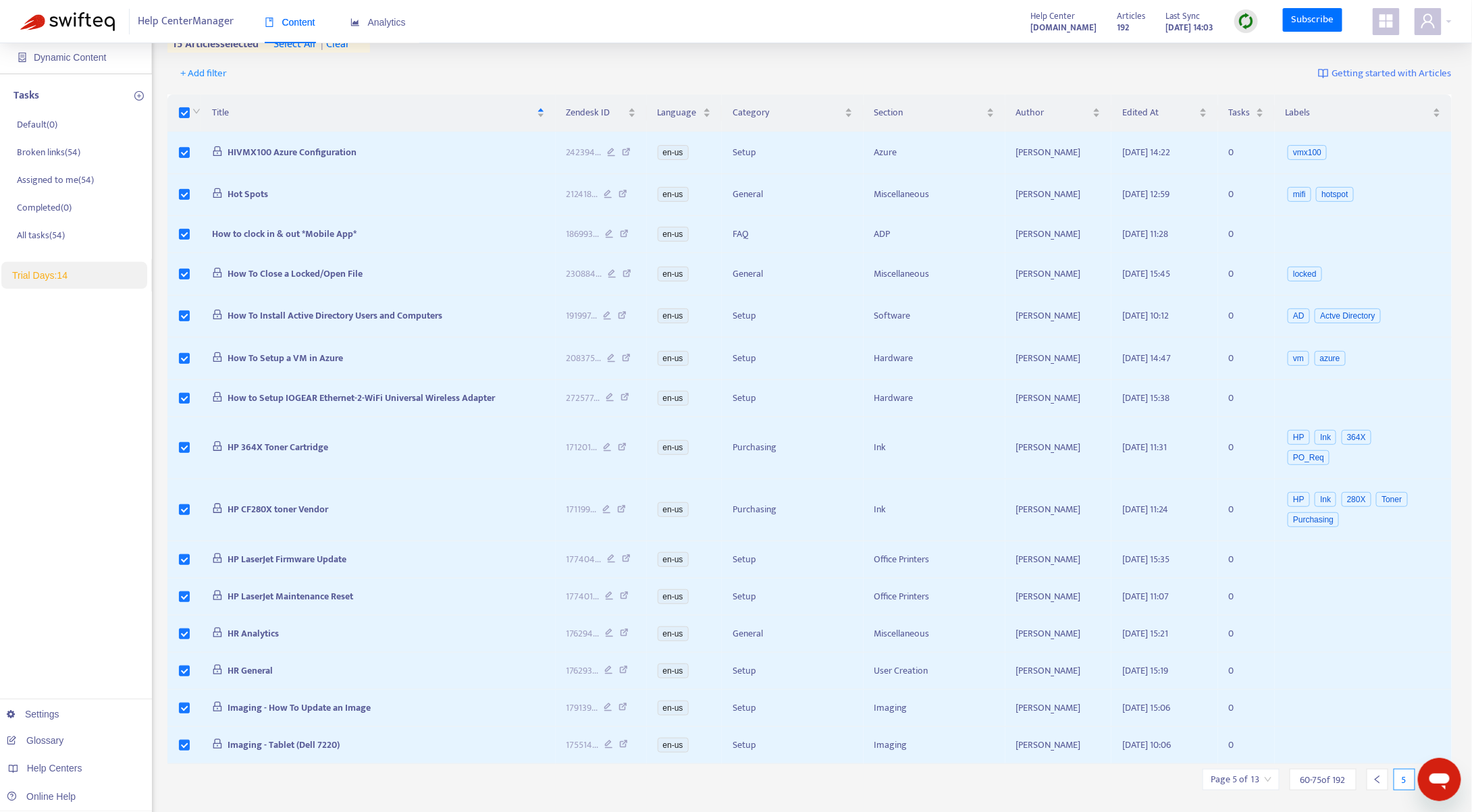
scroll to position [123, 0]
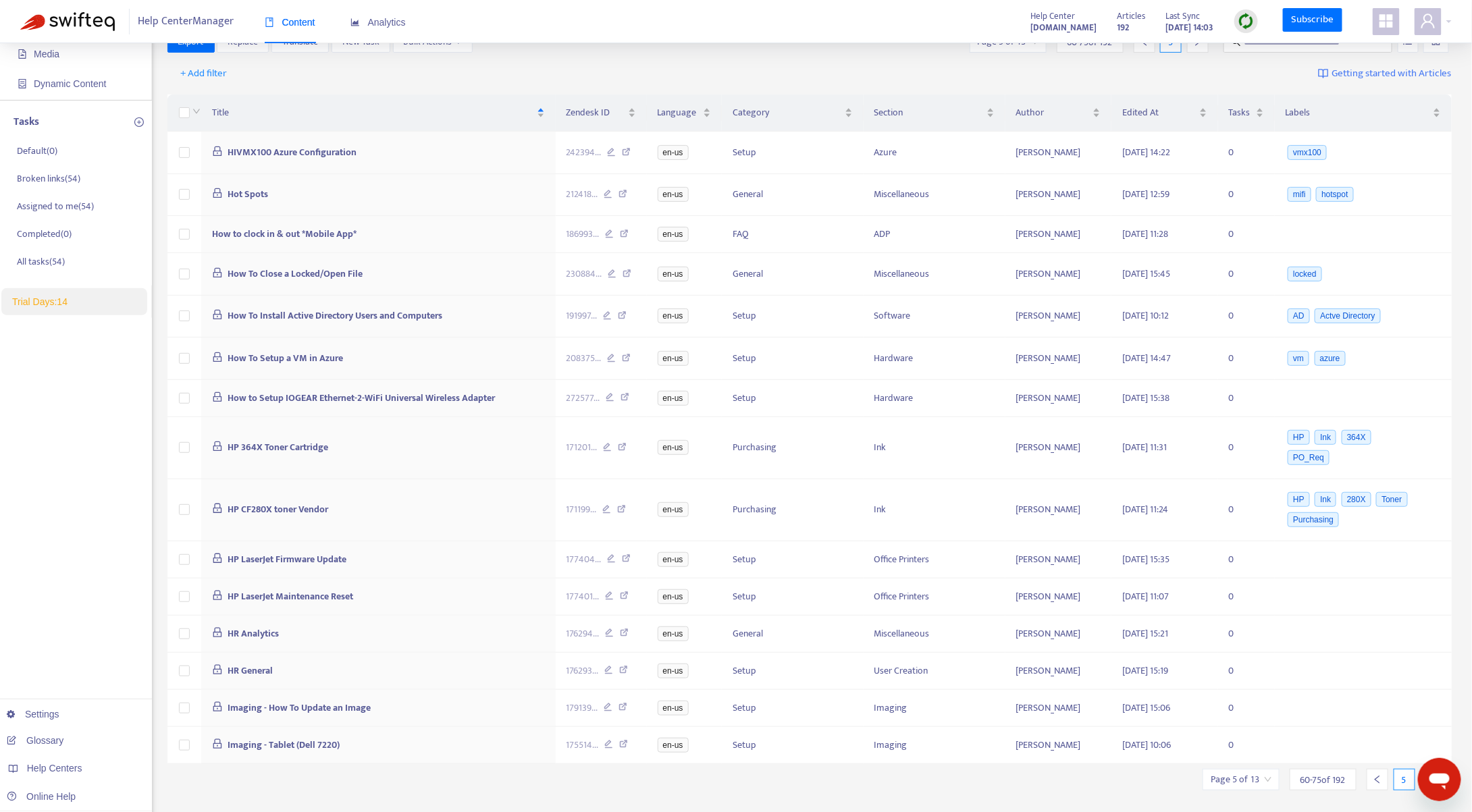
click at [1424, 769] on div at bounding box center [1431, 780] width 21 height 21
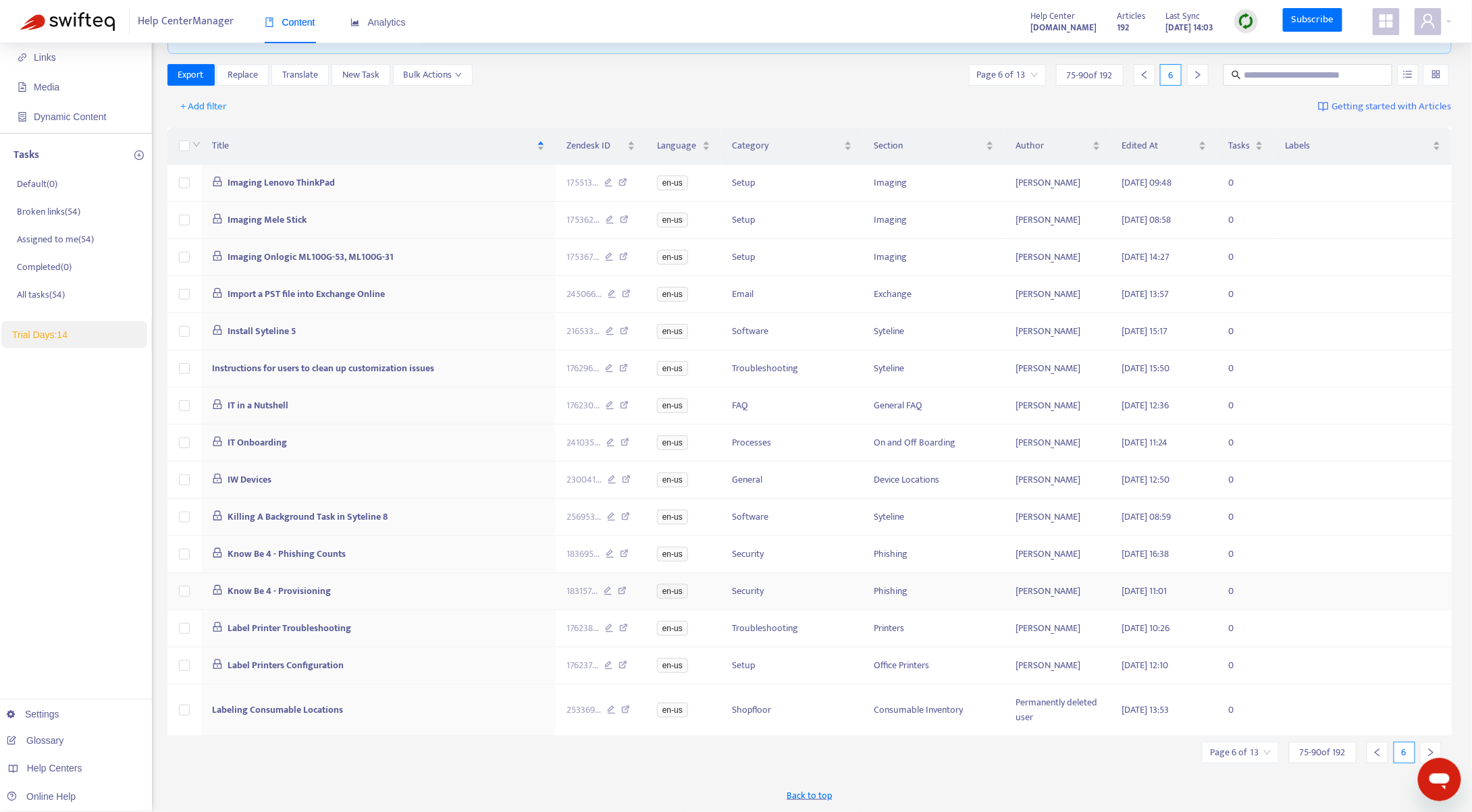
scroll to position [90, 0]
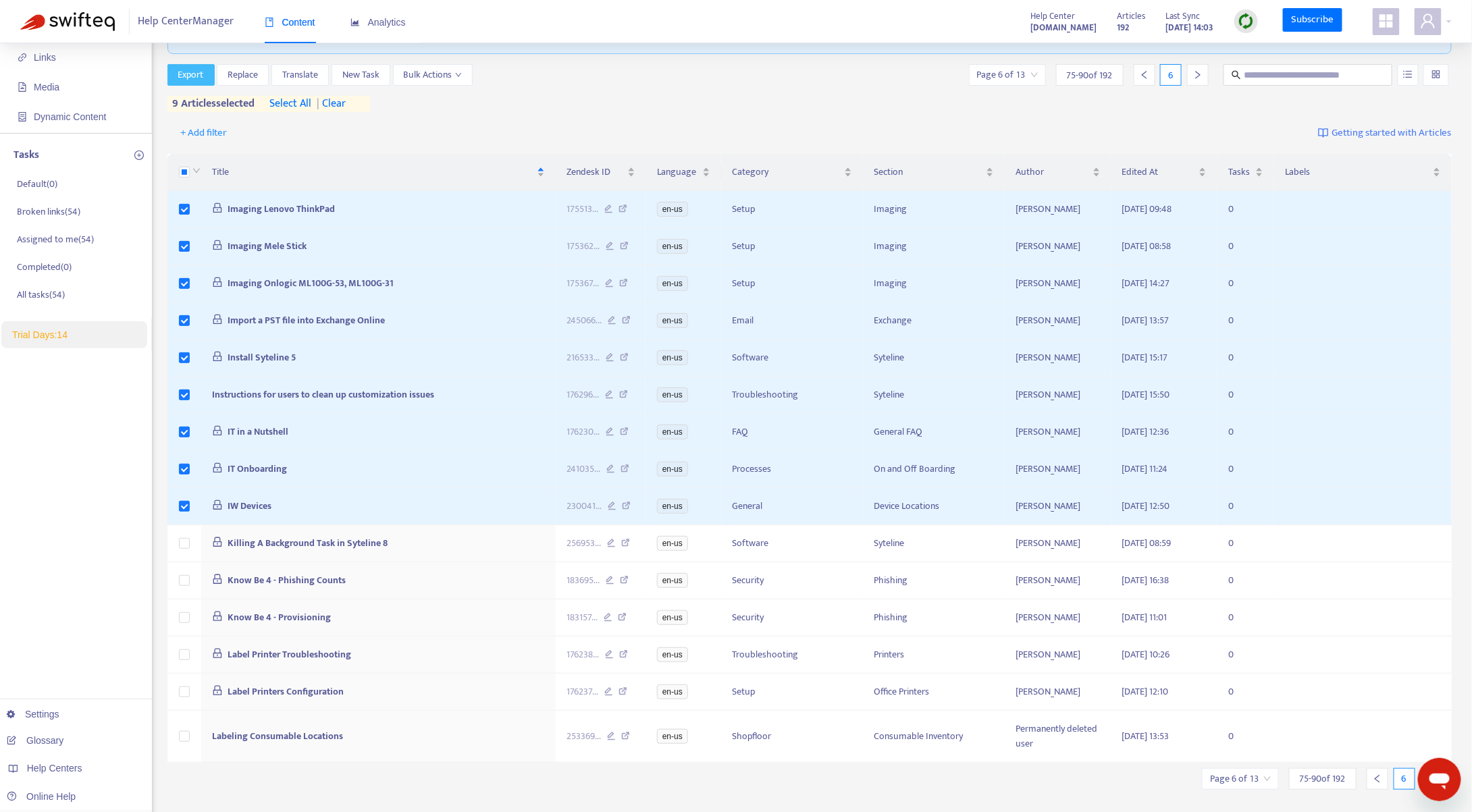
click at [192, 80] on span "Export" at bounding box center [191, 74] width 26 height 15
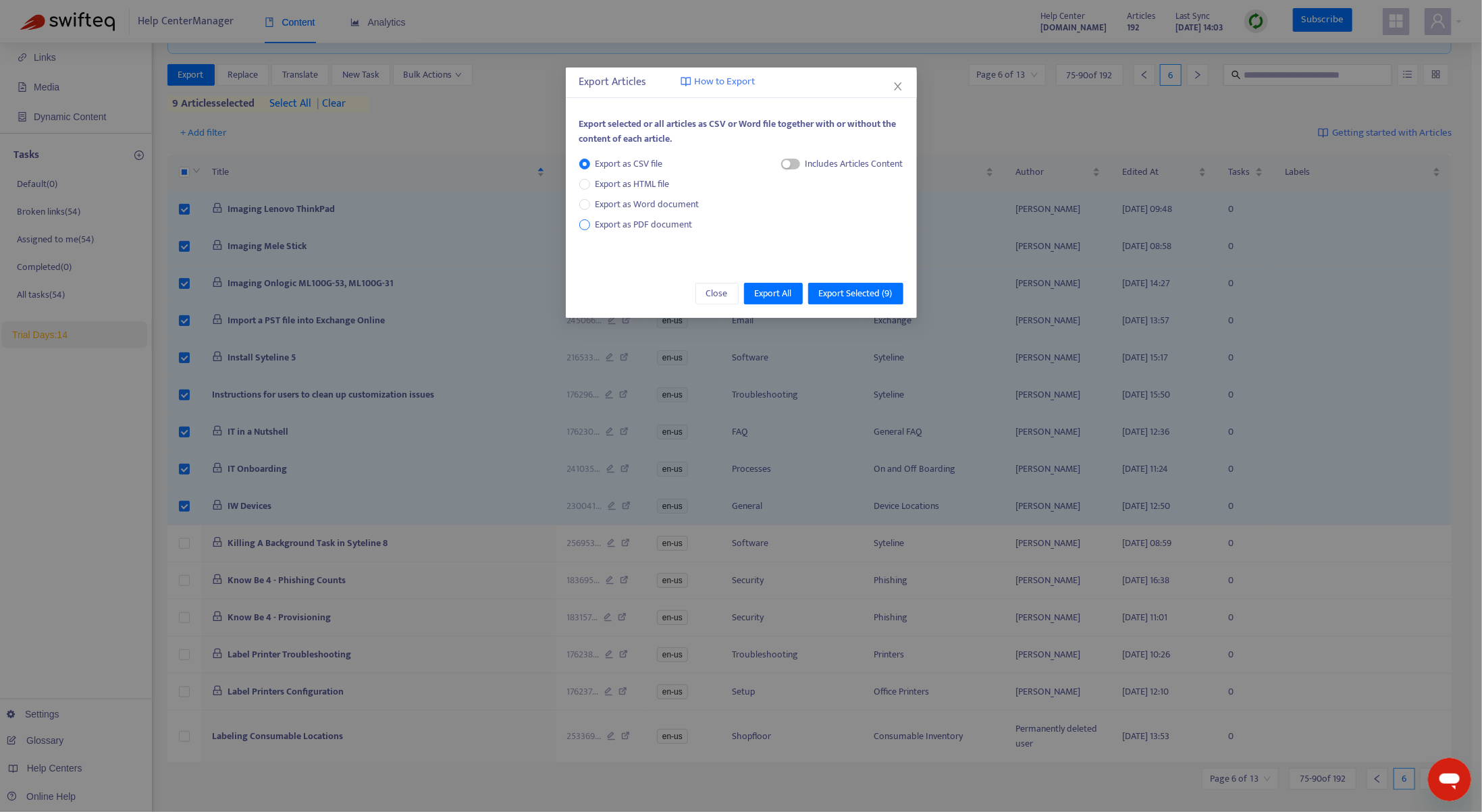
click at [603, 218] on span "Export as PDF document" at bounding box center [644, 225] width 97 height 15
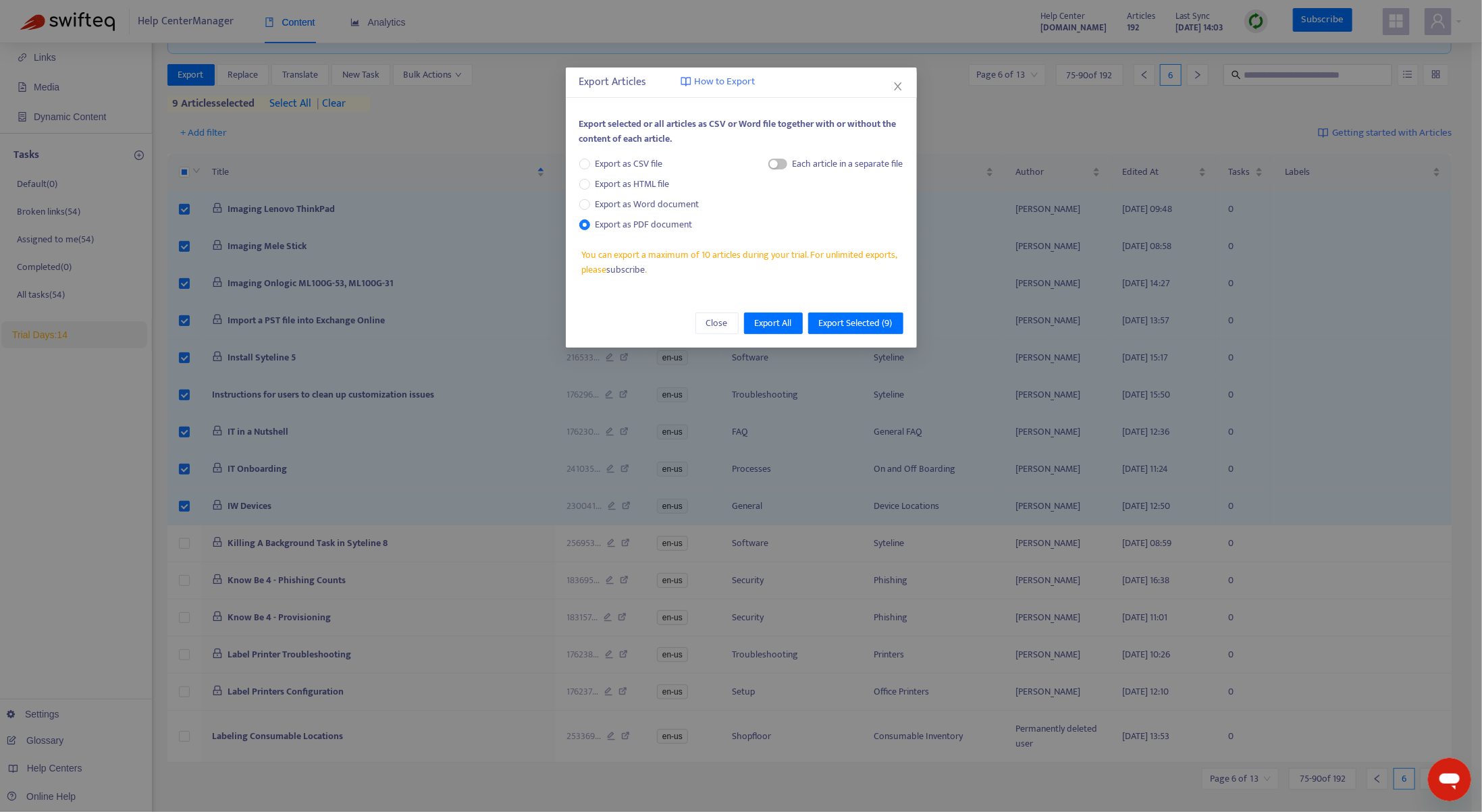
click at [806, 163] on div "Each article in a separate file" at bounding box center [848, 163] width 111 height 15
click at [777, 167] on span "button" at bounding box center [778, 164] width 19 height 11
click at [879, 318] on span "Export Selected ( 9 )" at bounding box center [856, 323] width 73 height 15
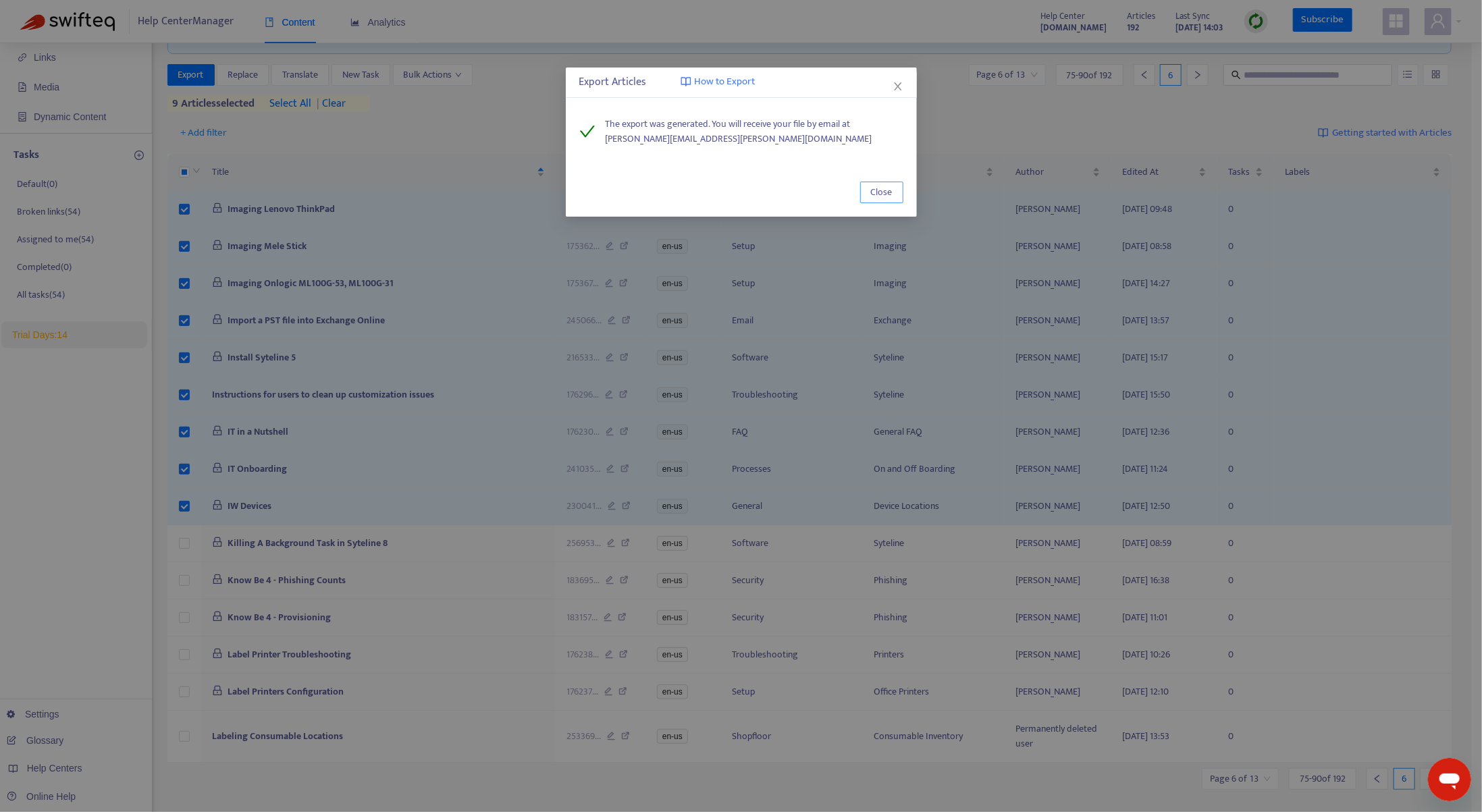
click at [888, 189] on span "Close" at bounding box center [882, 192] width 21 height 15
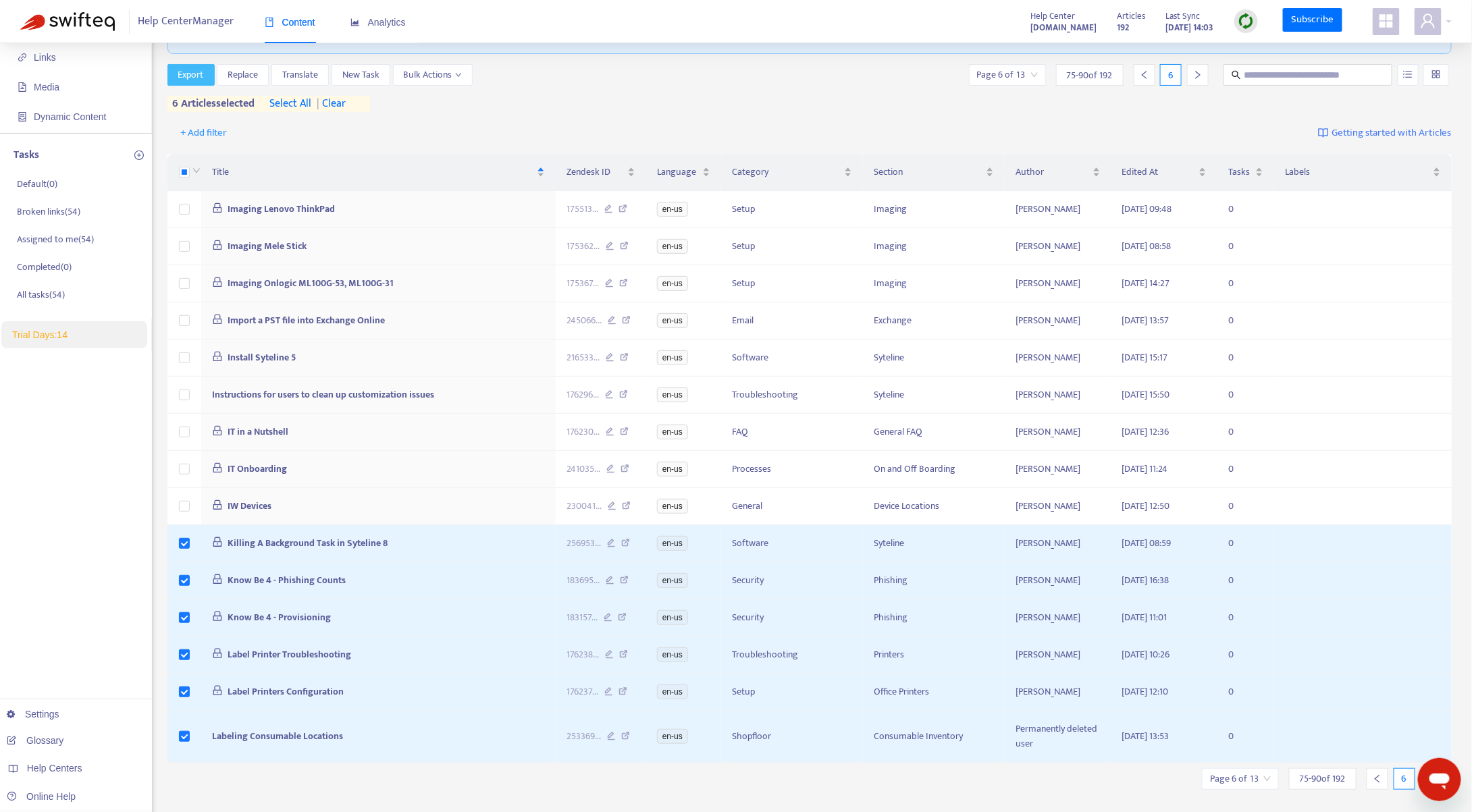
click at [192, 67] on span "Export" at bounding box center [191, 74] width 26 height 15
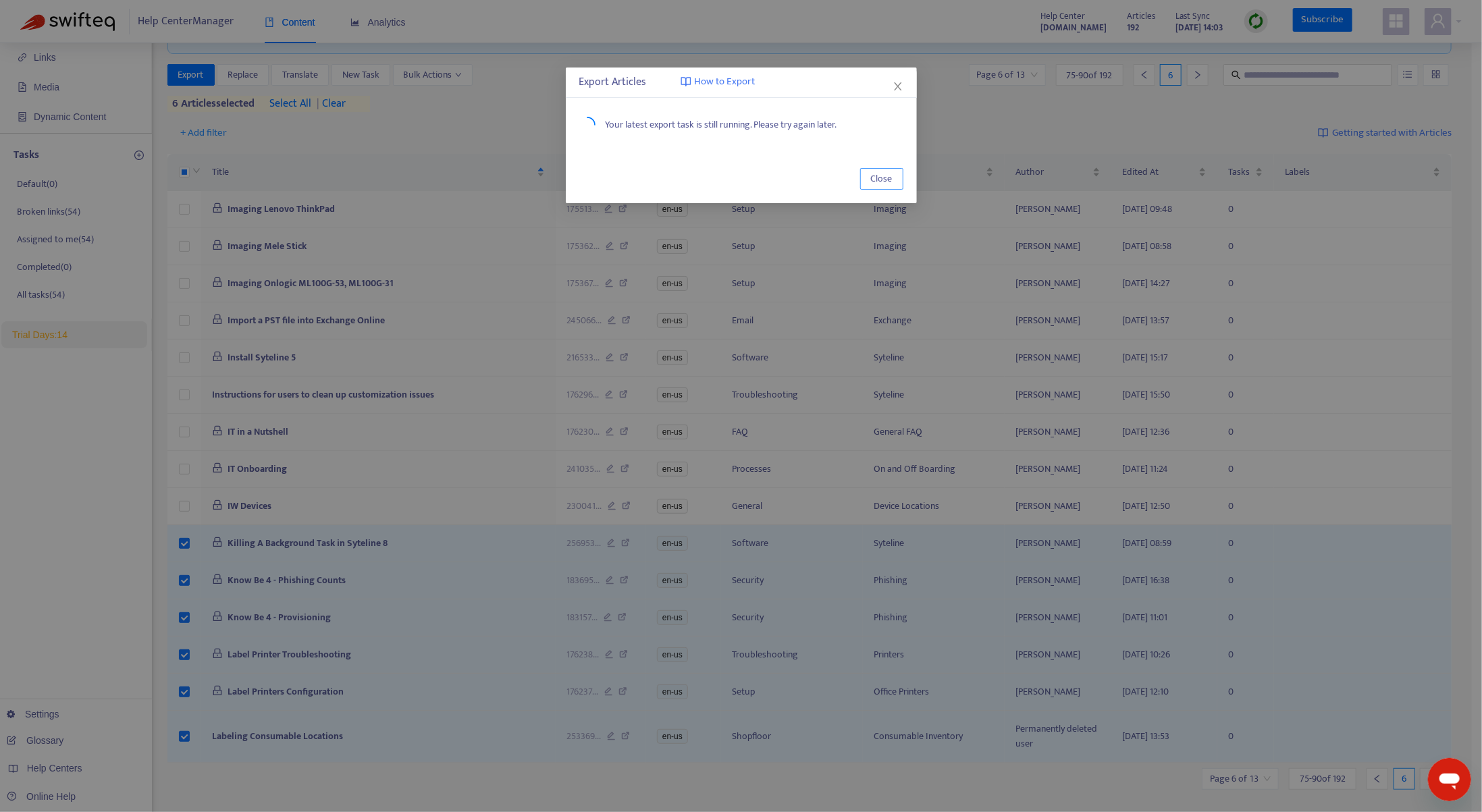
click at [895, 181] on button "Close" at bounding box center [882, 179] width 44 height 21
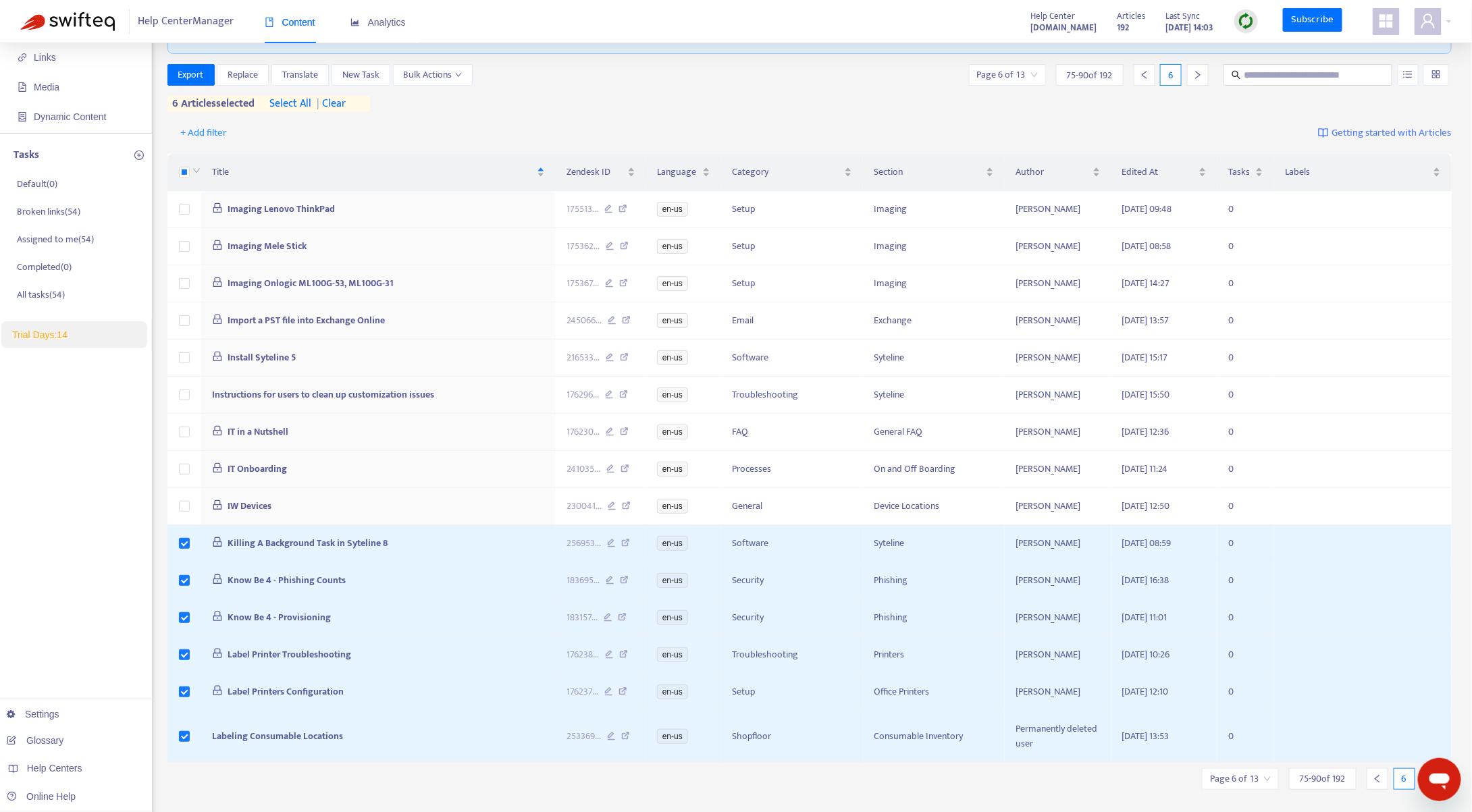
click at [730, 25] on div "Help Center Manager Content Analytics Help Center [DOMAIN_NAME] Articles 192 La…" at bounding box center [736, 21] width 1472 height 44
click at [192, 73] on span "Export" at bounding box center [191, 74] width 26 height 15
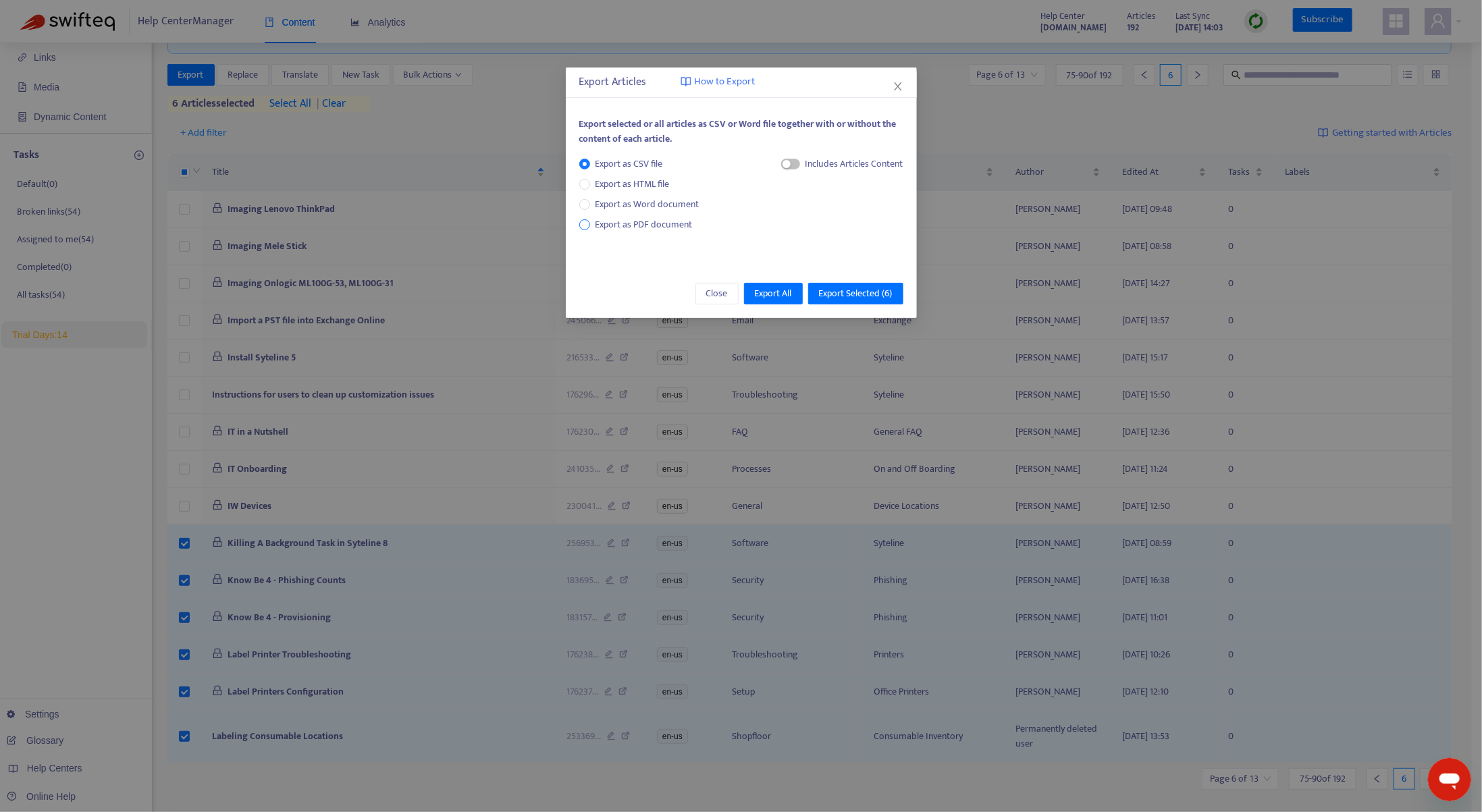
click at [623, 222] on span "Export as PDF document" at bounding box center [644, 225] width 97 height 15
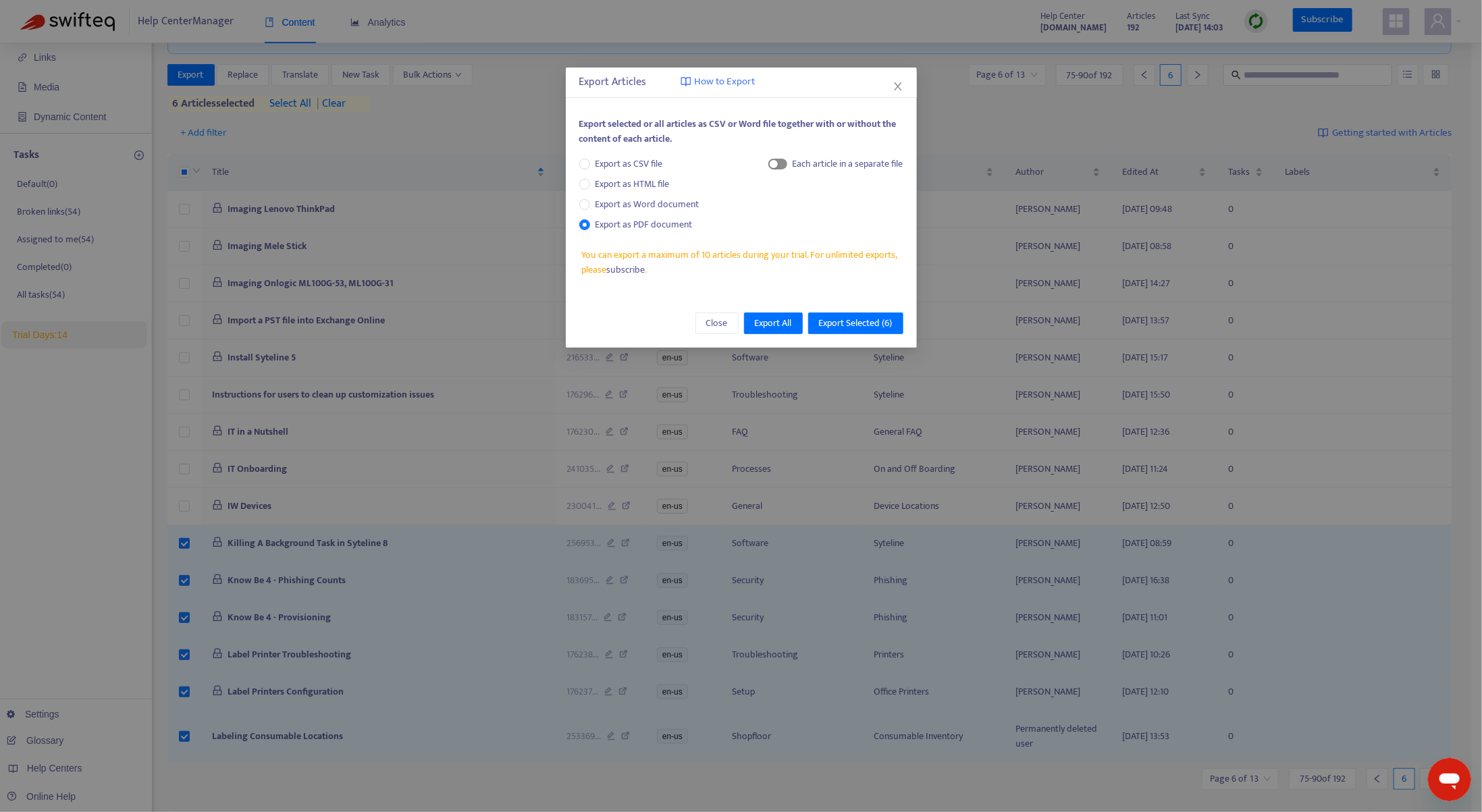
click at [778, 167] on span "button" at bounding box center [778, 164] width 19 height 11
click at [863, 319] on span "Export Selected ( 6 )" at bounding box center [856, 323] width 73 height 15
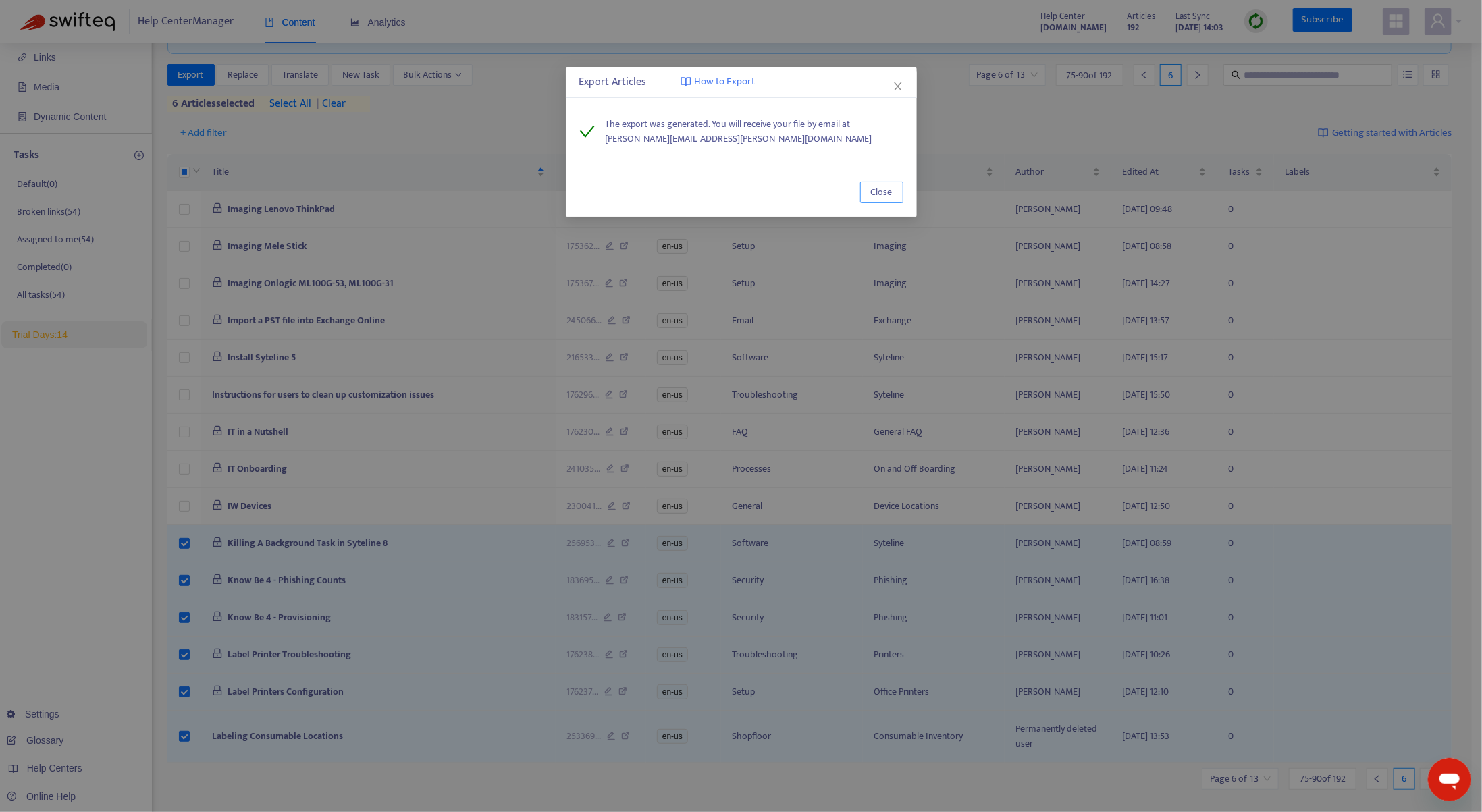
click at [878, 194] on span "Close" at bounding box center [882, 192] width 21 height 15
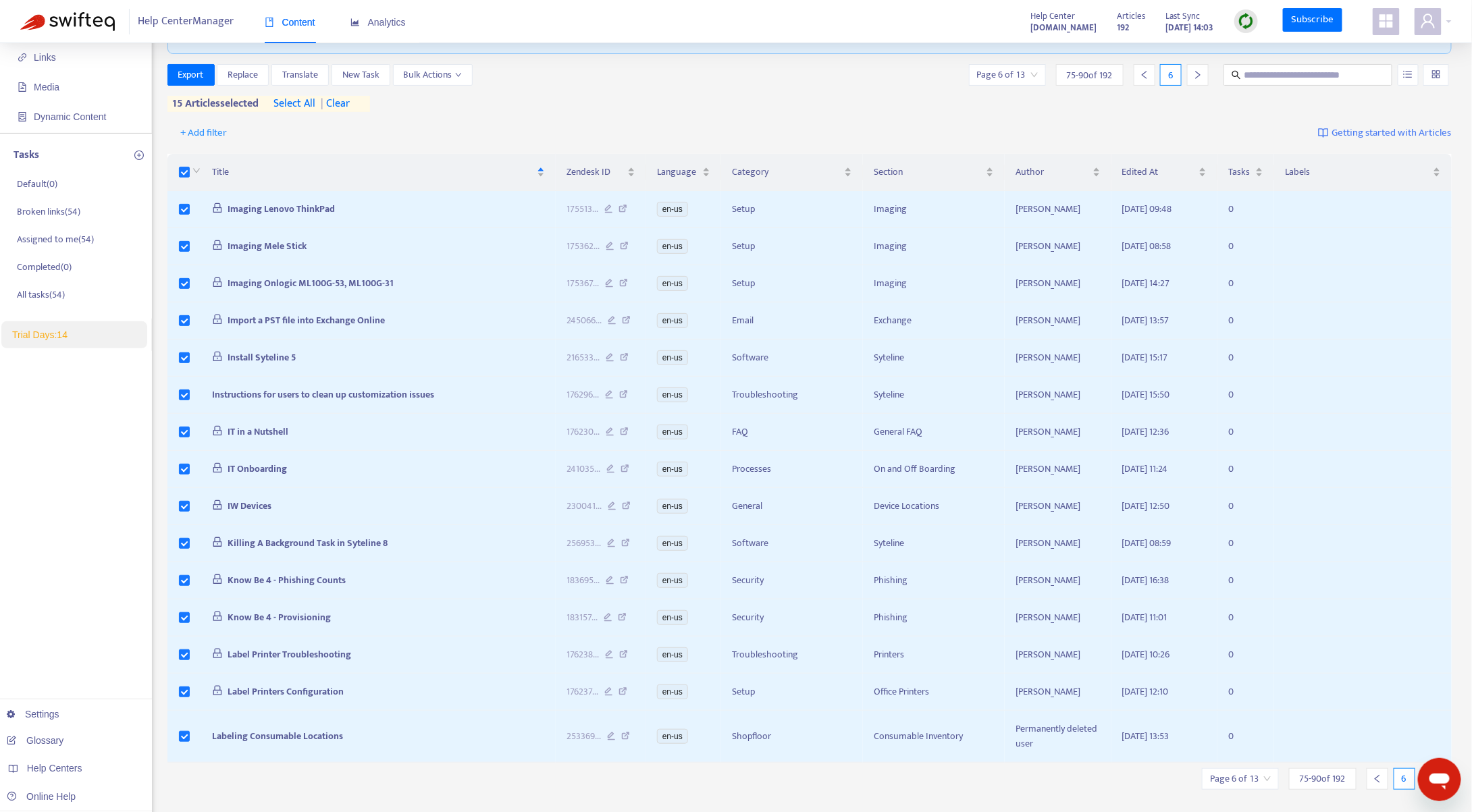
click at [189, 173] on div at bounding box center [195, 172] width 11 height 15
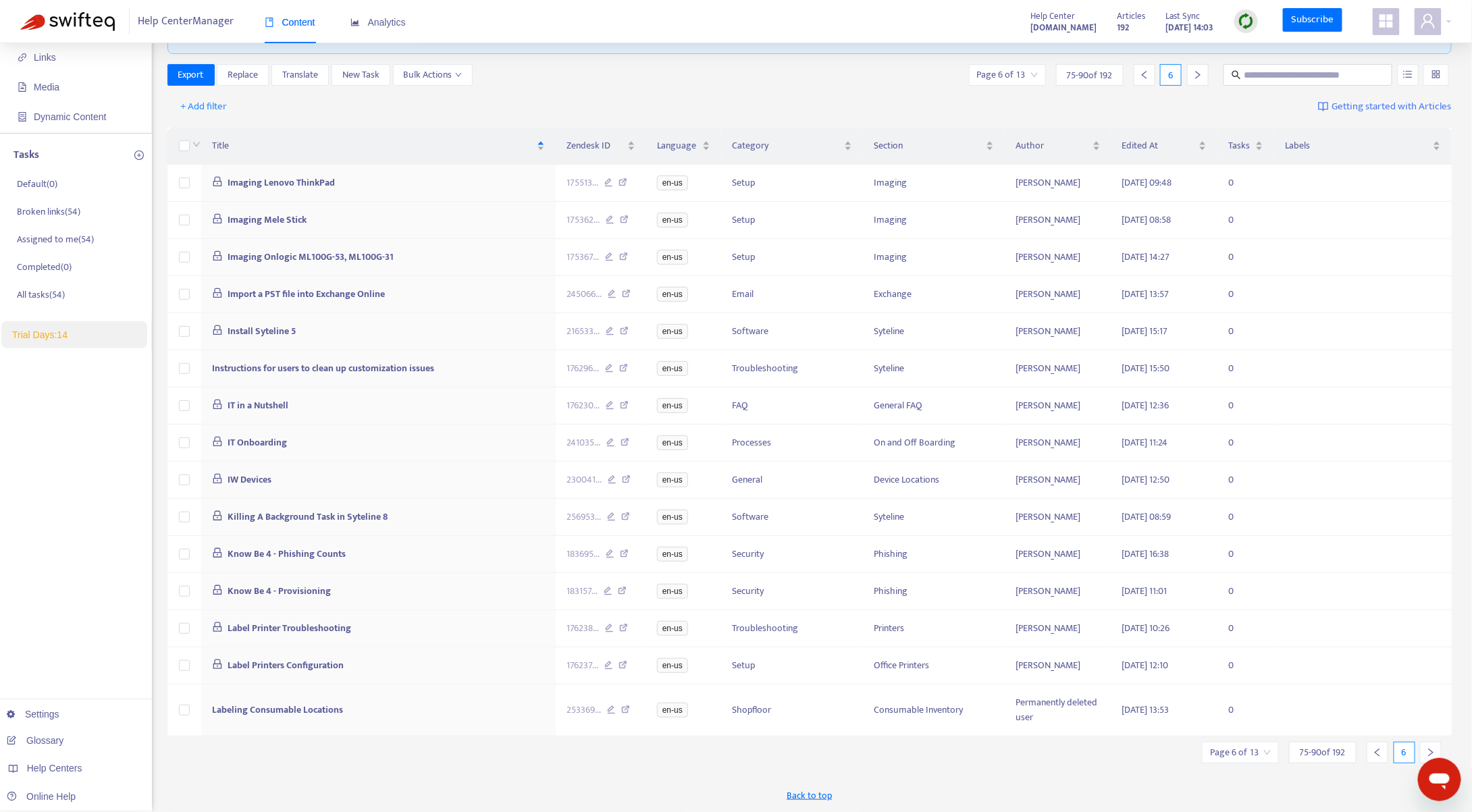
click at [1428, 748] on icon "right" at bounding box center [1431, 752] width 9 height 9
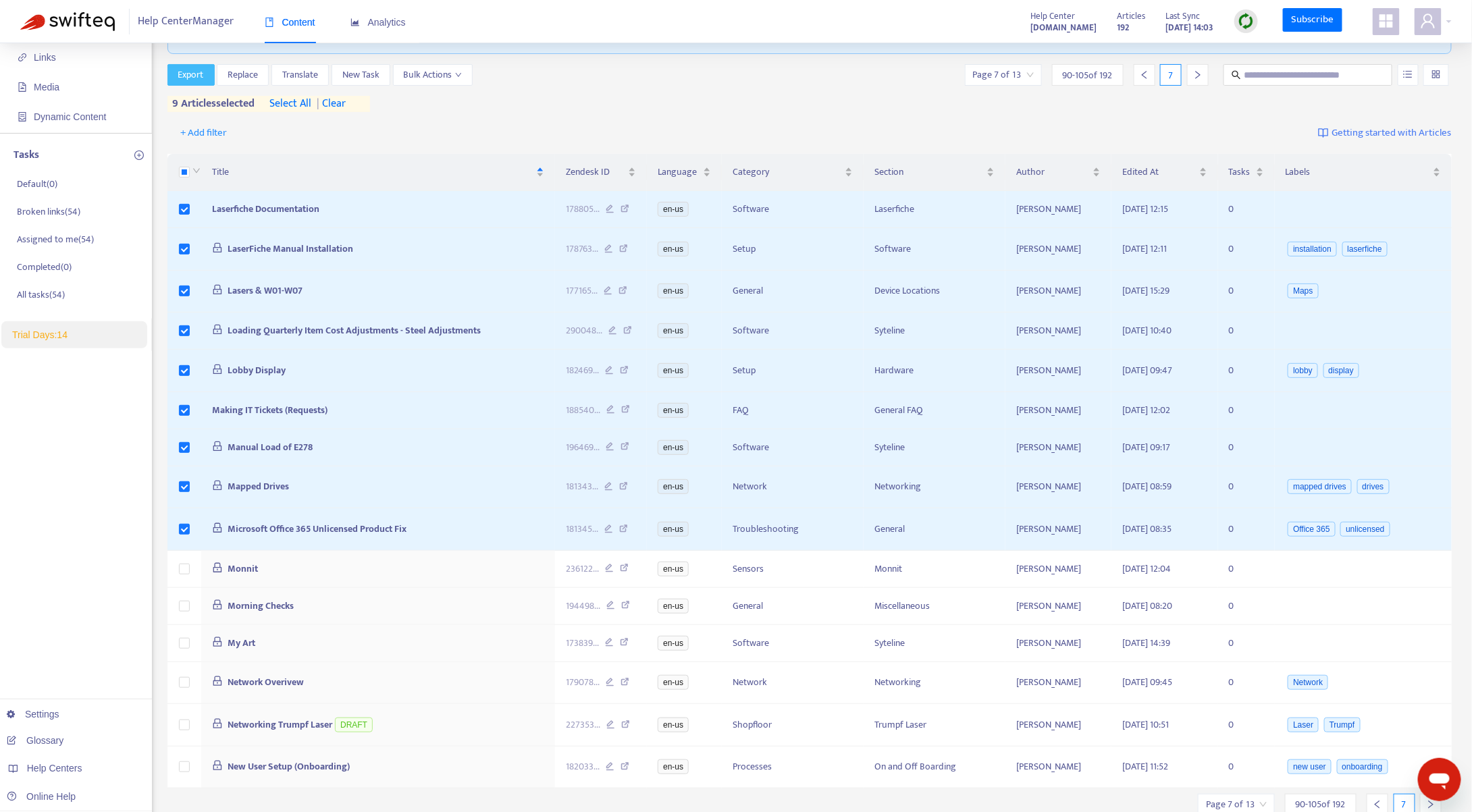
click at [183, 79] on span "Export" at bounding box center [191, 74] width 26 height 15
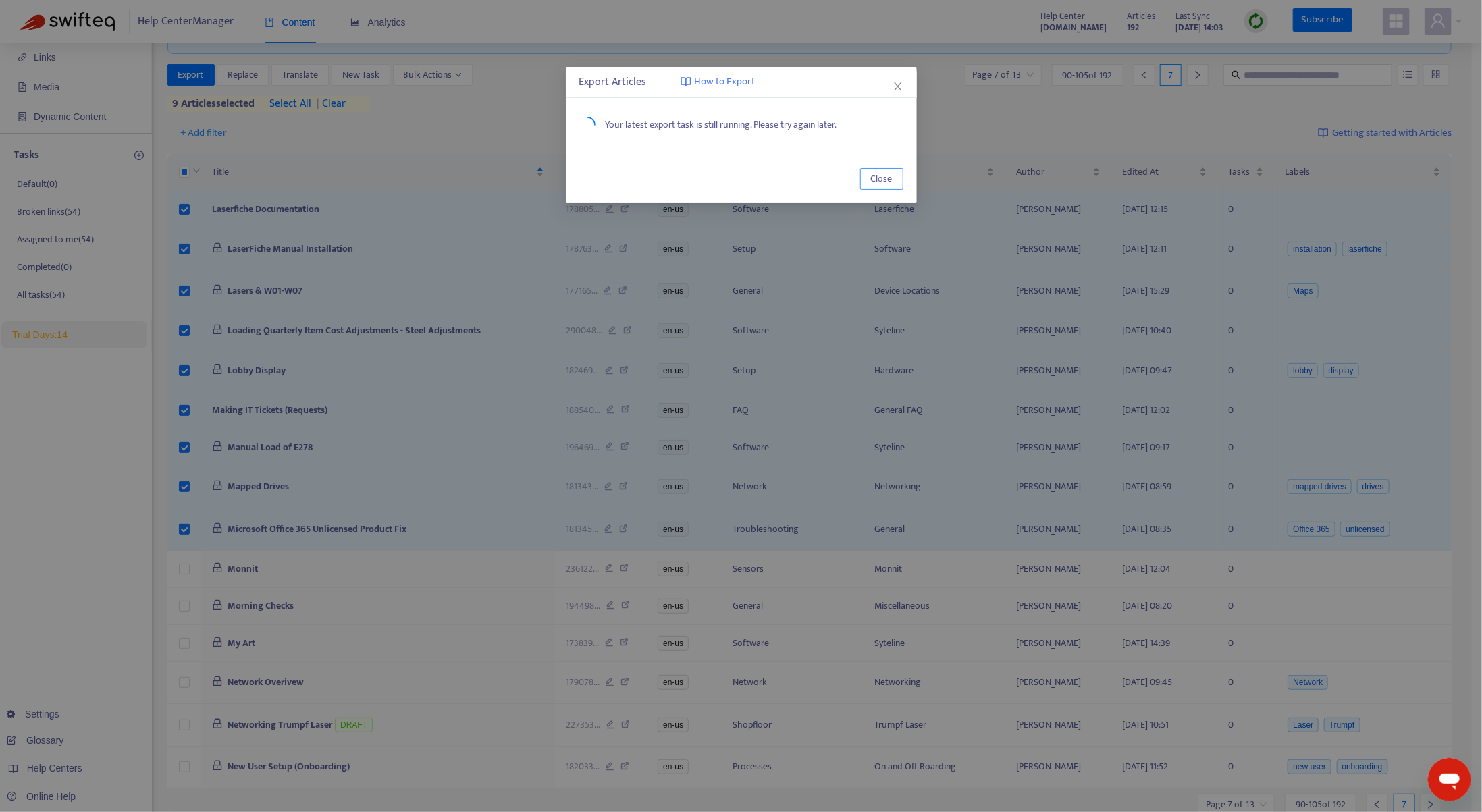
click at [891, 180] on span "Close" at bounding box center [882, 179] width 21 height 15
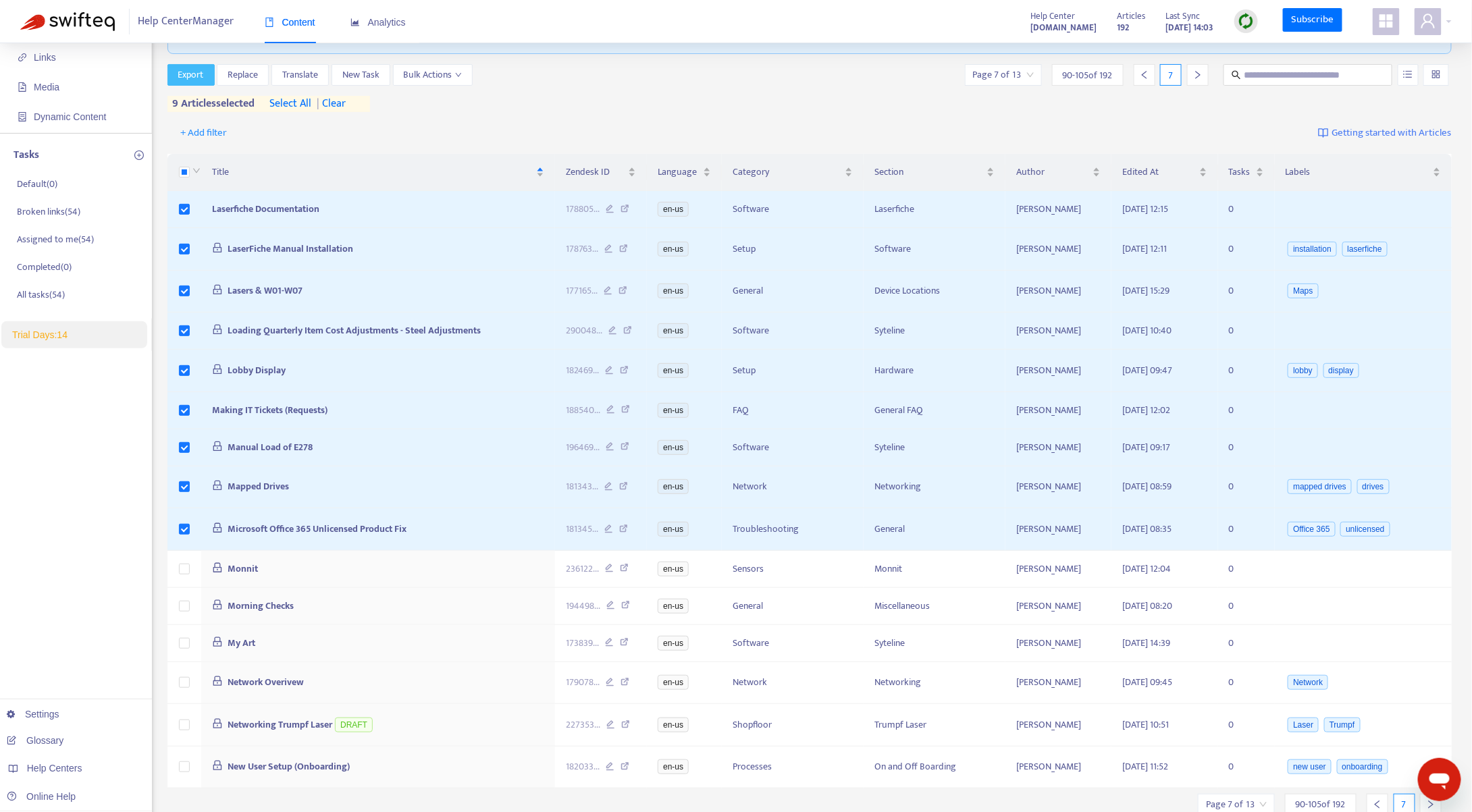
click at [196, 76] on span "Export" at bounding box center [191, 74] width 26 height 15
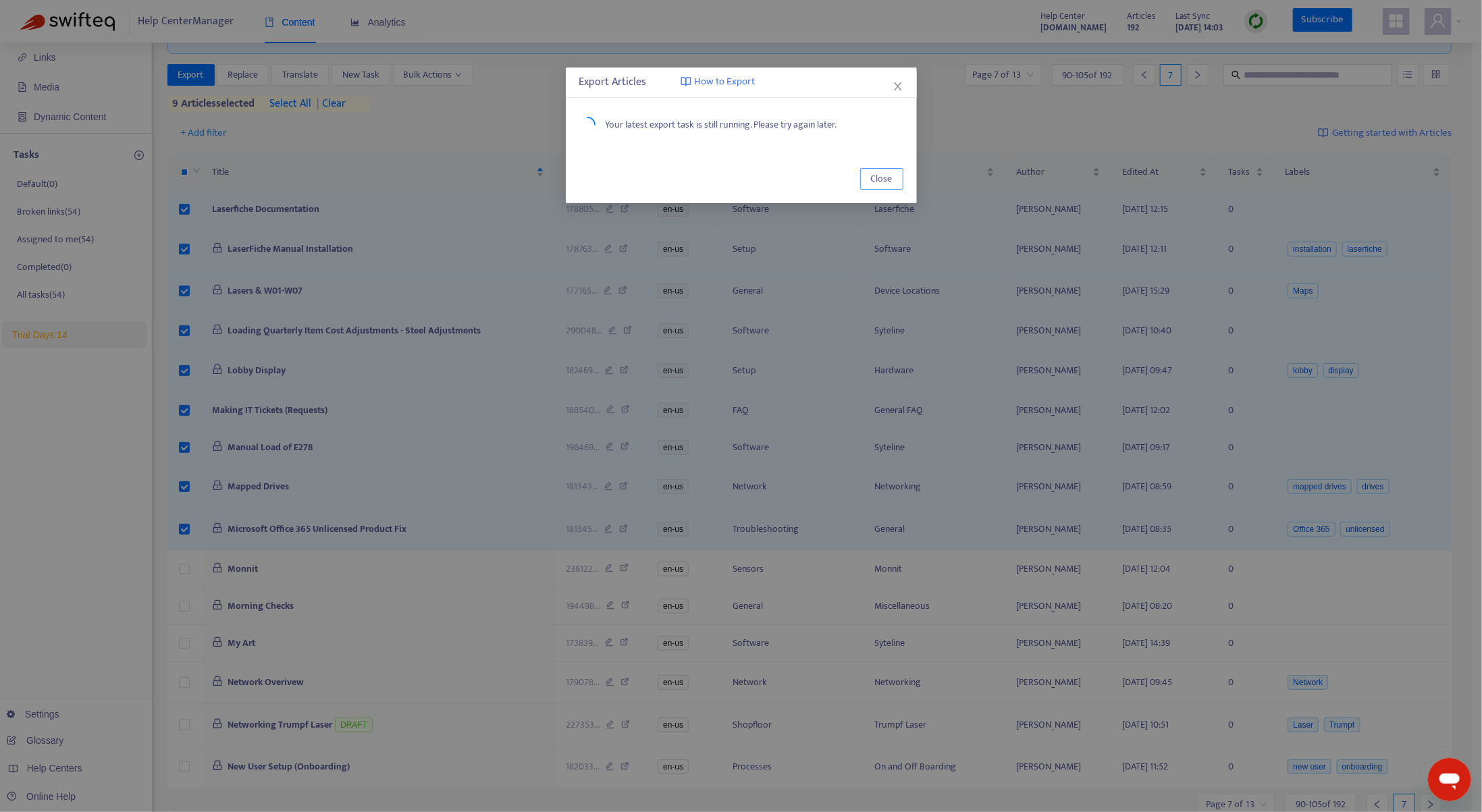
click at [874, 177] on span "Close" at bounding box center [882, 179] width 21 height 15
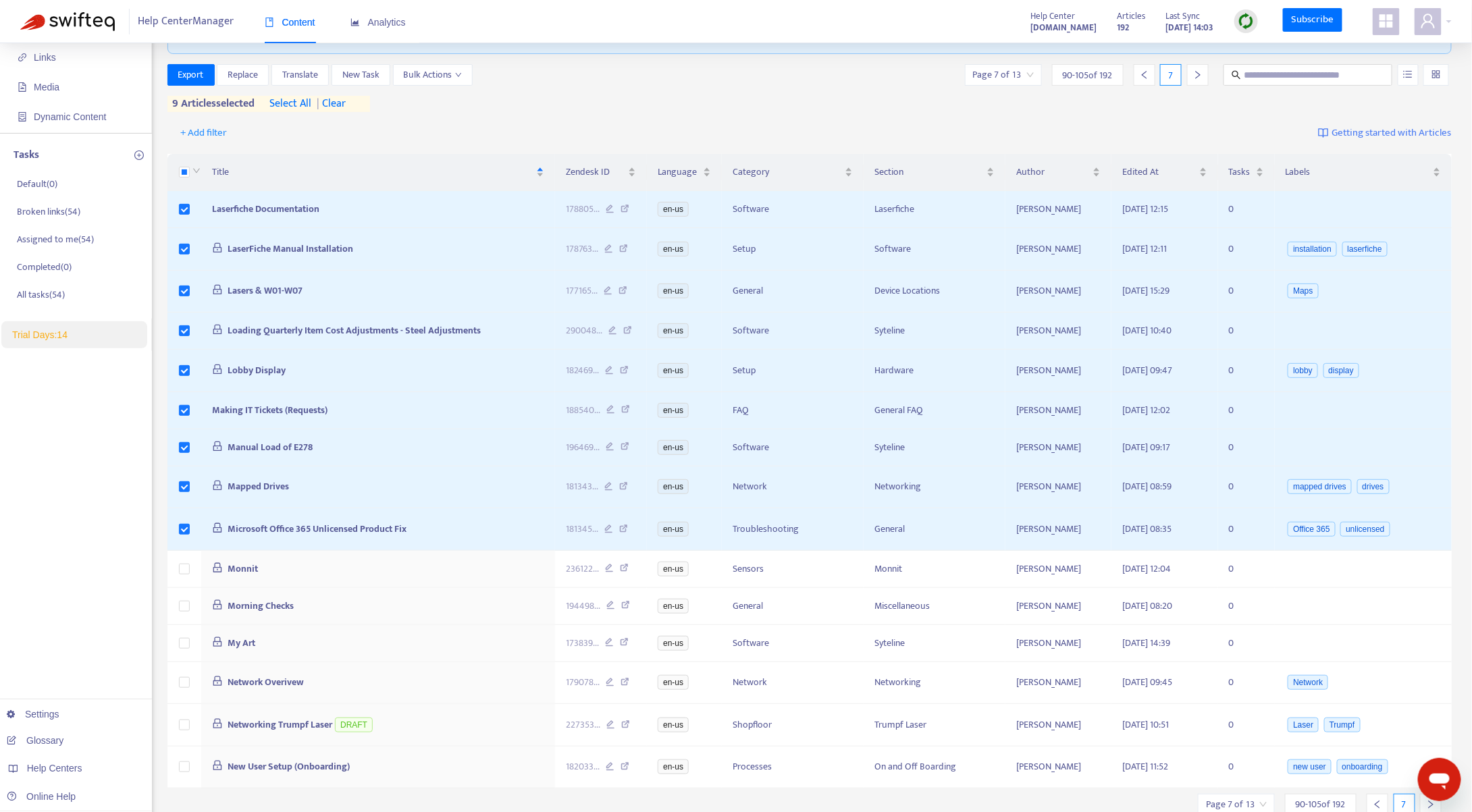
click at [892, 79] on div "Export Replace Translate New Task Bulk Actions Page 7 of 13 90 - 105 of 192 7" at bounding box center [810, 75] width 1285 height 21
click at [188, 72] on span "Export" at bounding box center [191, 74] width 26 height 15
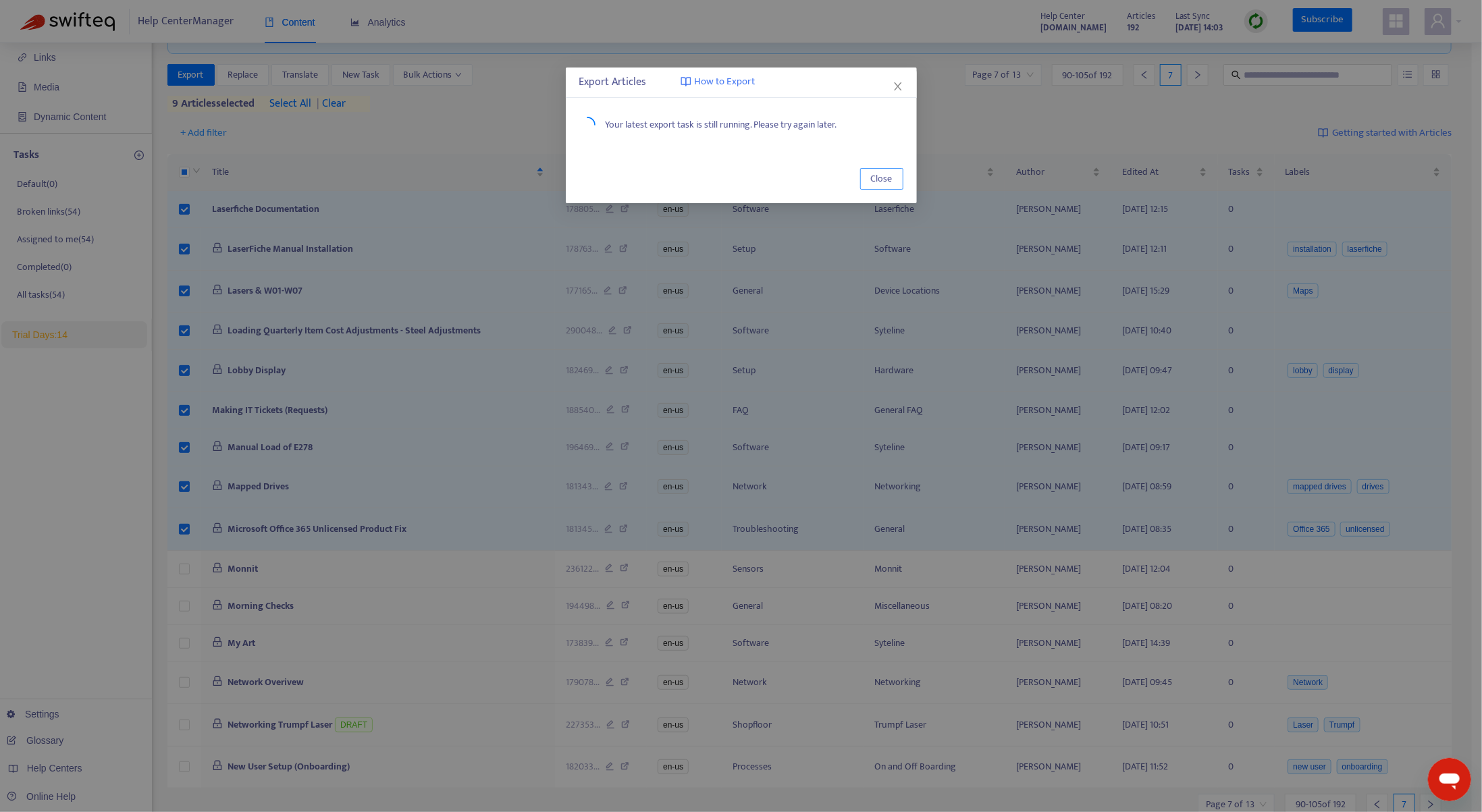
click at [886, 178] on span "Close" at bounding box center [882, 179] width 21 height 15
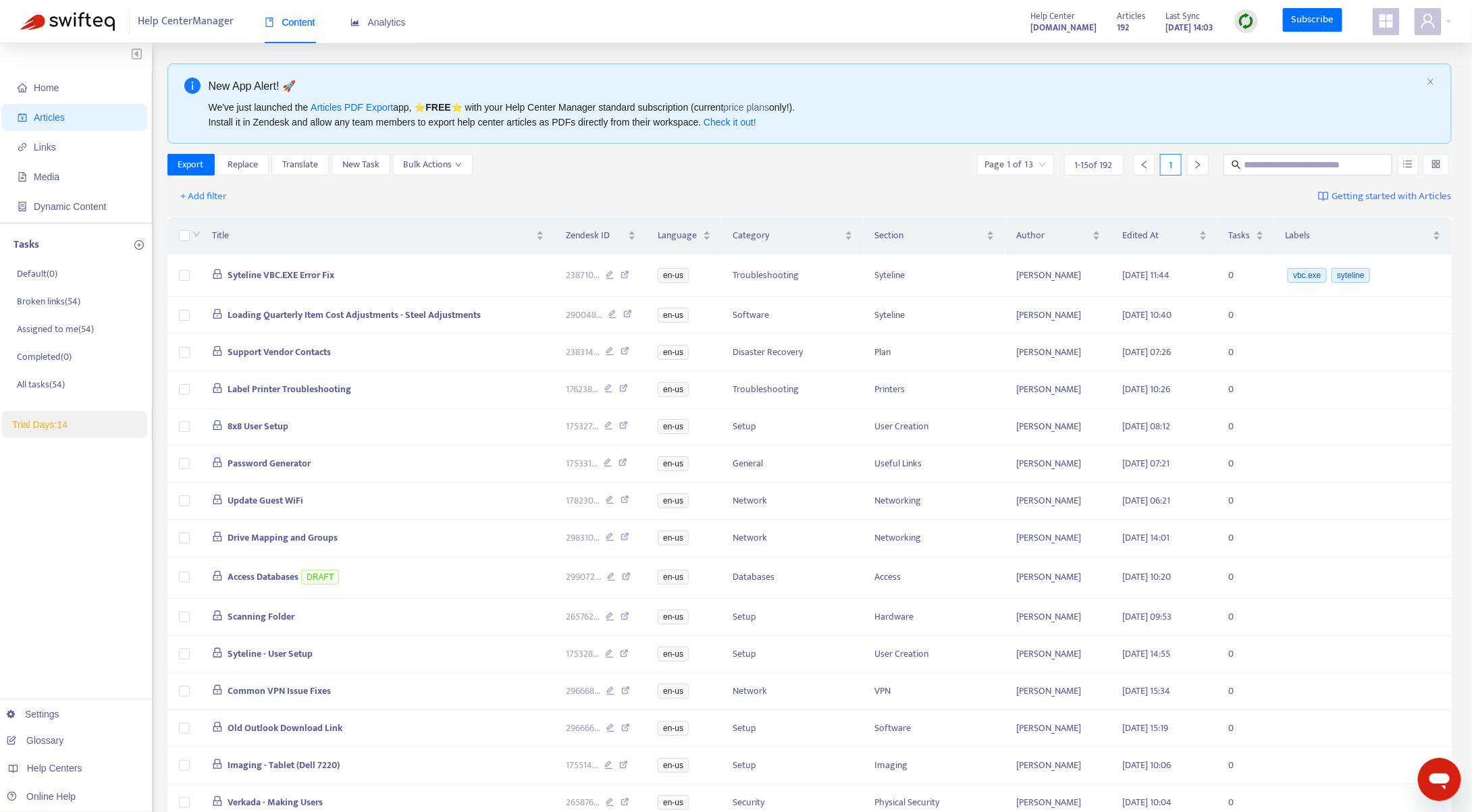
click at [1092, 169] on span "1 - 15 of 192" at bounding box center [1093, 165] width 37 height 15
click at [1040, 168] on input "search" at bounding box center [1016, 164] width 61 height 21
drag, startPoint x: 881, startPoint y: 180, endPoint x: 920, endPoint y: 173, distance: 39.6
click at [883, 181] on div "+ Add filter Getting started with Articles" at bounding box center [810, 197] width 1285 height 32
click at [1202, 162] on icon "right" at bounding box center [1198, 164] width 9 height 9
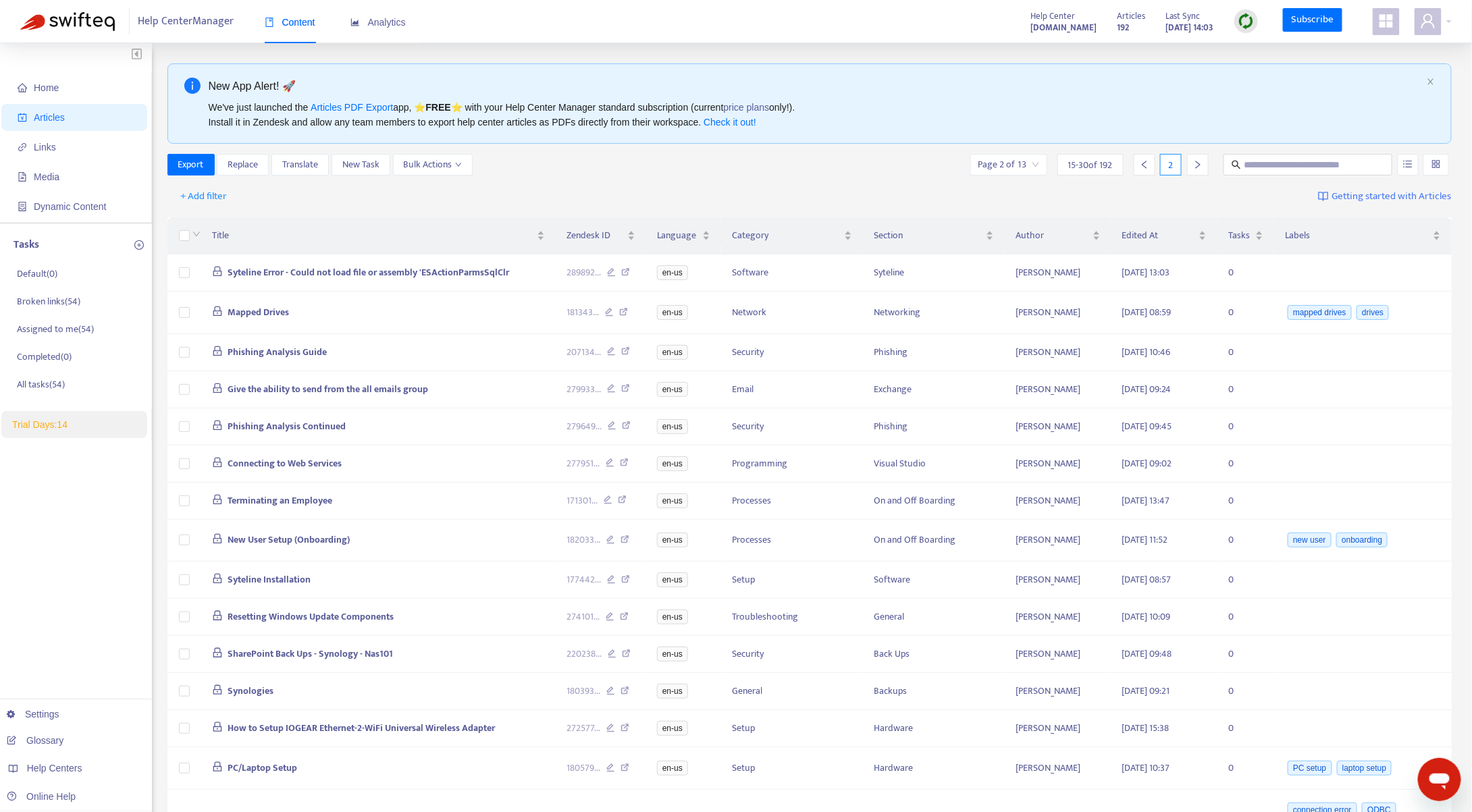
click at [1201, 162] on icon "right" at bounding box center [1198, 164] width 9 height 9
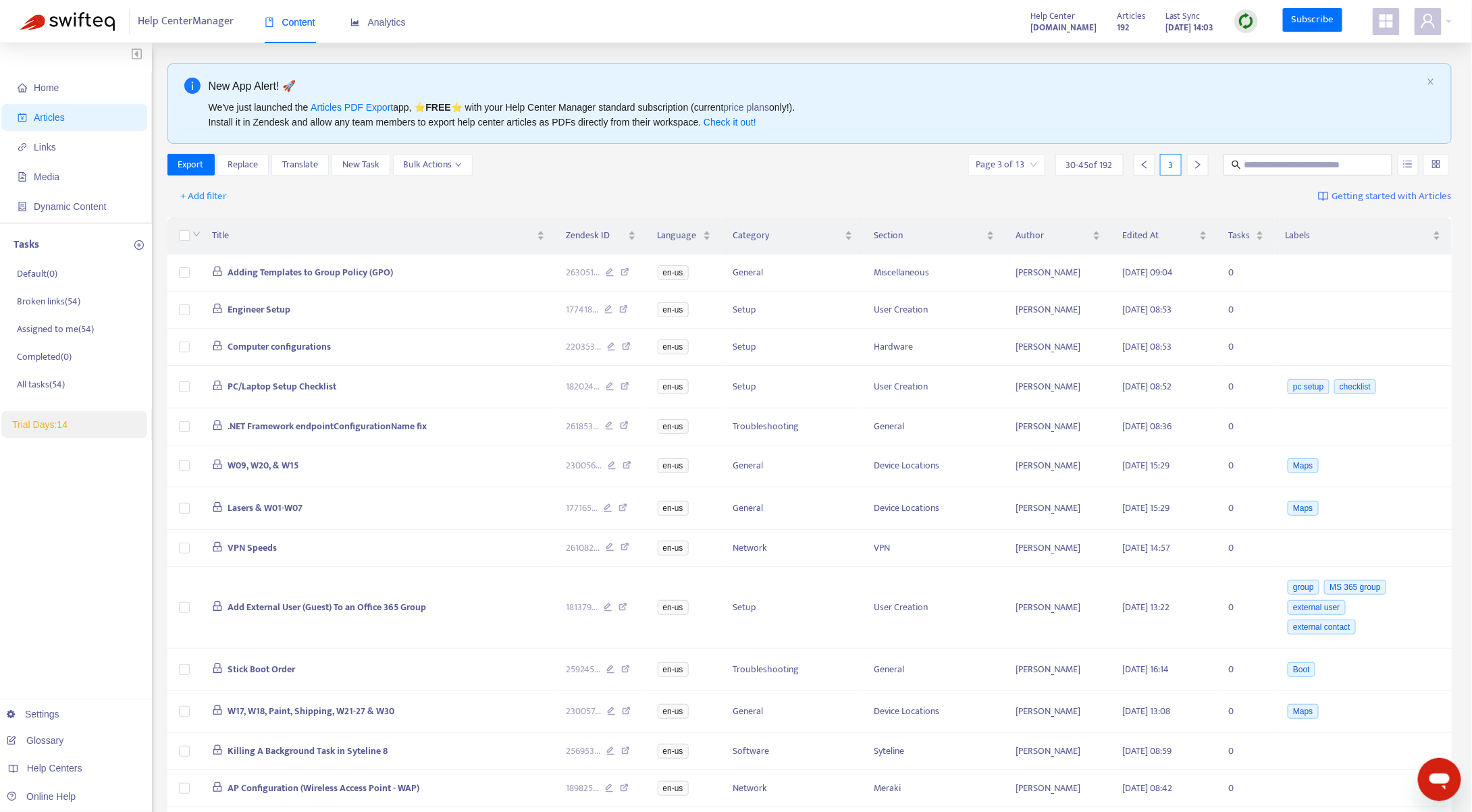
click at [1201, 169] on div at bounding box center [1198, 165] width 21 height 21
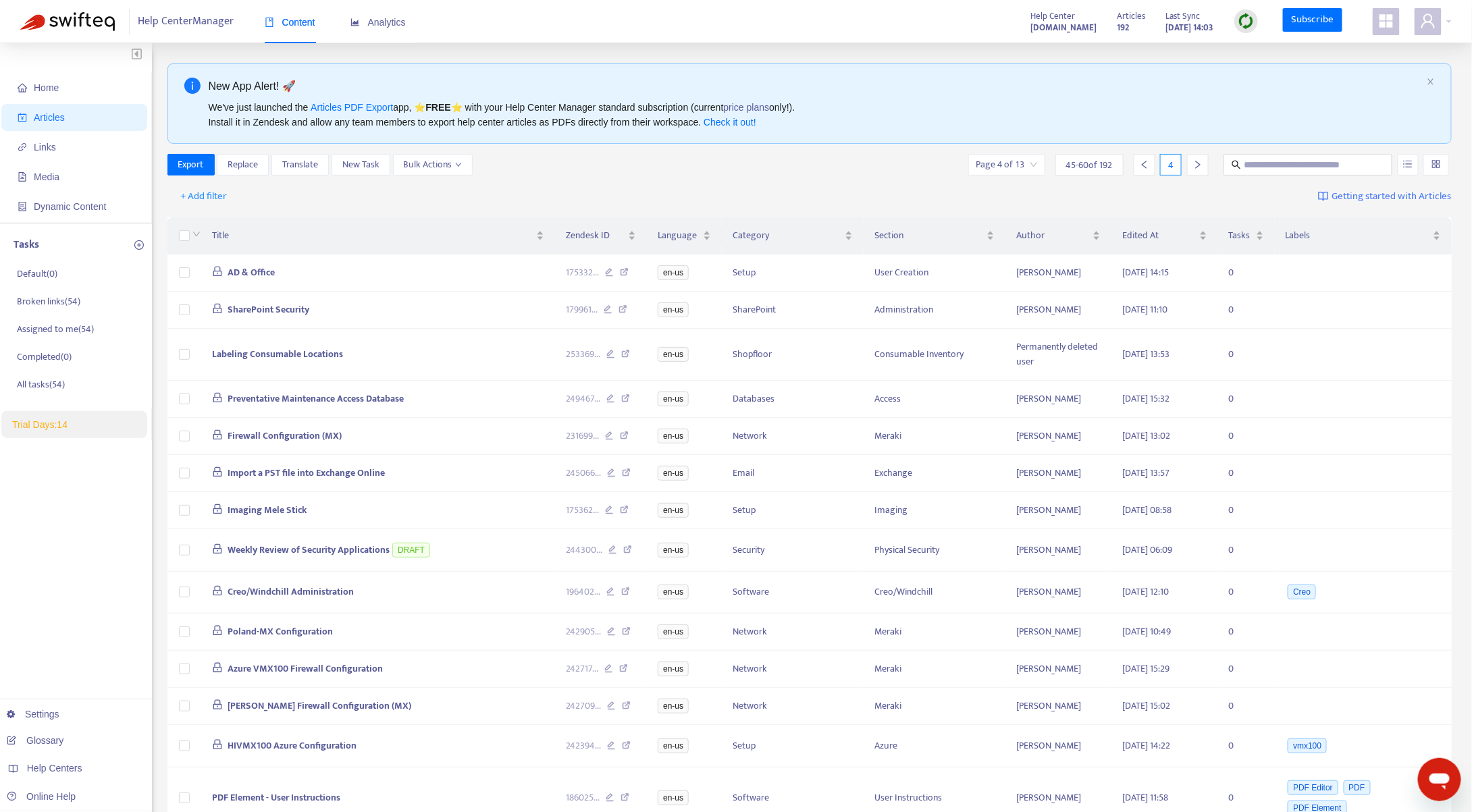
click at [1196, 160] on icon "right" at bounding box center [1198, 164] width 9 height 9
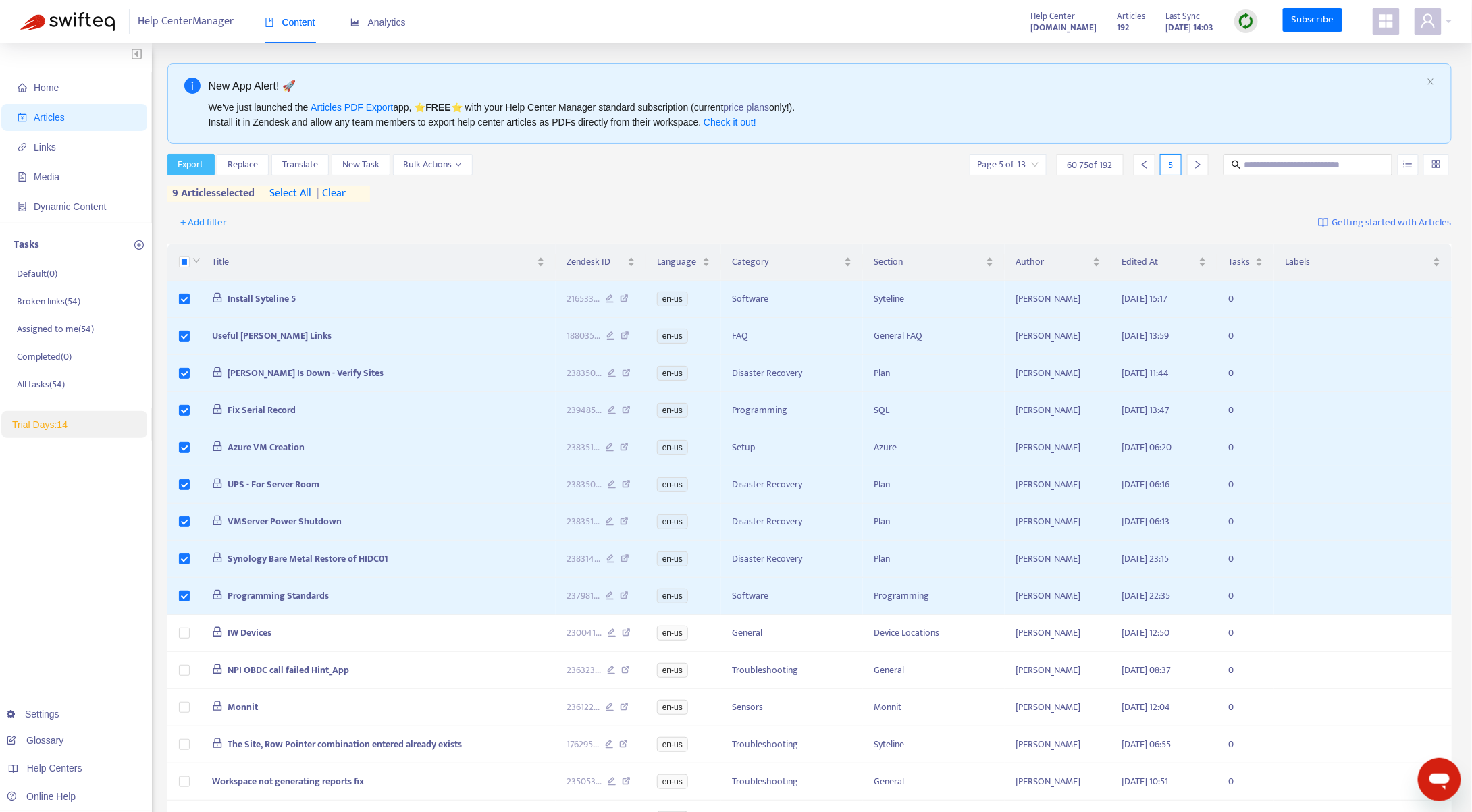
click at [195, 167] on span "Export" at bounding box center [191, 164] width 26 height 15
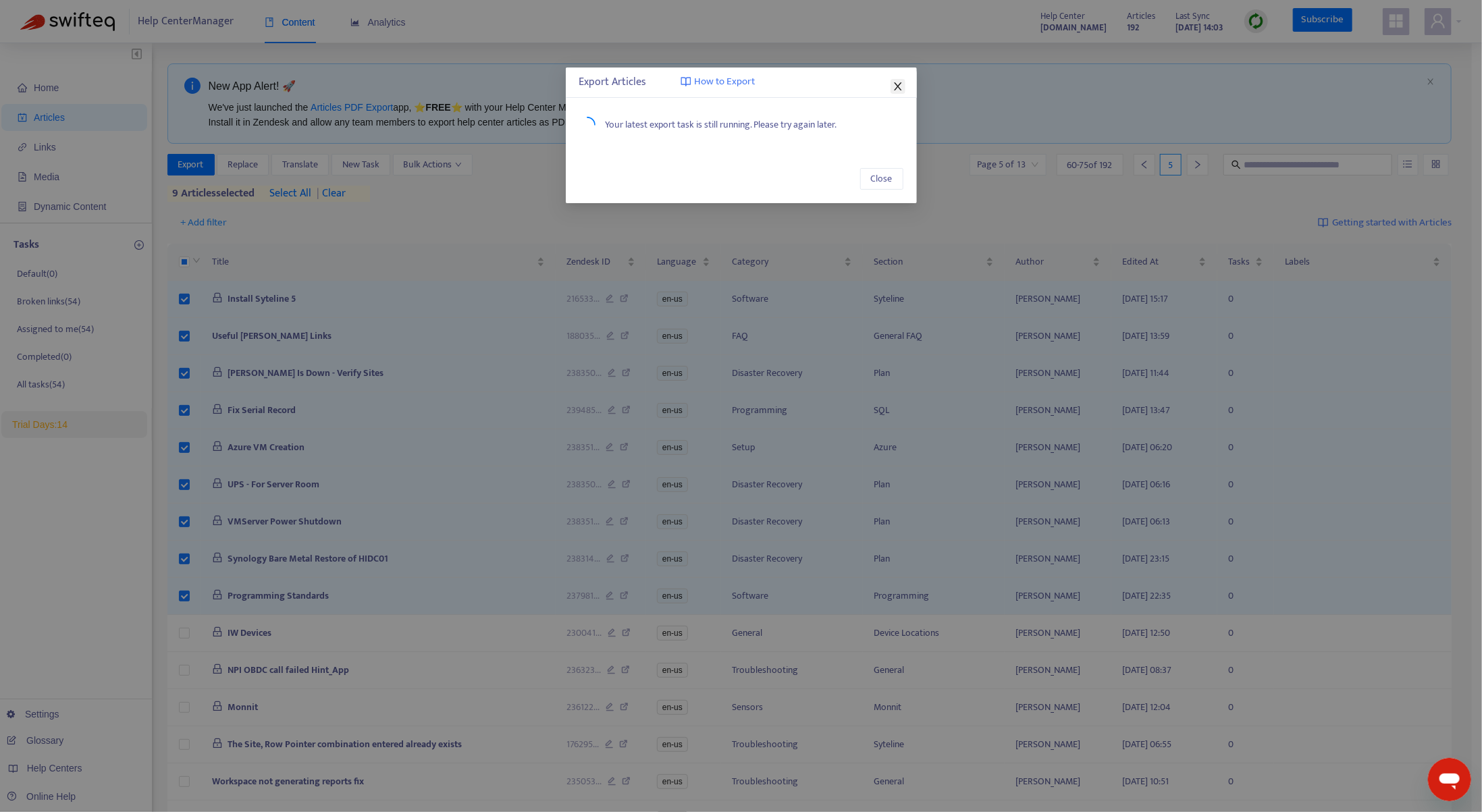
click at [899, 84] on icon "close" at bounding box center [898, 86] width 8 height 8
